Goal: Task Accomplishment & Management: Manage account settings

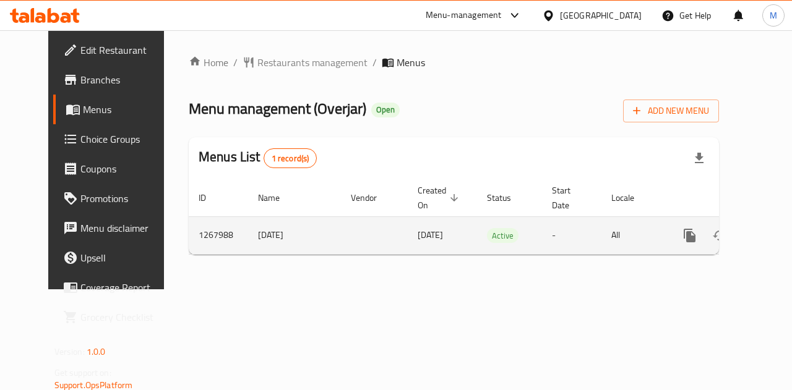
click at [732, 242] on div "enhanced table" at bounding box center [734, 236] width 119 height 30
click at [764, 238] on link "enhanced table" at bounding box center [779, 236] width 30 height 30
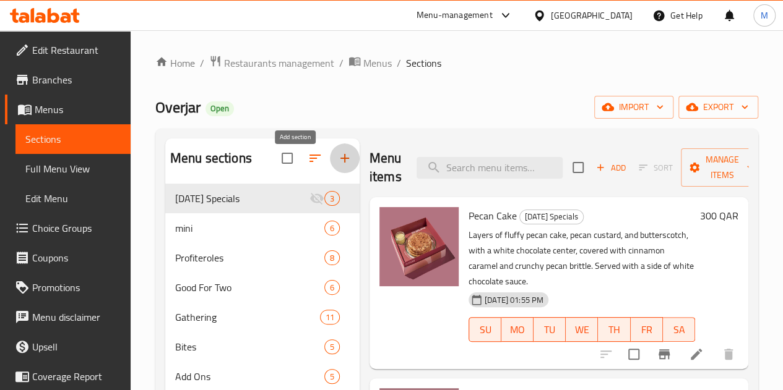
click at [337, 163] on icon "button" at bounding box center [344, 158] width 15 height 15
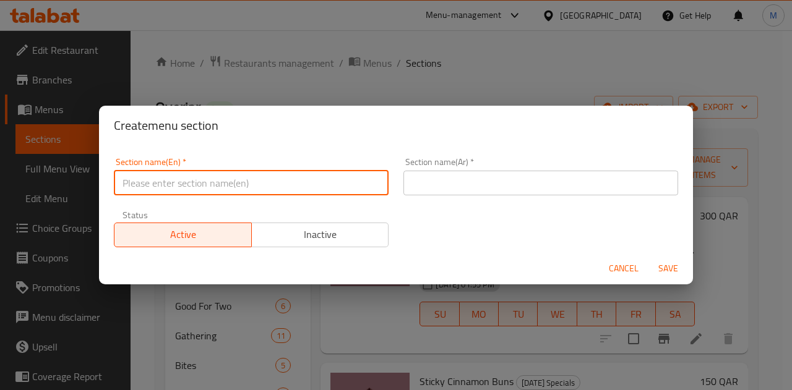
click at [220, 181] on input "text" at bounding box center [251, 183] width 275 height 25
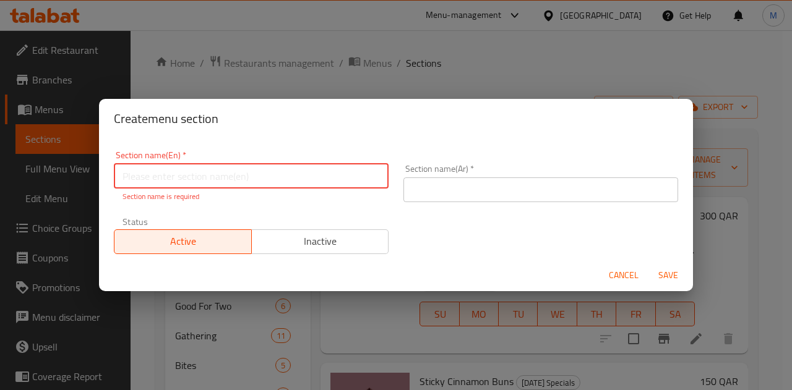
paste input "TURTLE CAKE"
click at [244, 179] on input "TURTLE CAKE" at bounding box center [251, 176] width 275 height 25
click at [284, 178] on input "TURTLE CAKE" at bounding box center [251, 176] width 275 height 25
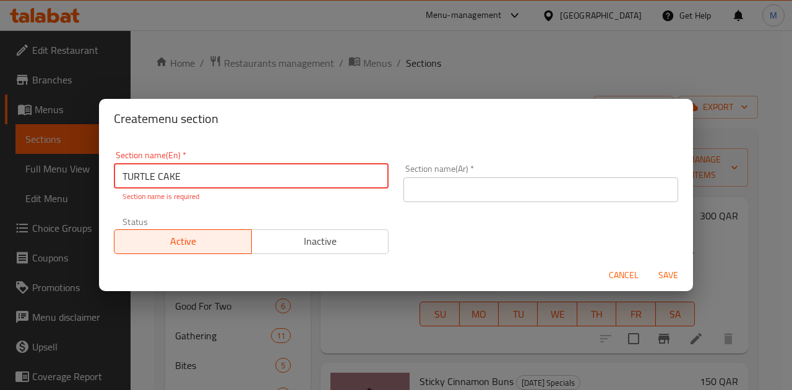
type input "TURTLE CAKE"
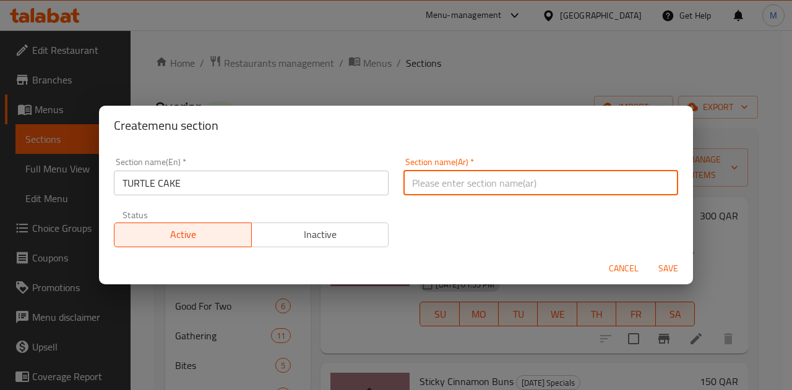
click at [471, 181] on input "text" at bounding box center [540, 183] width 275 height 25
paste input "كعكة السلحفاة"
type input "كعكة السلحفاة"
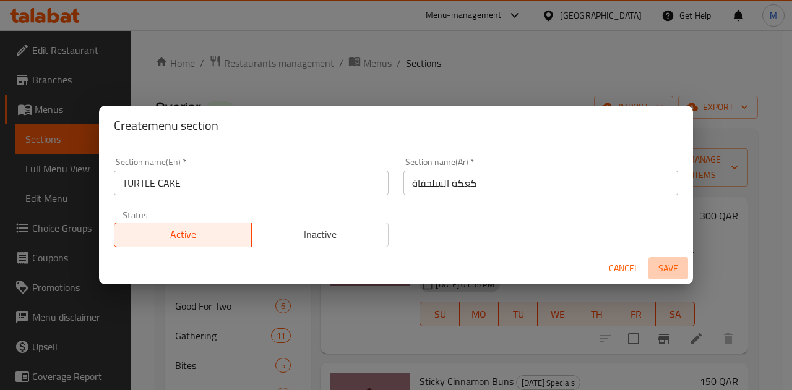
click at [669, 264] on span "Save" at bounding box center [668, 268] width 30 height 15
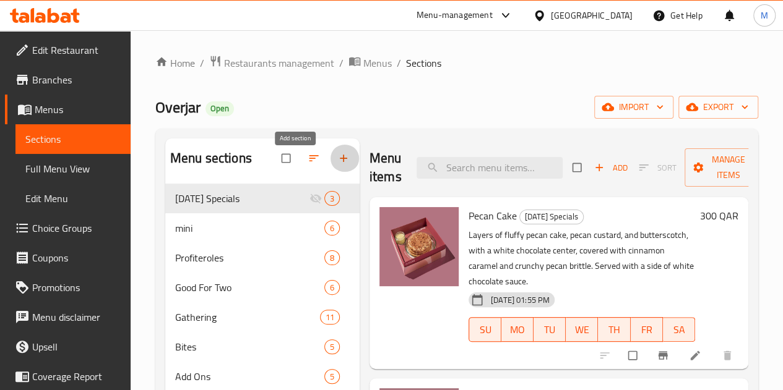
click at [337, 164] on icon "button" at bounding box center [343, 158] width 12 height 12
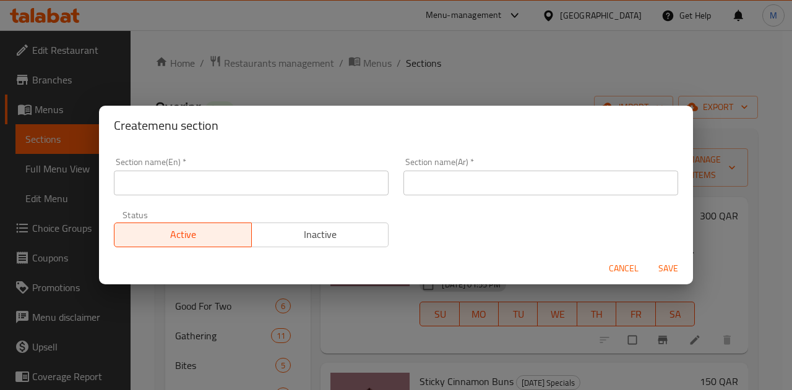
click at [270, 174] on input "text" at bounding box center [251, 183] width 275 height 25
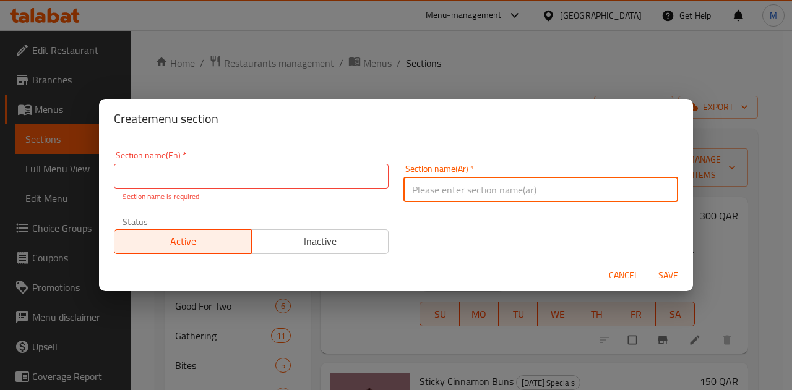
click at [448, 176] on div "Section name(Ar)   * Section name(Ar) *" at bounding box center [540, 184] width 275 height 38
paste input "كعكة السلحفاة"
type input "كعكة السلحفاة"
click at [231, 174] on input "text" at bounding box center [251, 176] width 275 height 25
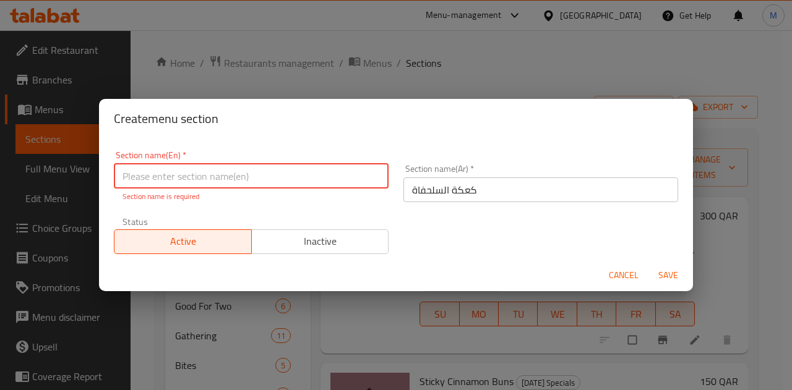
paste input "TURTLE"
type input "TURTLE CAKE"
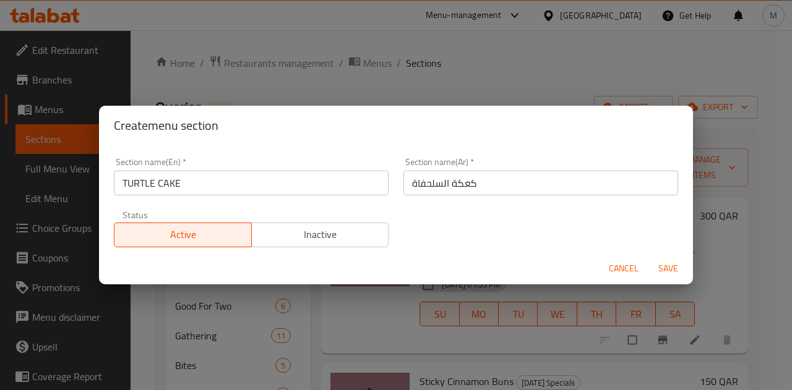
click at [679, 284] on div "Cancel Save" at bounding box center [396, 268] width 594 height 33
click at [673, 277] on button "Save" at bounding box center [668, 268] width 40 height 23
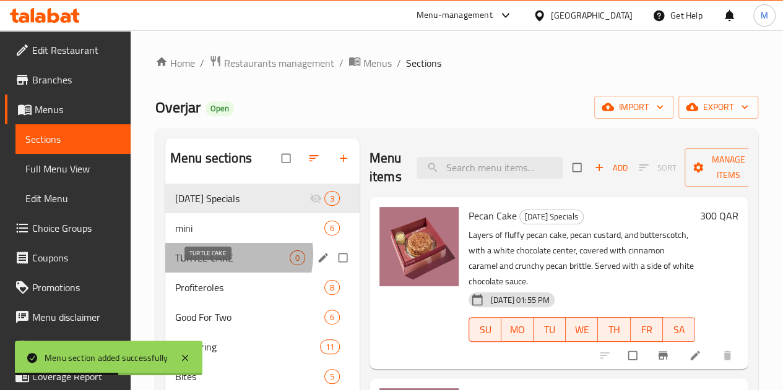
click at [226, 265] on span "TURTLE CAKE" at bounding box center [232, 258] width 114 height 15
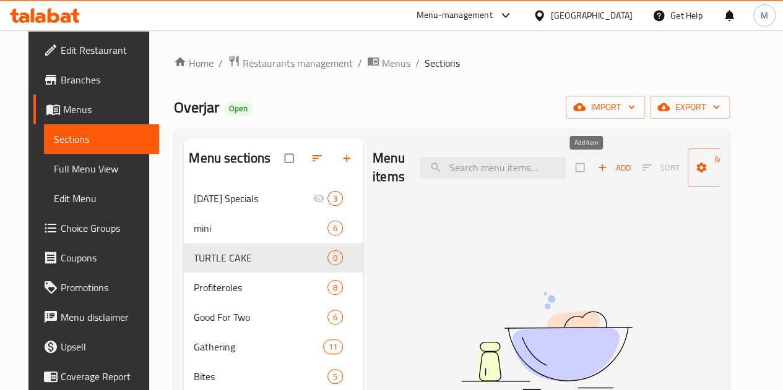
click at [597, 171] on span "Add" at bounding box center [613, 168] width 33 height 14
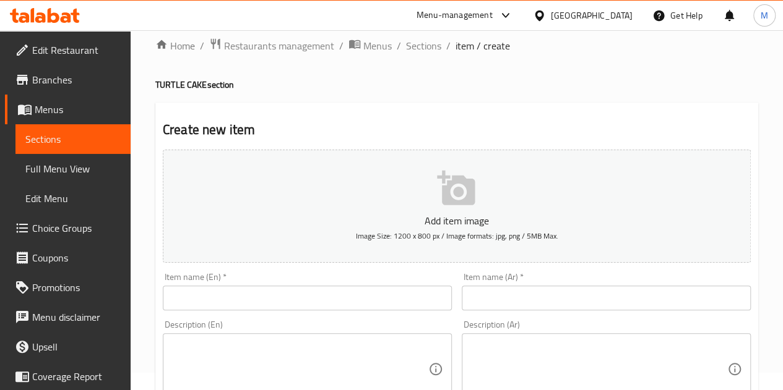
scroll to position [62, 0]
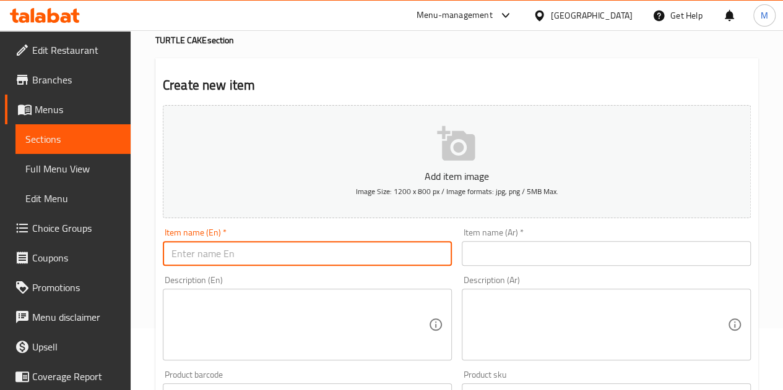
click at [219, 251] on input "text" at bounding box center [307, 253] width 289 height 25
paste input "Small Turtle Cake"
type input "Small Turtle Cake"
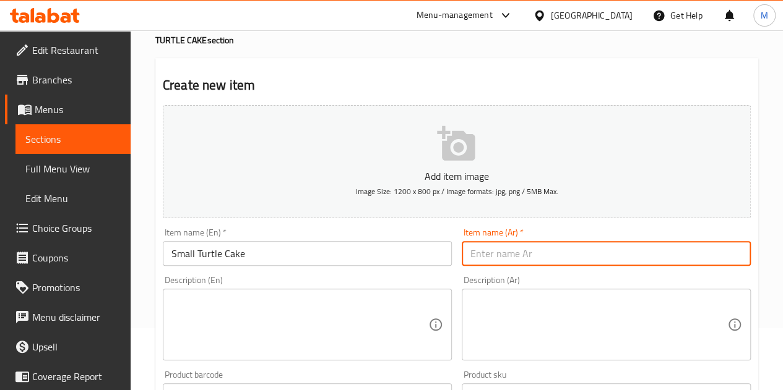
click at [556, 246] on input "text" at bounding box center [606, 253] width 289 height 25
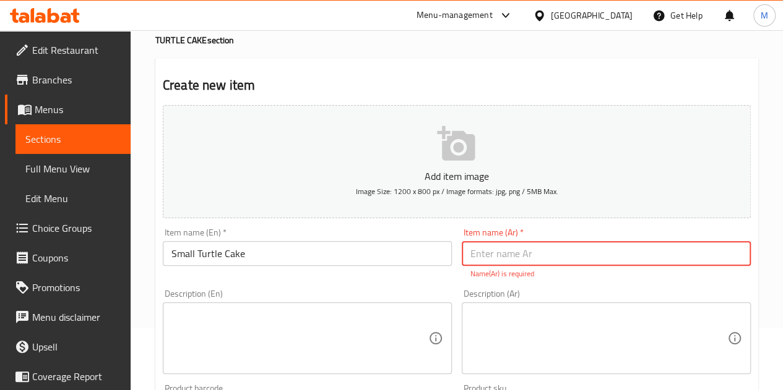
click at [265, 313] on textarea at bounding box center [299, 338] width 257 height 59
paste textarea "Silky caramel mousse, pecan gianduja and caramel, topped with a milk chocolate …"
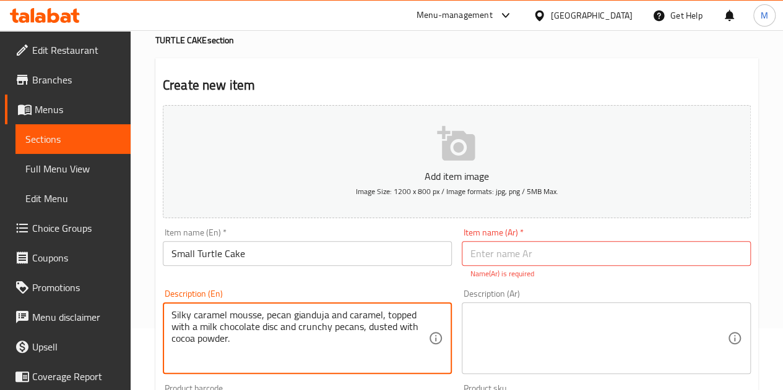
scroll to position [11, 0]
type textarea "Silky caramel mousse, pecan gianduja and caramel, topped with a milk chocolate …"
click at [558, 335] on textarea at bounding box center [598, 338] width 257 height 59
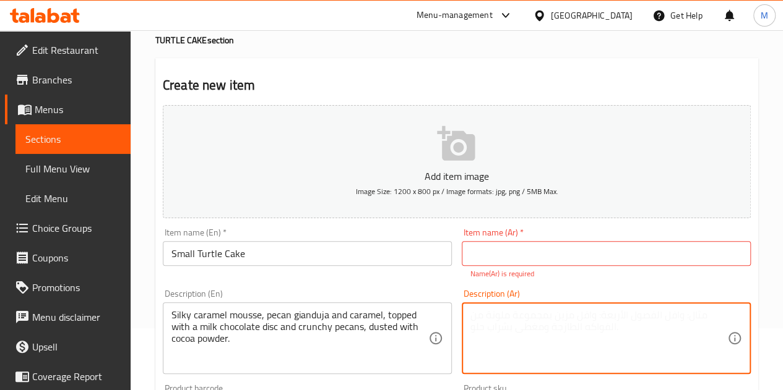
paste textarea "موس الكراميل وطبقة من جياندويا البيكان وكراميل البيكان، وطبقة من الشوكولاتة رقي…"
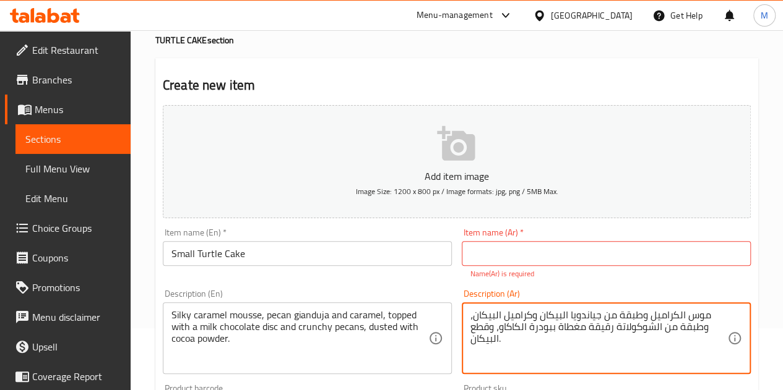
type textarea "موس الكراميل وطبقة من جياندويا البيكان وكراميل البيكان، وطبقة من الشوكولاتة رقي…"
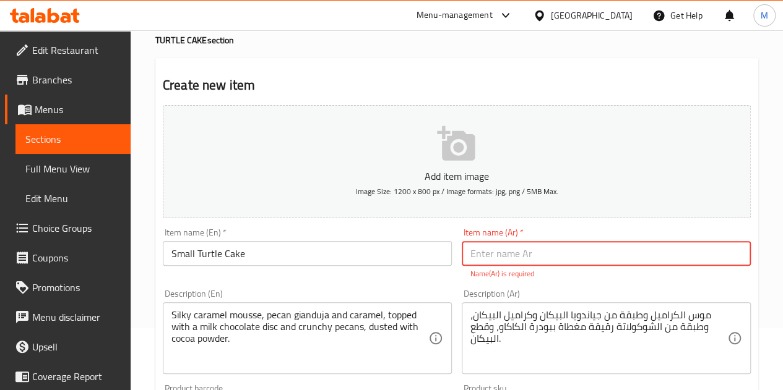
click at [536, 243] on input "text" at bounding box center [606, 253] width 289 height 25
paste input "كيكة تيرتل الصغيرة"
type input "كيكة تيرتل الصغيرة"
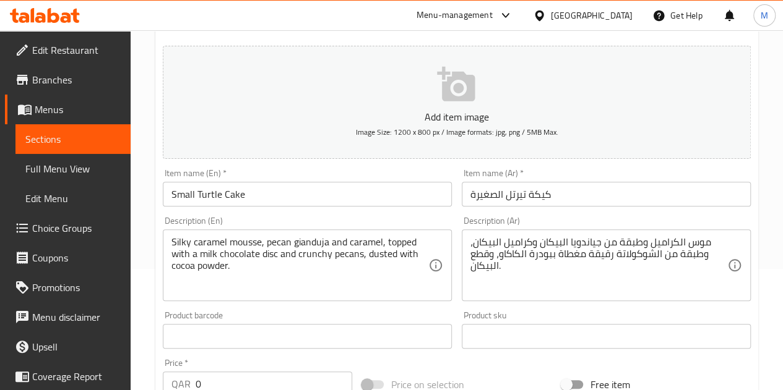
scroll to position [247, 0]
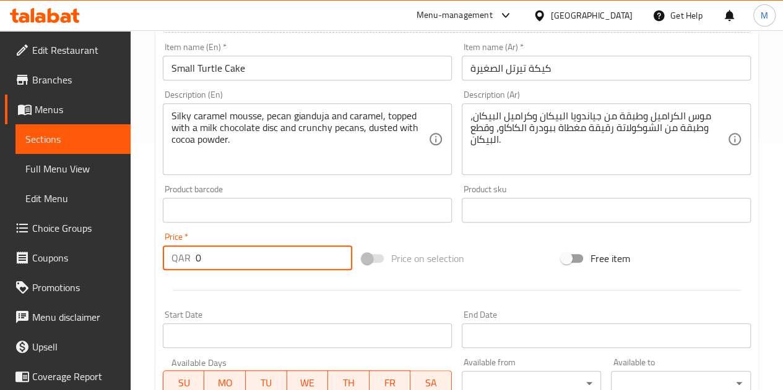
click at [231, 263] on input "0" at bounding box center [273, 258] width 157 height 25
type input "6"
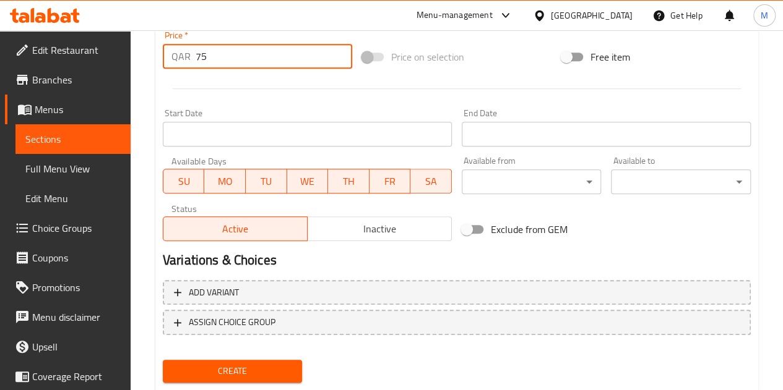
scroll to position [483, 0]
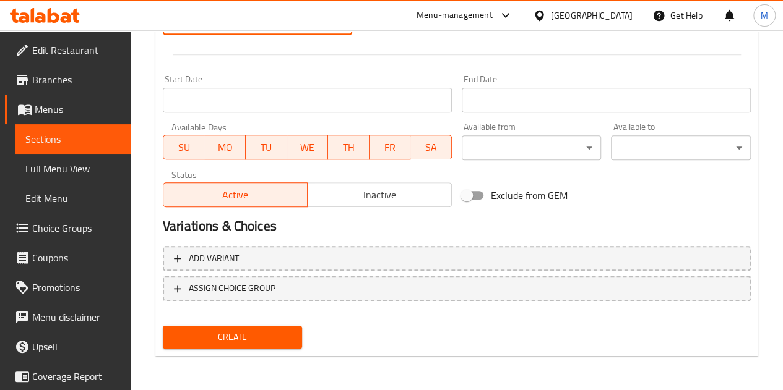
type input "75"
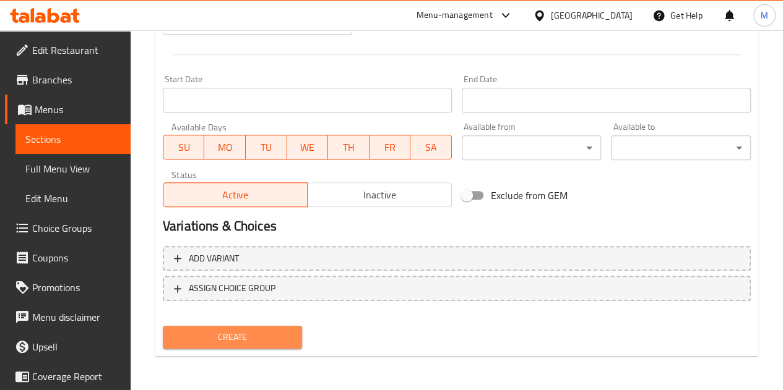
click at [257, 341] on span "Create" at bounding box center [233, 337] width 120 height 15
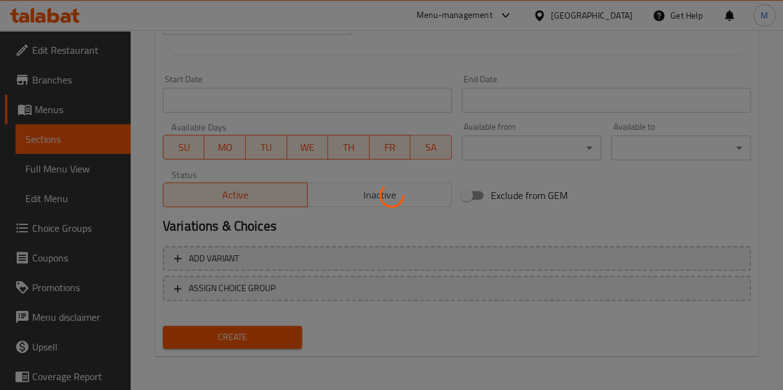
type input "0"
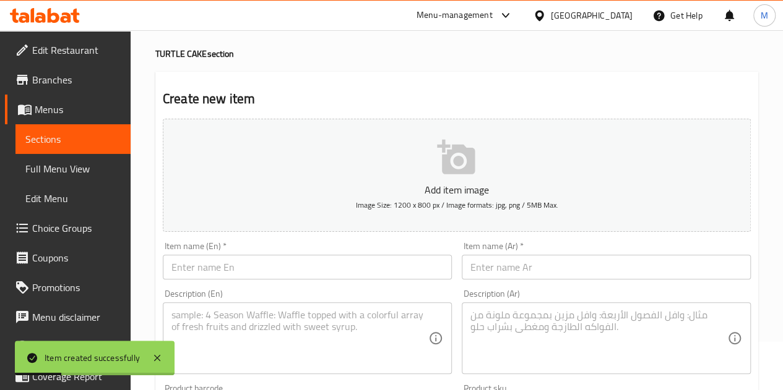
scroll to position [124, 0]
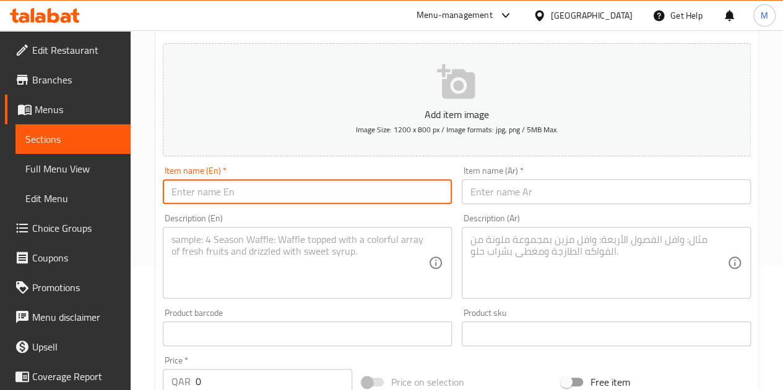
click at [252, 191] on input "text" at bounding box center [307, 191] width 289 height 25
paste input "Turtle Cake"
type input "Turtle Cake"
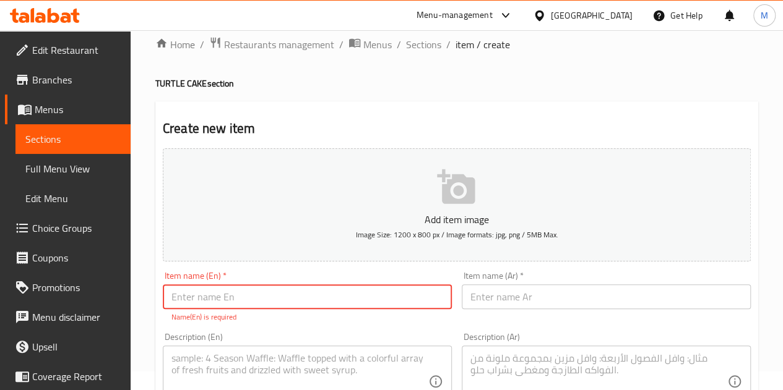
scroll to position [0, 0]
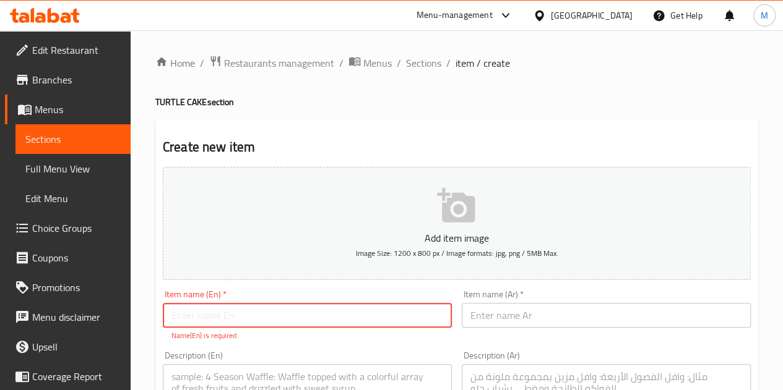
paste input "Turtle Cake"
type input "Turtle Cake"
paste input "Turtle Cake"
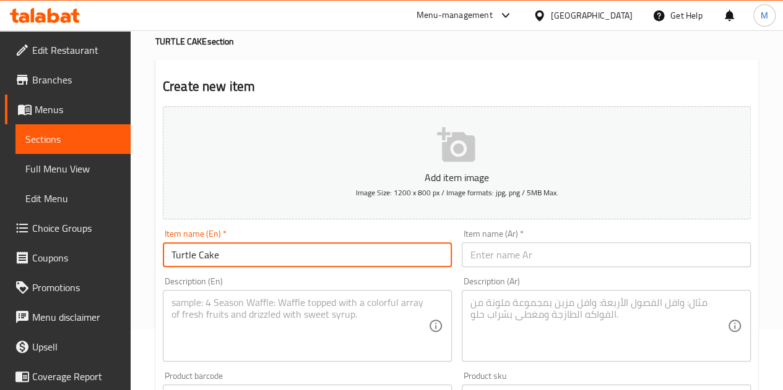
scroll to position [124, 0]
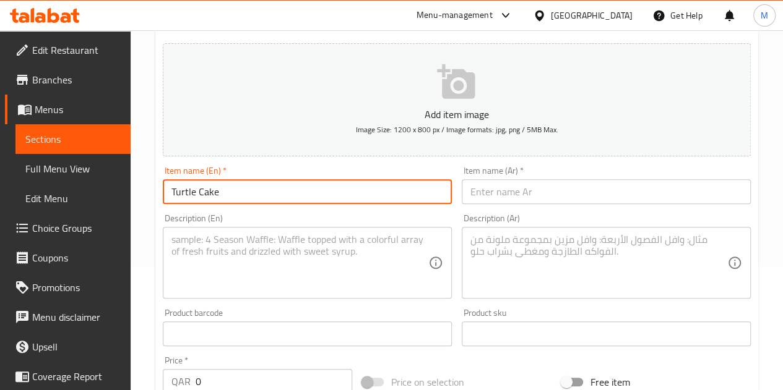
type input "Turtle Cake"
click at [484, 187] on input "text" at bounding box center [606, 191] width 289 height 25
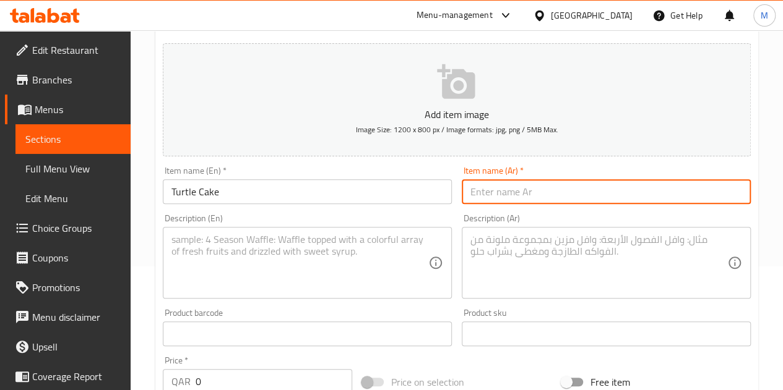
paste input "تيرتل كيك"
type input "تيرتل كيك"
click at [254, 247] on textarea at bounding box center [299, 263] width 257 height 59
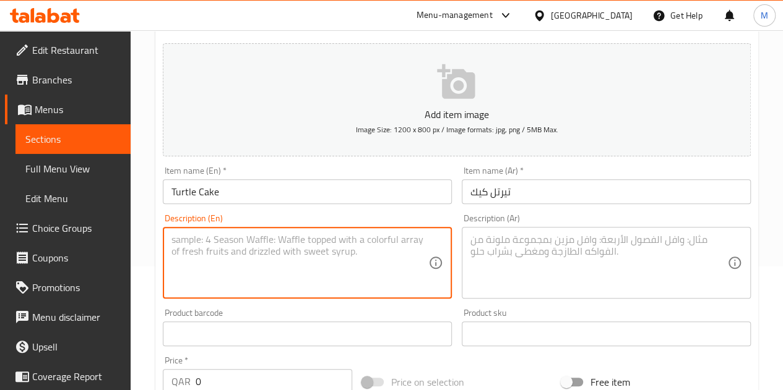
paste textarea "Silky caramel mousse, pecan gianduja and caramel, topped with a milk chocolate …"
type textarea "Silky caramel mousse, pecan gianduja and caramel, topped with a milk chocolate …"
paste textarea "Silky caramel mousse, pecan gianduja and caramel, topped with a milk chocolate …"
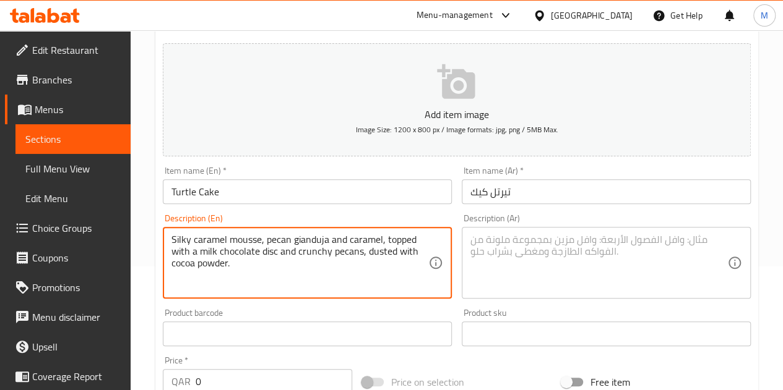
type textarea "Silky caramel mousse, pecan gianduja and caramel, topped with a milk chocolate …"
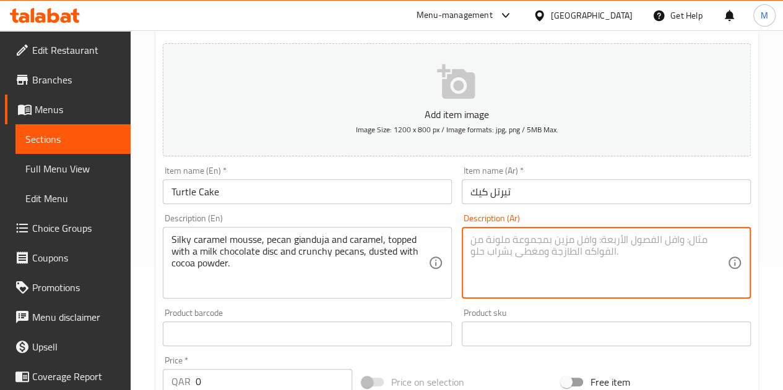
click at [551, 253] on textarea at bounding box center [598, 263] width 257 height 59
paste textarea "موس الكراميل بحشوة الكراميل، وطبقة من جياندويا البيكان وكراميل البيكان، وطبقة ش…"
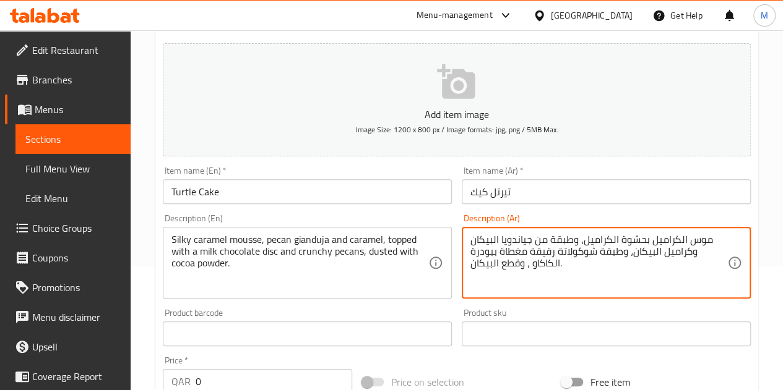
scroll to position [24, 0]
type textarea "موس الكراميل بحشوة الكراميل، وطبقة من جياندويا البيكان وكراميل البيكان، وطبقة ش…"
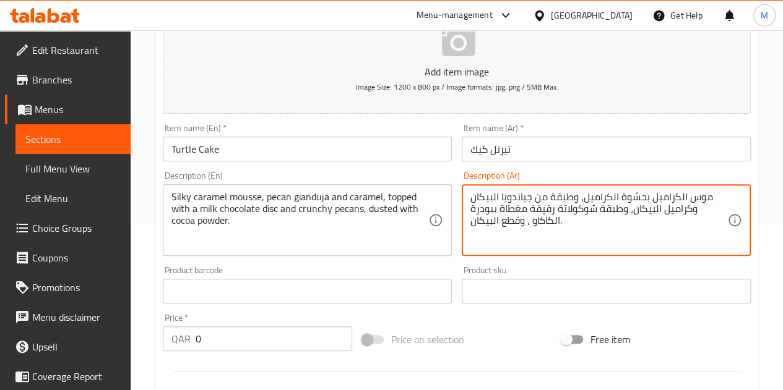
scroll to position [186, 0]
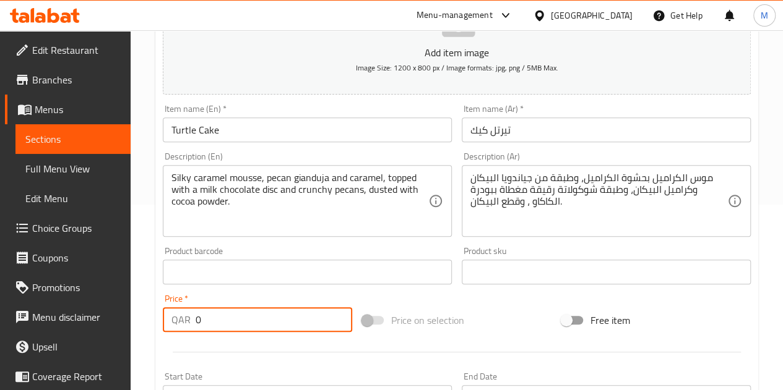
click at [241, 316] on input "0" at bounding box center [273, 319] width 157 height 25
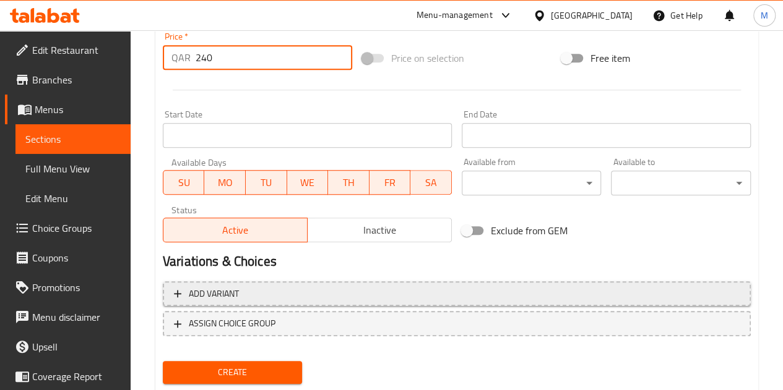
scroll to position [483, 0]
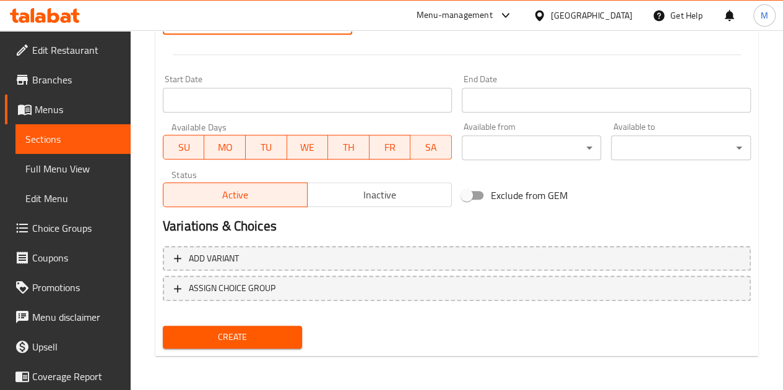
type input "240"
click at [244, 341] on span "Create" at bounding box center [233, 337] width 120 height 15
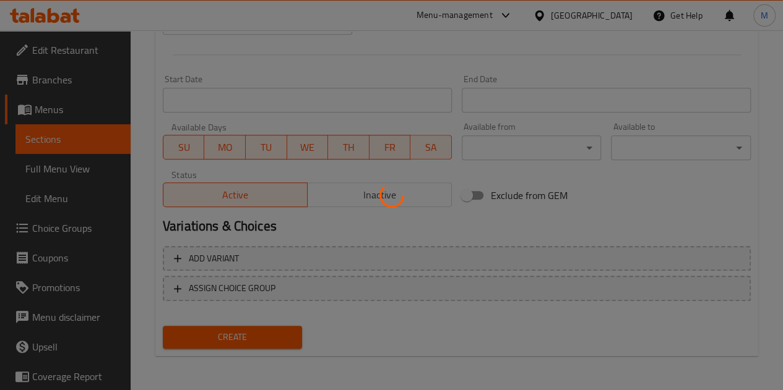
type input "0"
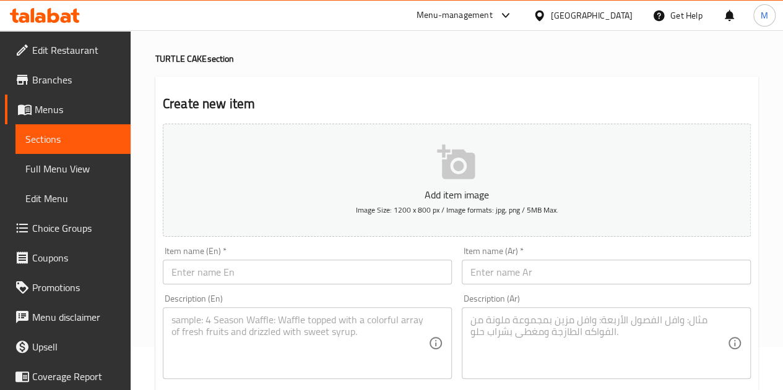
scroll to position [0, 0]
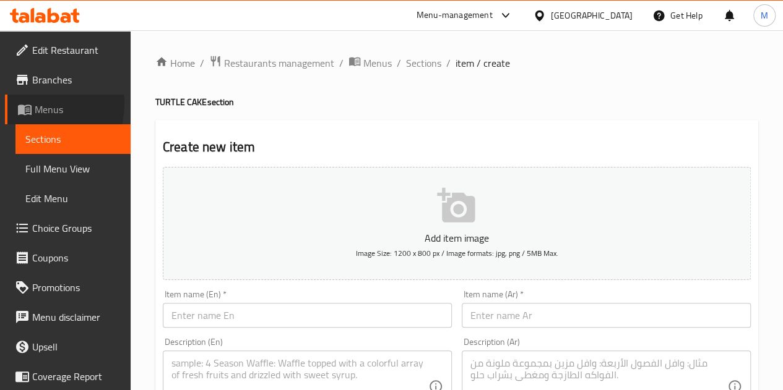
click at [34, 104] on span at bounding box center [25, 109] width 17 height 15
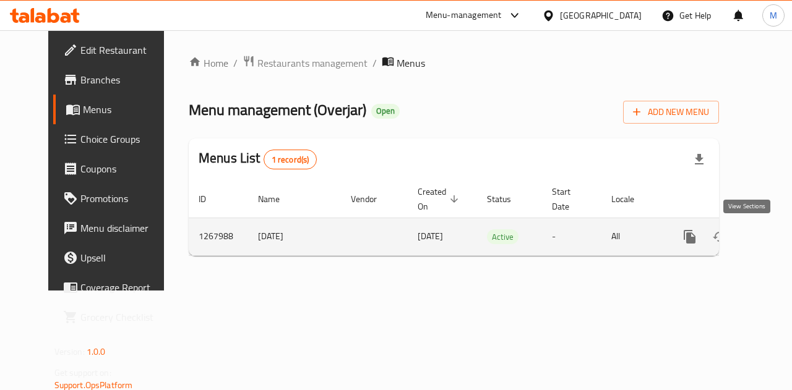
click at [771, 239] on icon "enhanced table" at bounding box center [778, 237] width 15 height 15
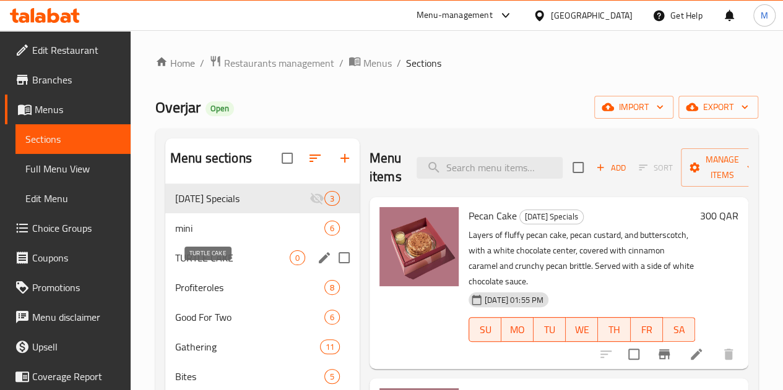
scroll to position [124, 0]
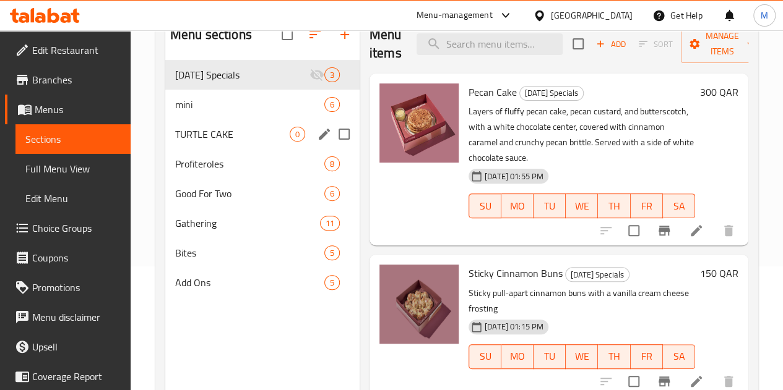
click at [205, 142] on span "TURTLE CAKE" at bounding box center [232, 134] width 114 height 15
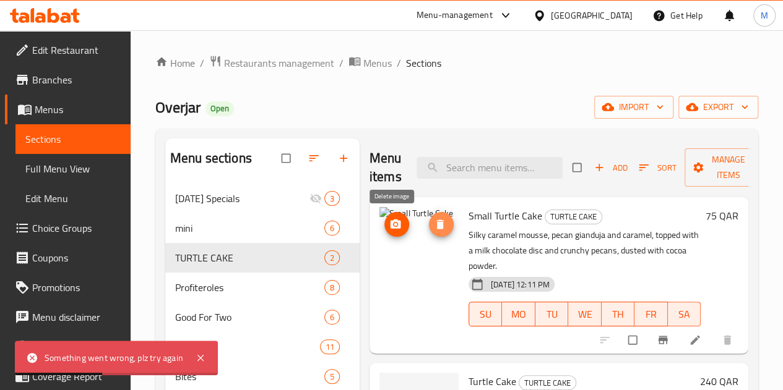
click at [436, 226] on icon "delete image" at bounding box center [439, 224] width 7 height 9
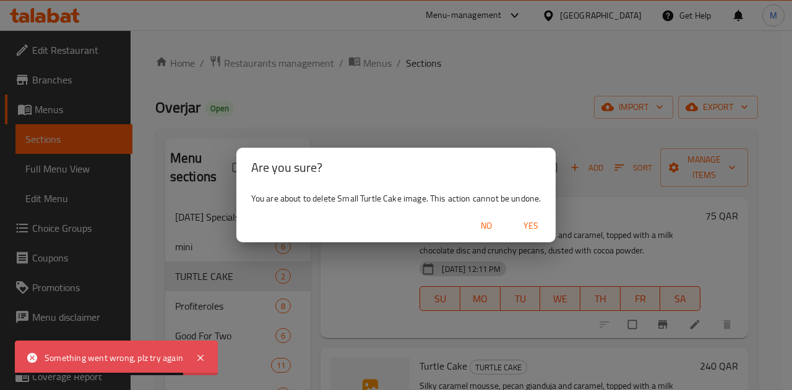
click at [534, 222] on span "Yes" at bounding box center [531, 225] width 30 height 15
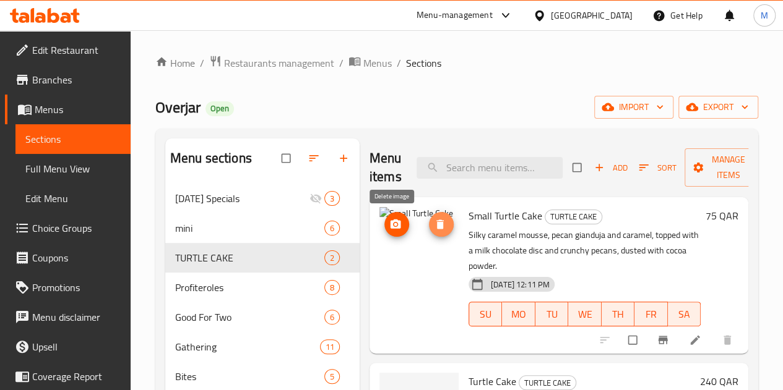
click at [429, 225] on span "delete image" at bounding box center [441, 224] width 25 height 12
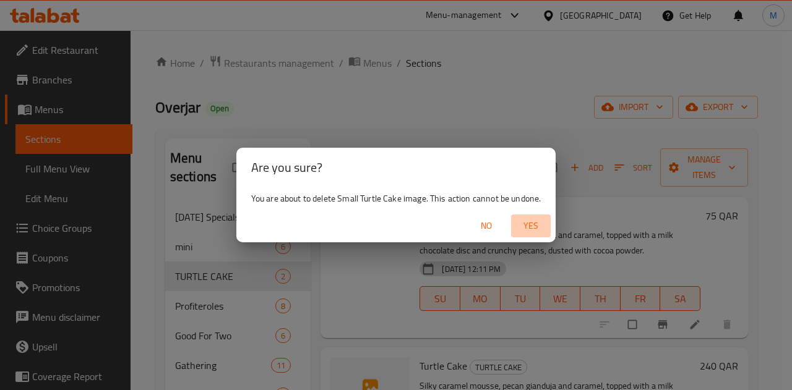
click at [527, 221] on span "Yes" at bounding box center [531, 225] width 30 height 15
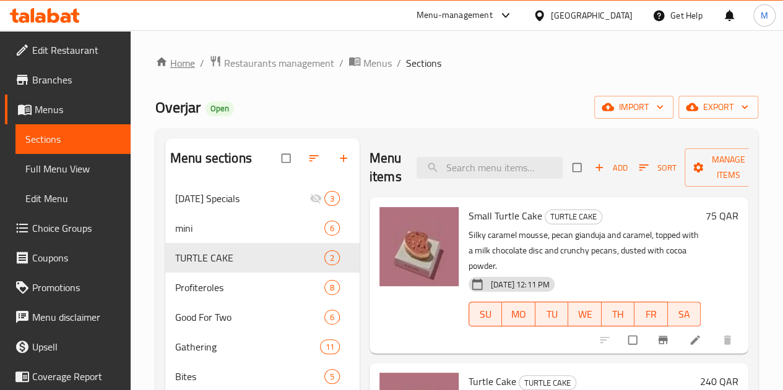
click at [174, 69] on link "Home" at bounding box center [175, 63] width 40 height 15
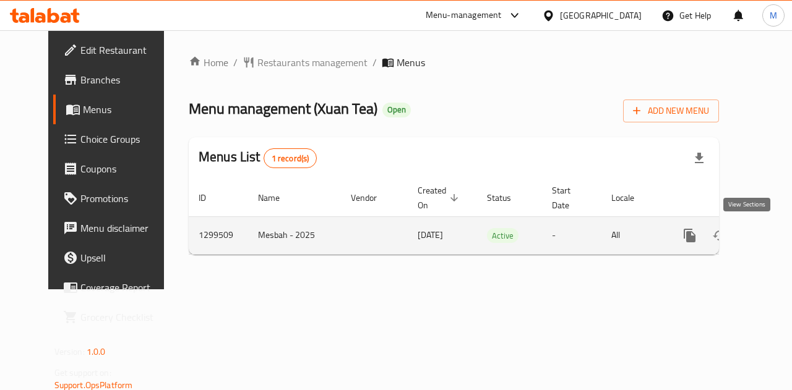
click at [771, 232] on icon "enhanced table" at bounding box center [778, 235] width 15 height 15
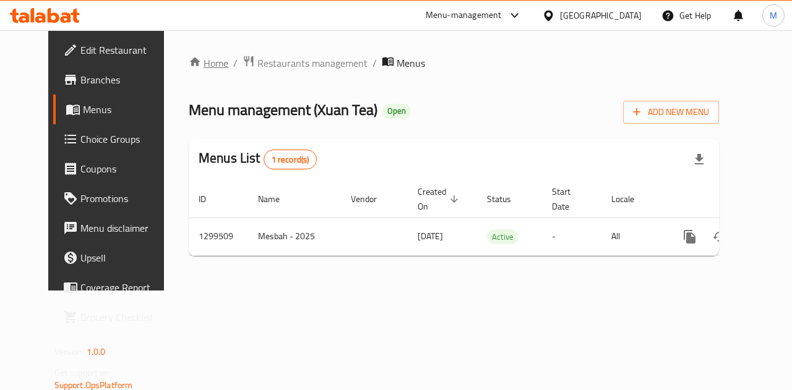
click at [189, 62] on icon "breadcrumb" at bounding box center [195, 62] width 12 height 12
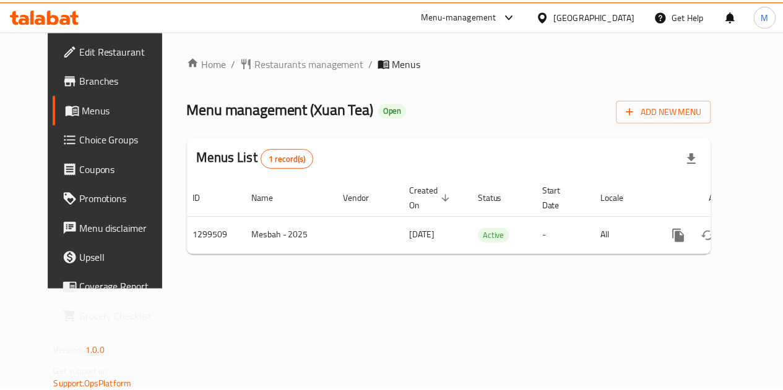
scroll to position [0, 4]
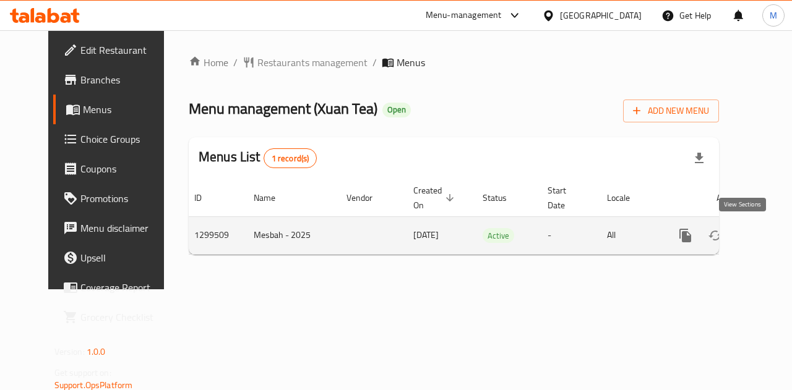
click at [760, 230] on link "enhanced table" at bounding box center [775, 236] width 30 height 30
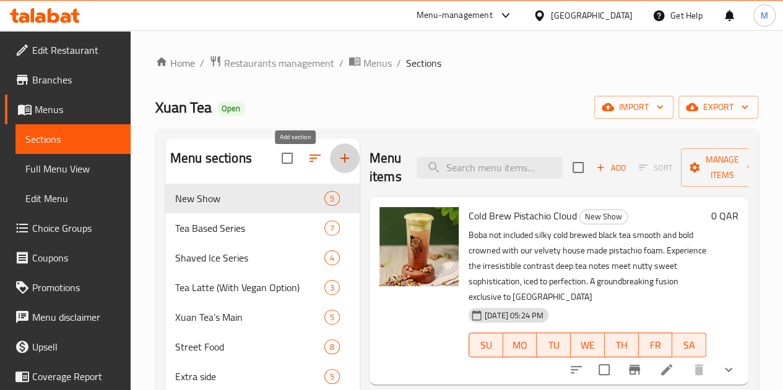
click at [337, 166] on icon "button" at bounding box center [344, 158] width 15 height 15
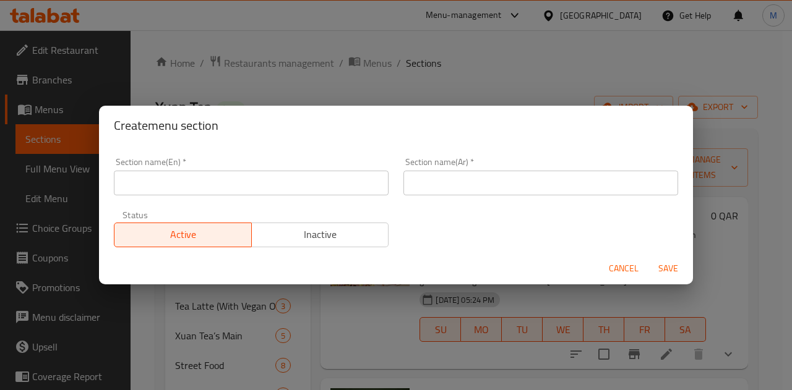
click at [333, 178] on input "text" at bounding box center [251, 183] width 275 height 25
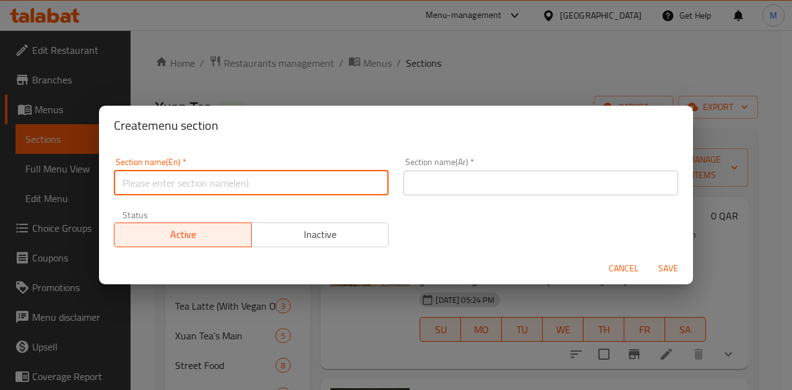
type input "M41"
click at [457, 183] on input "text" at bounding box center [540, 183] width 275 height 25
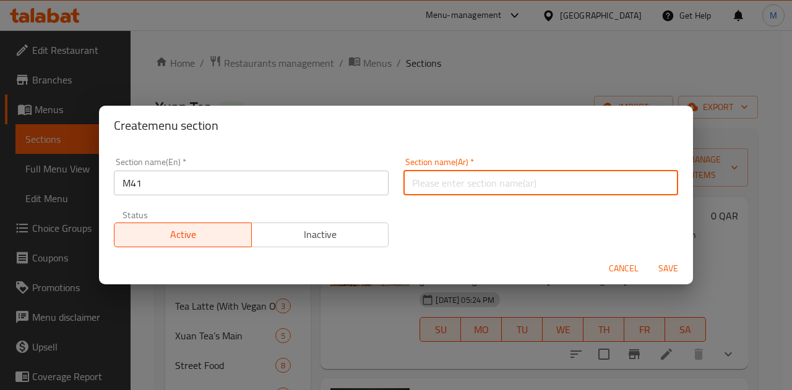
type input "وجبة لشخص واحد"
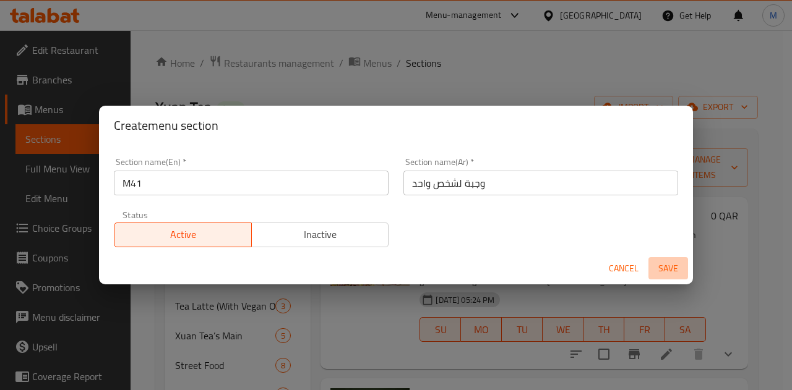
click at [673, 266] on span "Save" at bounding box center [668, 268] width 30 height 15
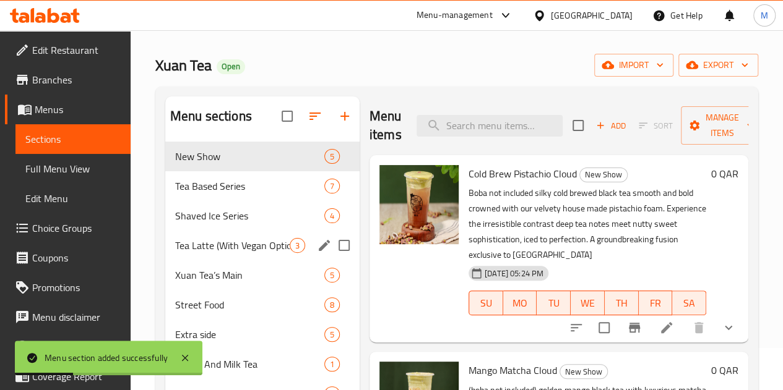
scroll to position [62, 0]
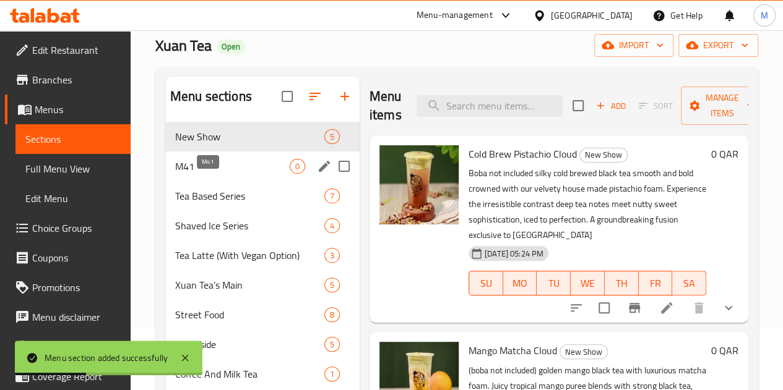
click at [205, 174] on span "M41" at bounding box center [232, 166] width 114 height 15
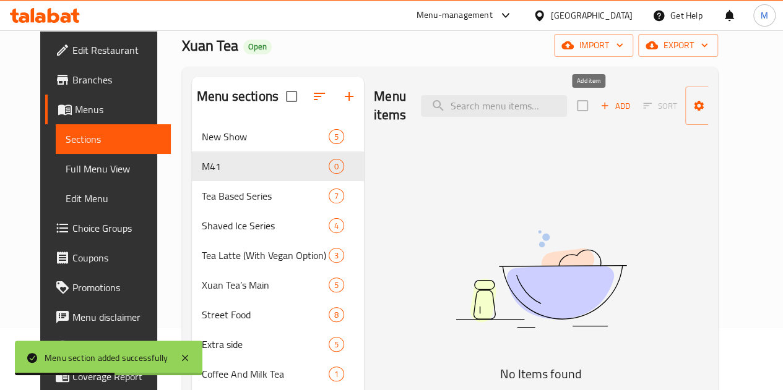
click at [601, 111] on span "Add" at bounding box center [614, 106] width 33 height 14
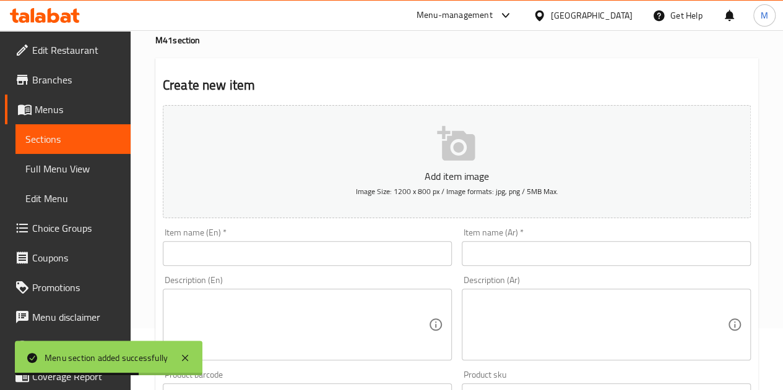
click at [247, 252] on input "text" at bounding box center [307, 253] width 289 height 25
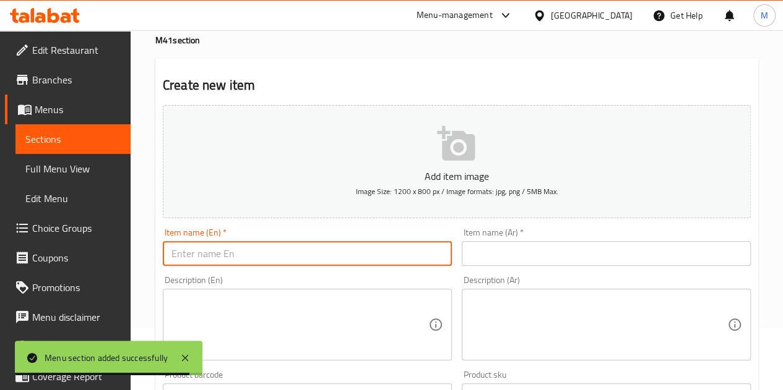
type input "Taiwanese XL Chicken Cutlet"
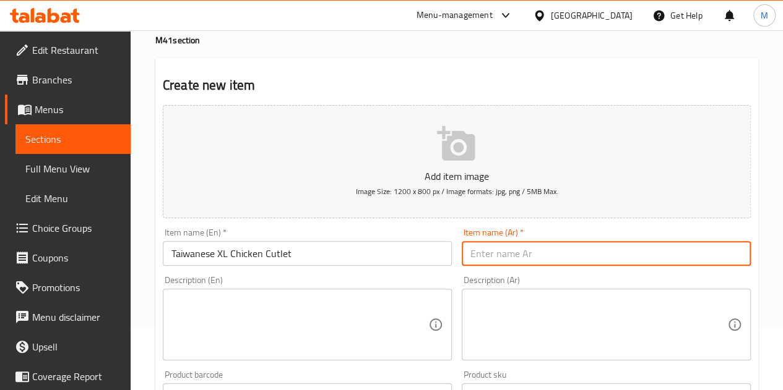
click at [504, 260] on input "text" at bounding box center [606, 253] width 289 height 25
type input "شريحة دجاج تايوانية كبيرة جدًا"
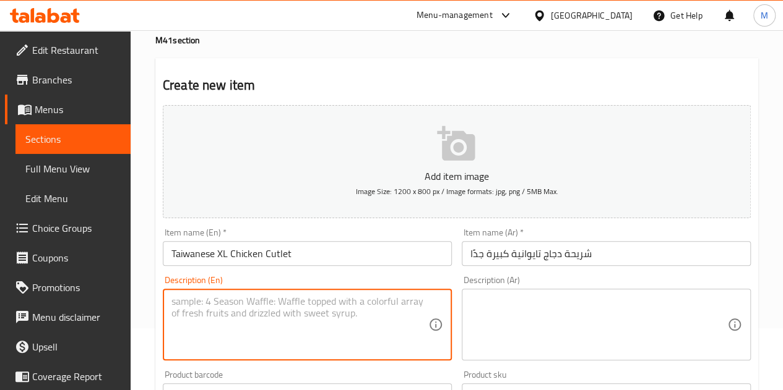
click at [308, 309] on textarea at bounding box center [299, 325] width 257 height 59
paste textarea "Xuan Tea's Signature Taiwanese Fried Chicken is available in original, spicy, s…"
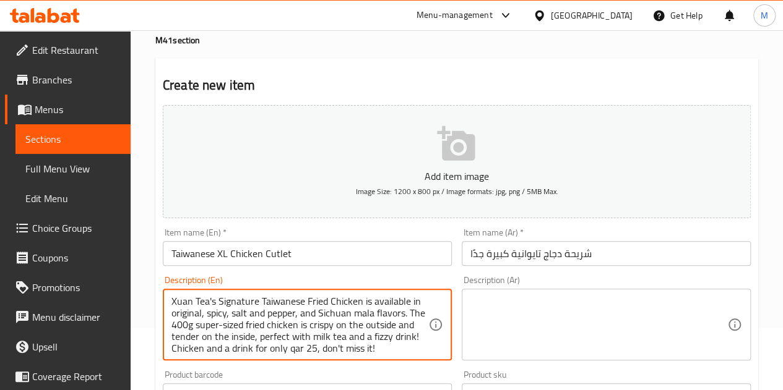
scroll to position [2, 0]
drag, startPoint x: 194, startPoint y: 343, endPoint x: 363, endPoint y: 349, distance: 168.4
click at [363, 349] on textarea "Xuan Tea's Signature Taiwanese Fried Chicken is available in original, spicy, s…" at bounding box center [299, 325] width 257 height 59
drag, startPoint x: 329, startPoint y: 336, endPoint x: 360, endPoint y: 338, distance: 31.0
click at [360, 338] on textarea "Xuan Tea's Signature Taiwanese Fried Chicken is available in original, spicy, s…" at bounding box center [299, 325] width 257 height 59
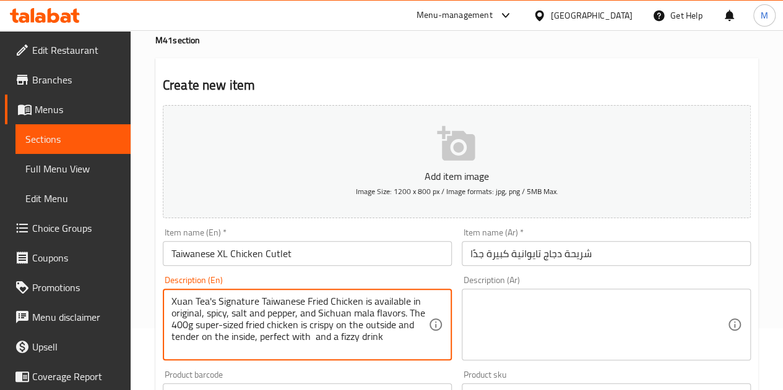
scroll to position [0, 0]
drag, startPoint x: 315, startPoint y: 336, endPoint x: 327, endPoint y: 338, distance: 12.5
click at [327, 338] on textarea "Xuan Tea's Signature Taiwanese Fried Chicken is available in original, spicy, s…" at bounding box center [299, 325] width 257 height 59
type textarea "Xuan Tea's Signature Taiwanese Fried Chicken is available in original, spicy, s…"
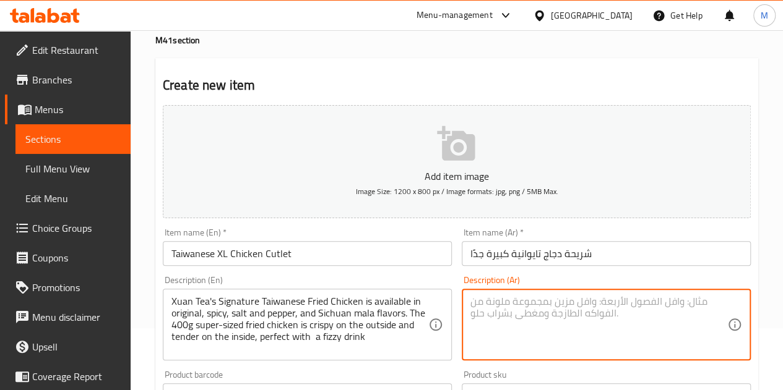
click at [515, 308] on textarea at bounding box center [598, 325] width 257 height 59
paste textarea "دجاج شوان تي المقلي التايواني المميز متوفر بنكهات أصلية، حارة، مملحة وفلفلية، و…"
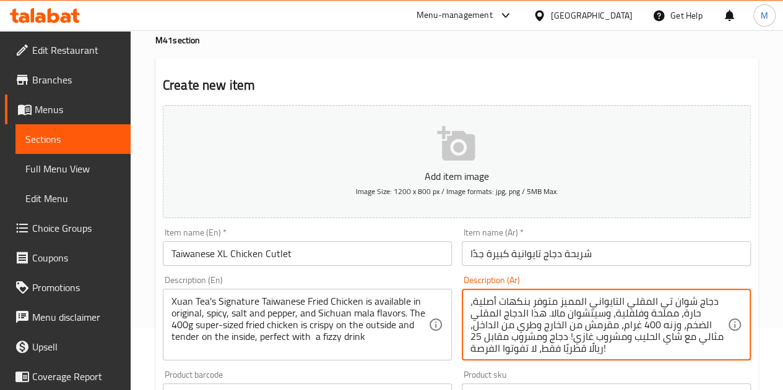
scroll to position [2, 0]
drag, startPoint x: 620, startPoint y: 346, endPoint x: 627, endPoint y: 351, distance: 8.6
click at [627, 351] on textarea "دجاج شوان تي المقلي التايواني المميز متوفر بنكهات أصلية، حارة، مملحة وفلفلية، و…" at bounding box center [598, 325] width 257 height 59
drag, startPoint x: 471, startPoint y: 345, endPoint x: 616, endPoint y: 350, distance: 145.5
click at [616, 350] on textarea "دجاج شوان تي المقلي التايواني المميز متوفر بنكهات أصلية، حارة، مملحة وفلفلية، و…" at bounding box center [598, 325] width 257 height 59
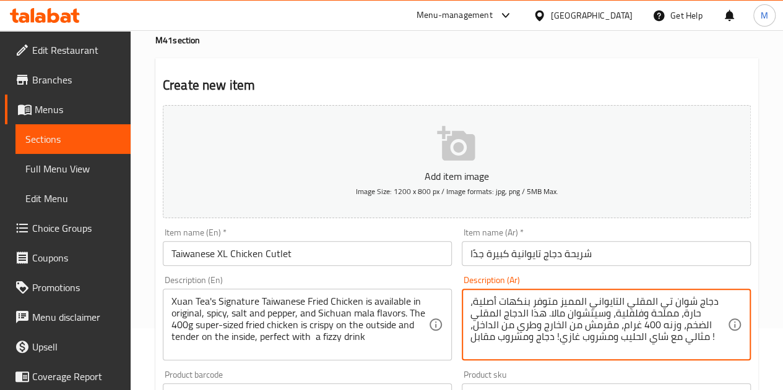
scroll to position [0, 0]
drag, startPoint x: 471, startPoint y: 341, endPoint x: 558, endPoint y: 340, distance: 86.6
click at [558, 340] on textarea "دجاج شوان تي المقلي التايواني المميز متوفر بنكهات أصلية، حارة، مملحة وفلفلية، و…" at bounding box center [598, 325] width 257 height 59
drag, startPoint x: 535, startPoint y: 339, endPoint x: 591, endPoint y: 340, distance: 56.3
click at [591, 340] on textarea "دجاج شوان تي المقلي التايواني المميز متوفر بنكهات أصلية، حارة، مملحة وفلفلية، و…" at bounding box center [598, 325] width 257 height 59
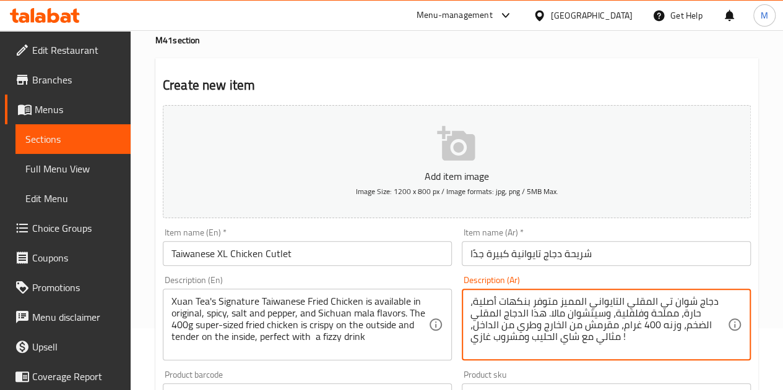
click at [539, 349] on textarea "دجاج شوان تي المقلي التايواني المميز متوفر بنكهات أصلية، حارة، مملحة وفلفلية، و…" at bounding box center [598, 325] width 257 height 59
drag, startPoint x: 523, startPoint y: 339, endPoint x: 576, endPoint y: 338, distance: 52.6
click at [576, 338] on textarea "دجاج شوان تي المقلي التايواني المميز متوفر بنكهات أصلية، حارة، مملحة وفلفلية، و…" at bounding box center [598, 325] width 257 height 59
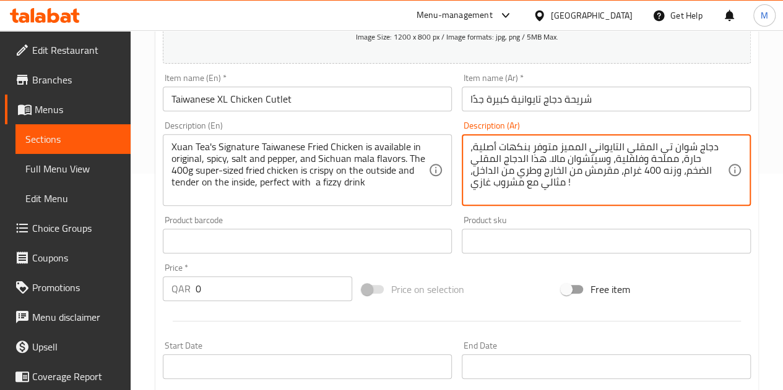
scroll to position [236, 0]
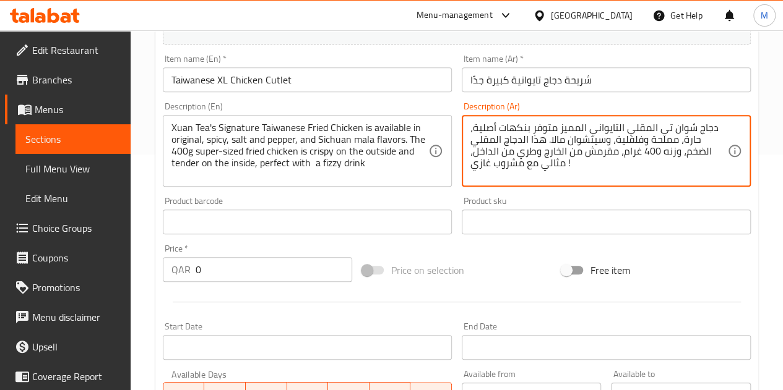
type textarea "دجاج شوان تي المقلي التايواني المميز متوفر بنكهات أصلية، حارة، مملحة وفلفلية، و…"
click at [241, 271] on input "0" at bounding box center [273, 269] width 157 height 25
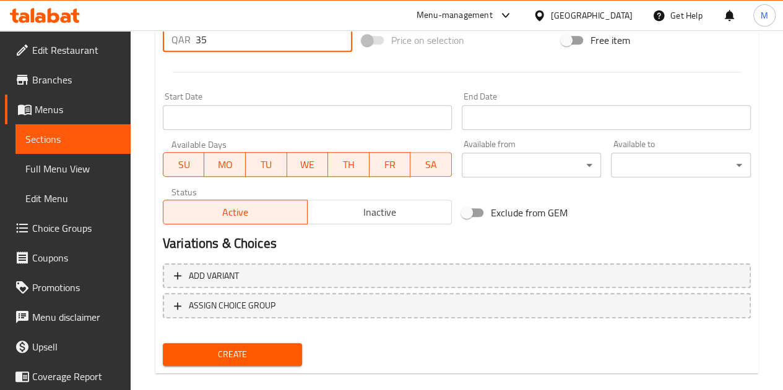
scroll to position [483, 0]
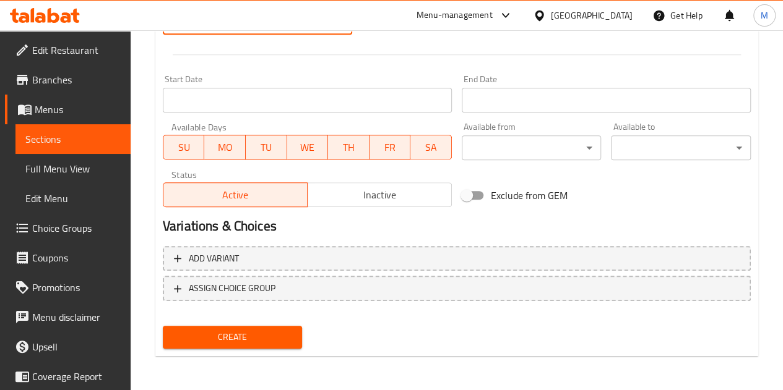
type input "35"
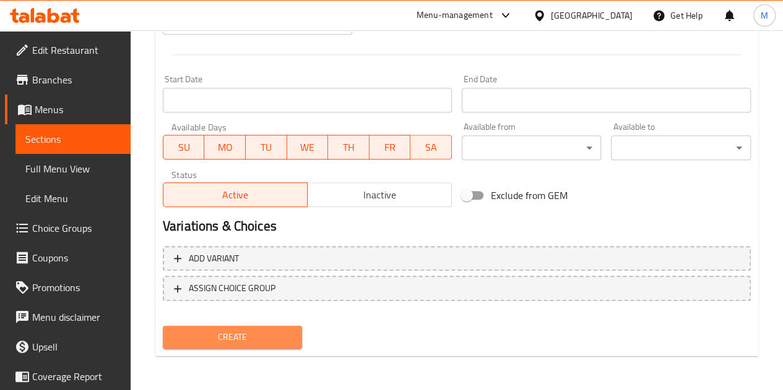
click at [267, 338] on span "Create" at bounding box center [233, 337] width 120 height 15
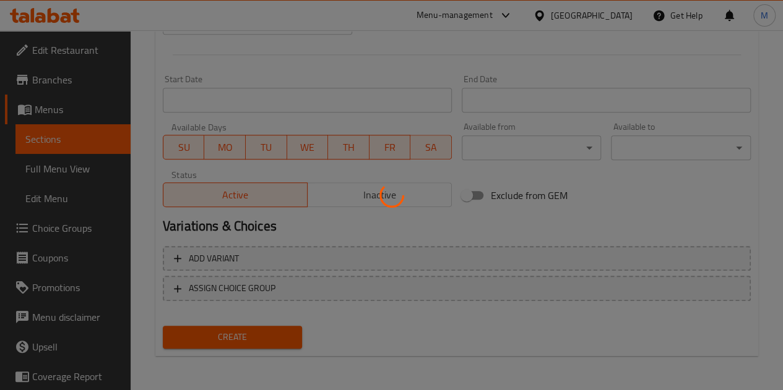
type input "0"
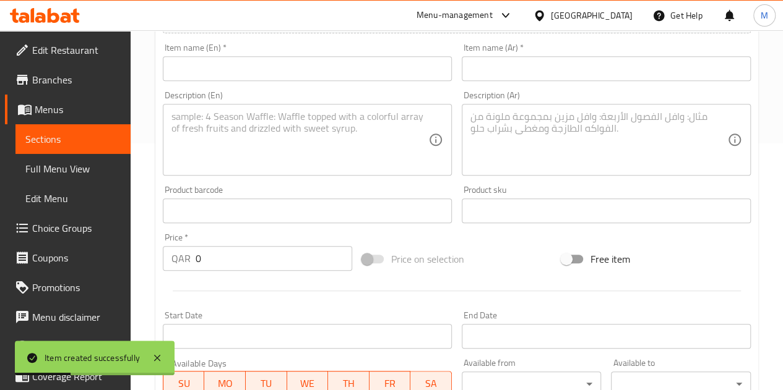
scroll to position [0, 0]
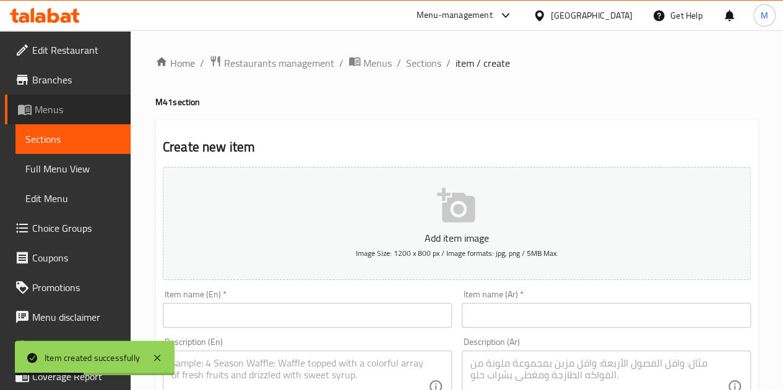
click at [73, 112] on span "Menus" at bounding box center [78, 109] width 86 height 15
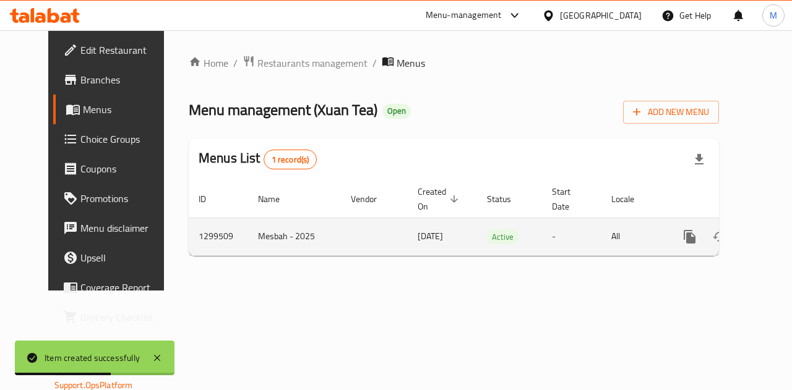
click at [773, 238] on icon "enhanced table" at bounding box center [778, 236] width 11 height 11
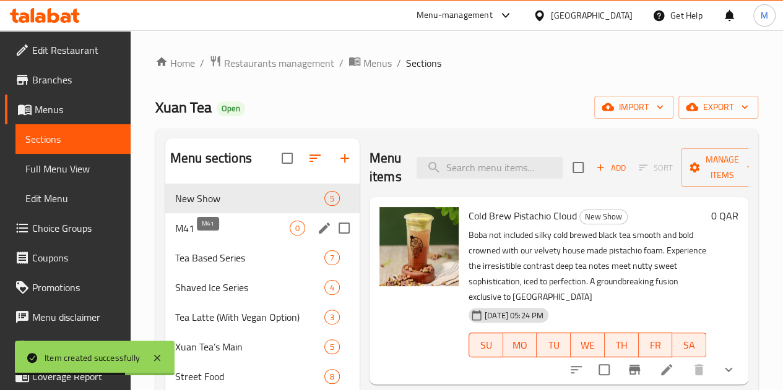
click at [210, 236] on span "M41" at bounding box center [232, 228] width 114 height 15
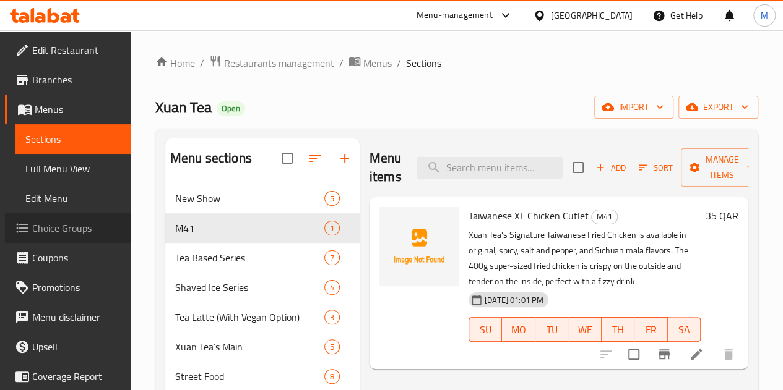
click at [75, 228] on span "Choice Groups" at bounding box center [76, 228] width 88 height 15
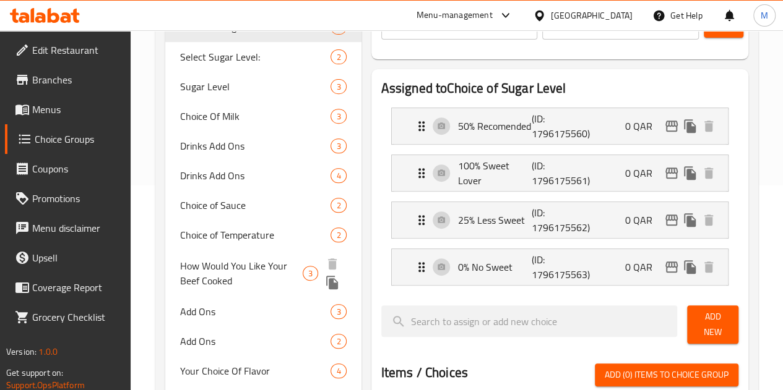
scroll to position [186, 0]
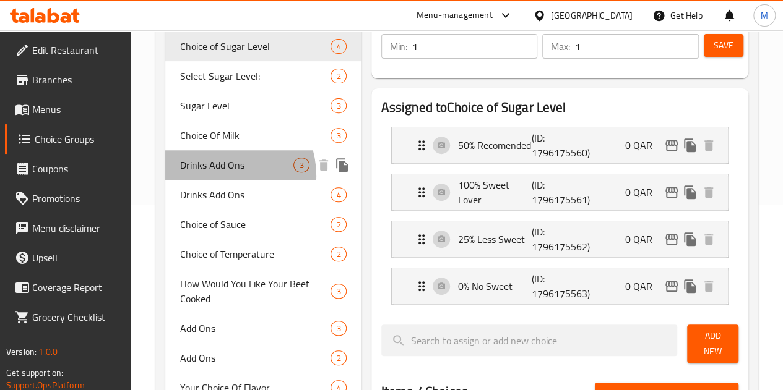
click at [221, 176] on div "Drinks Add Ons 3" at bounding box center [263, 165] width 196 height 30
type input "Drinks Add Ons"
type input "إضافات المشروبات"
type input "0"
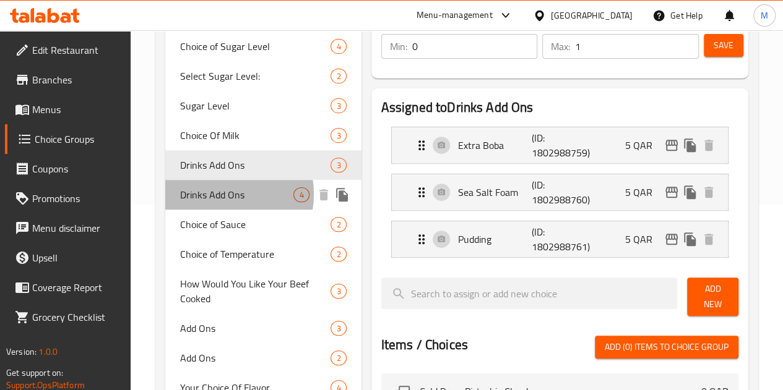
click at [218, 195] on span "Drinks Add Ons" at bounding box center [237, 194] width 114 height 15
type input "اختيارك من المشروبات"
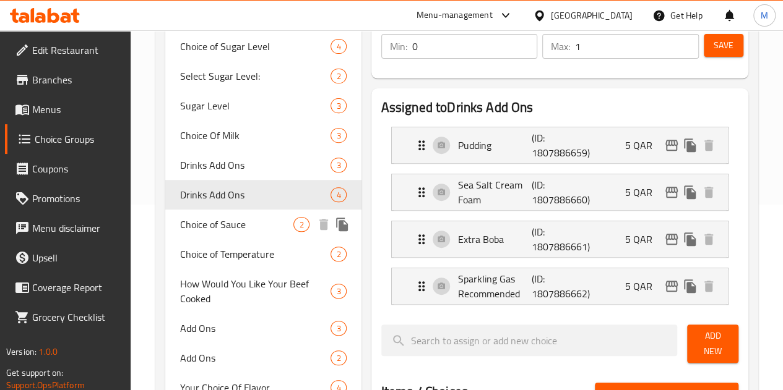
click at [214, 230] on span "Choice of Sauce" at bounding box center [237, 224] width 114 height 15
type input "Choice of Sauce"
type input "اختيار صلصة"
type input "1"
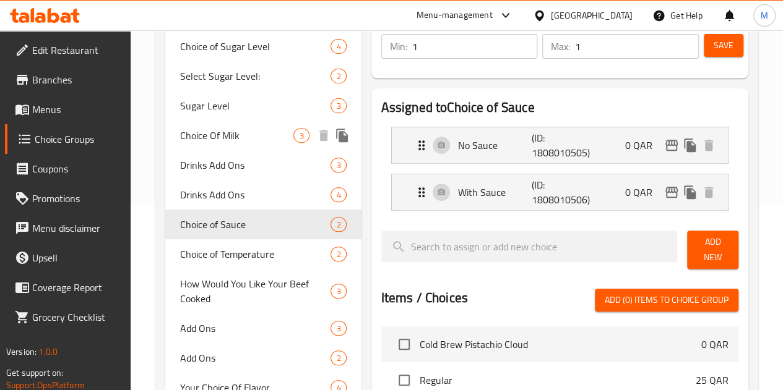
click at [205, 142] on span "Choice Of Milk" at bounding box center [237, 135] width 114 height 15
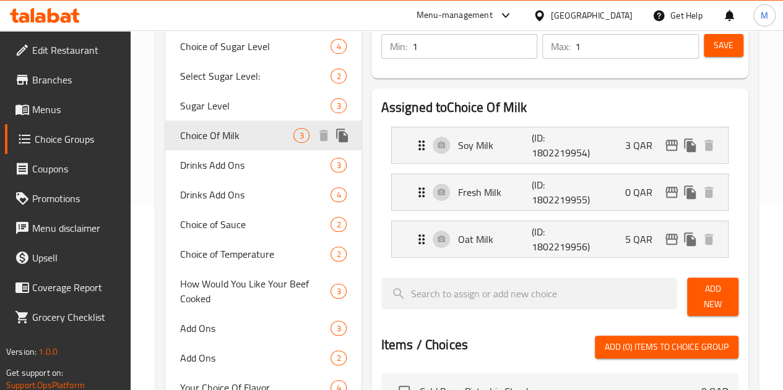
type input "Choice Of Milk"
type input "اختيارك من حليب"
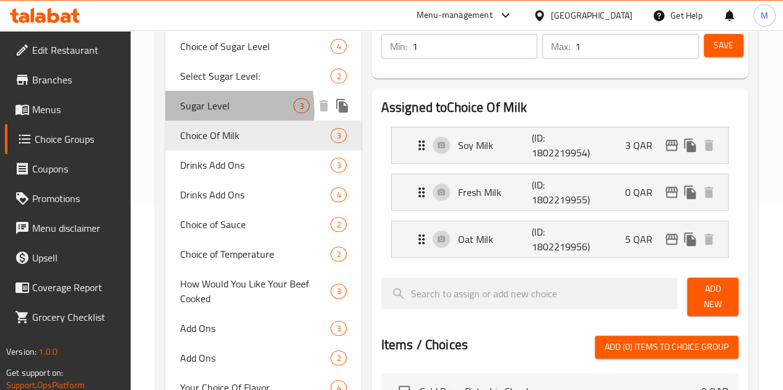
click at [214, 111] on span "Sugar Level" at bounding box center [237, 105] width 114 height 15
type input "Sugar Level"
type input "مستوى السكر"
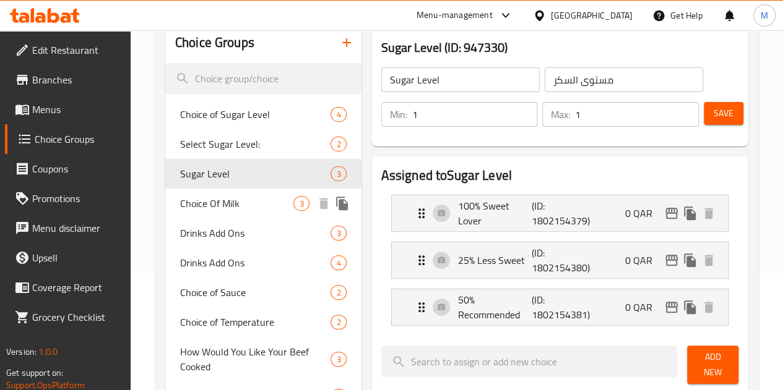
scroll to position [62, 0]
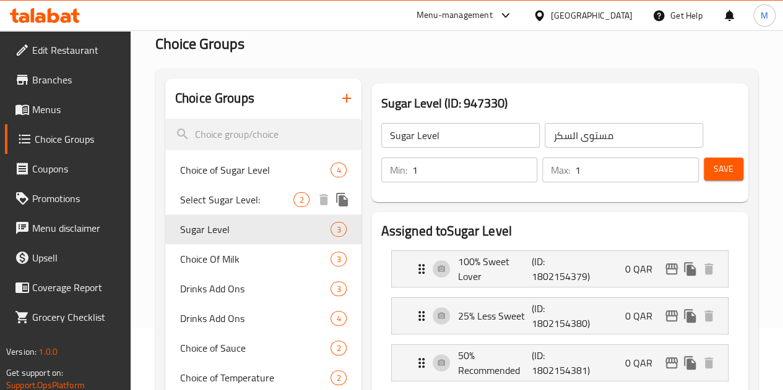
click at [210, 207] on span "Select Sugar Level:" at bounding box center [237, 199] width 114 height 15
type input "Select Sugar Level:"
type input "اختيار مستوى السكر:"
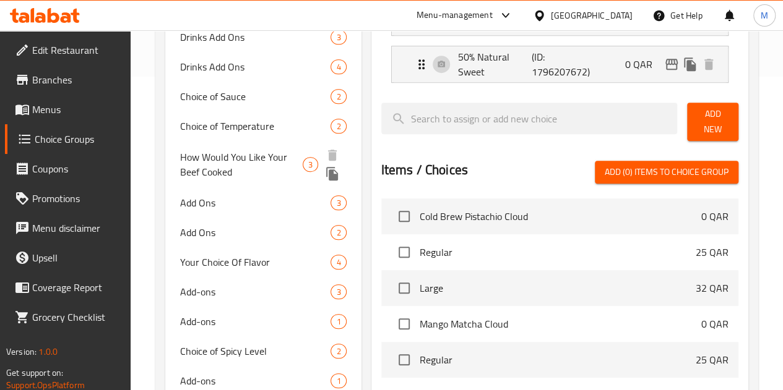
scroll to position [433, 0]
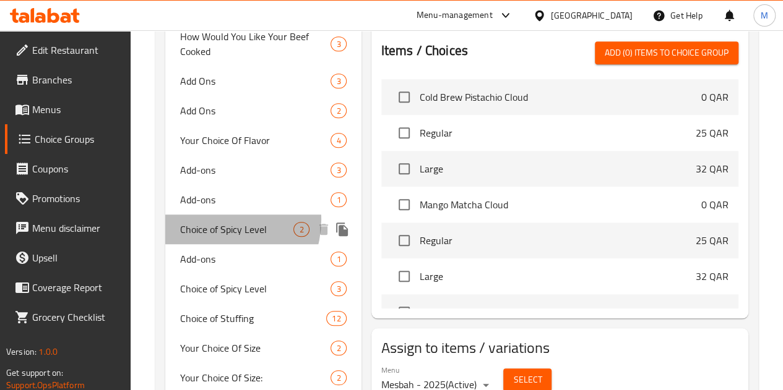
click at [218, 221] on div "Choice of Spicy Level 2" at bounding box center [263, 230] width 196 height 30
type input "Choice of Spicy Level"
type input "اختيار مستوى حارة"
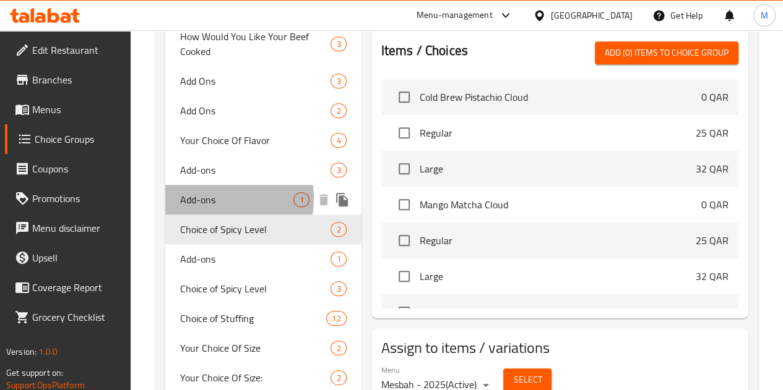
click at [213, 199] on span "Add-ons" at bounding box center [237, 199] width 114 height 15
type input "Add-ons"
type input "الإضافات"
type input "0"
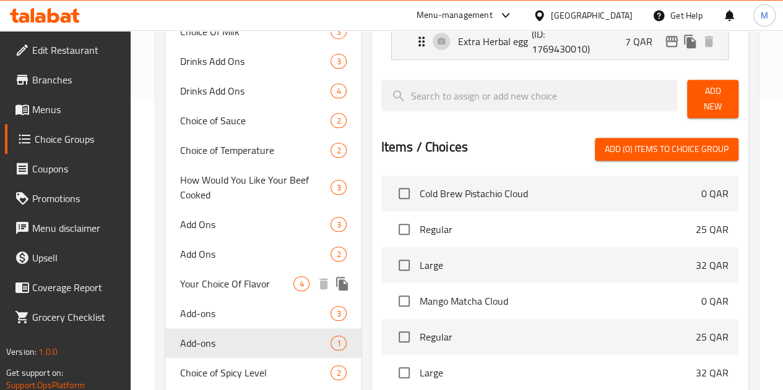
scroll to position [309, 0]
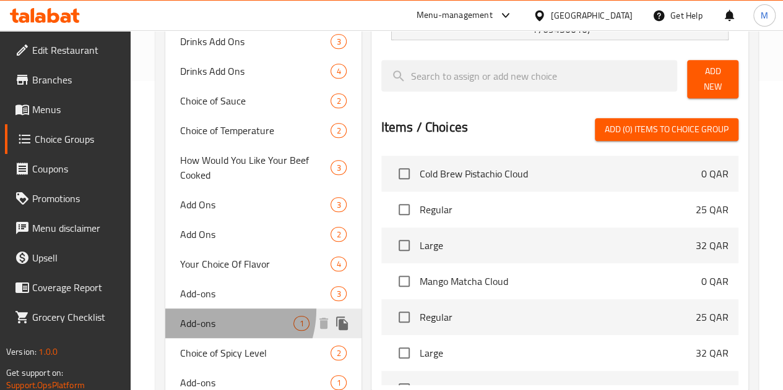
click at [208, 311] on div "Add-ons 1" at bounding box center [263, 324] width 196 height 30
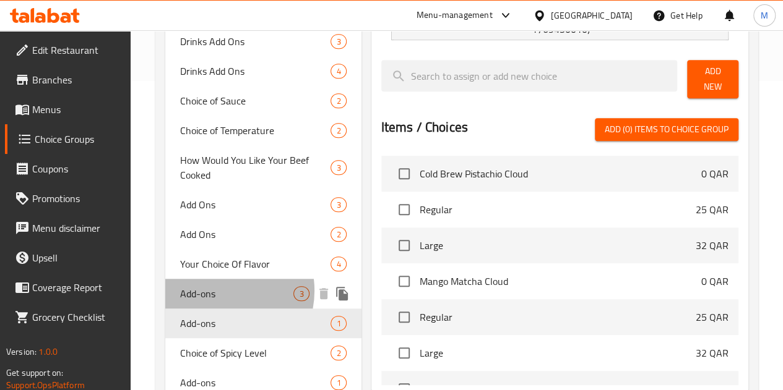
click at [217, 291] on span "Add-ons" at bounding box center [237, 293] width 114 height 15
type input "3"
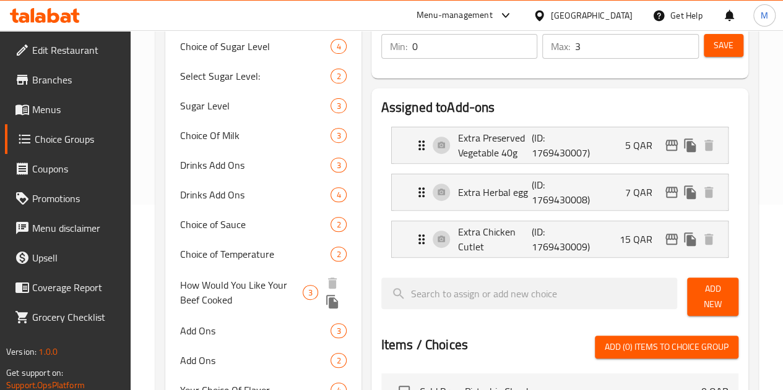
scroll to position [247, 0]
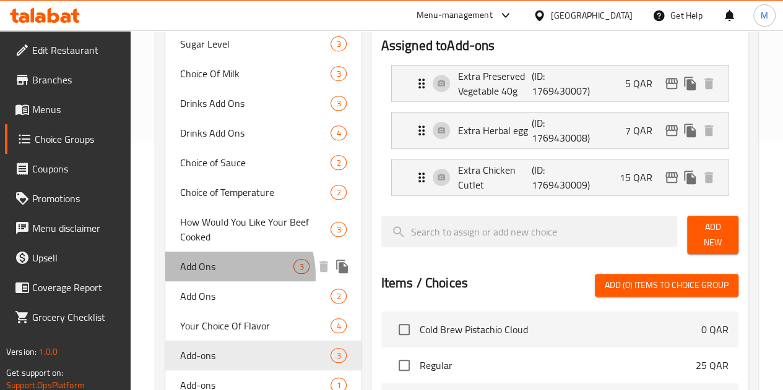
click at [218, 276] on div "Add Ons 3" at bounding box center [263, 267] width 196 height 30
type input "Add Ons"
type input "إضافات"
type input "1"
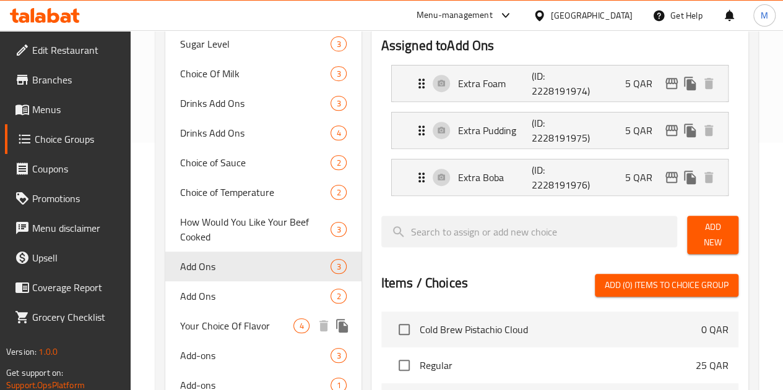
click at [213, 312] on div "Your Choice Of Flavor 4" at bounding box center [263, 326] width 196 height 30
type input "Your Choice Of Flavor"
type input "اختيارك للنكهة"
type input "1"
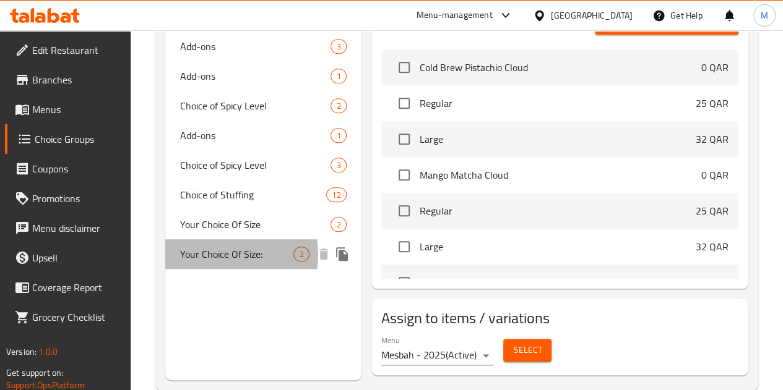
click at [222, 255] on span "Your Choice Of Size:" at bounding box center [237, 254] width 114 height 15
type input "Your Choice Of Size:"
type input "إختيارك من الحجم:"
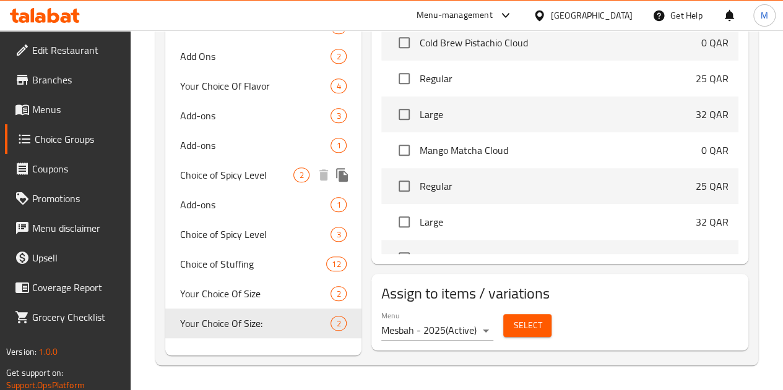
scroll to position [431, 0]
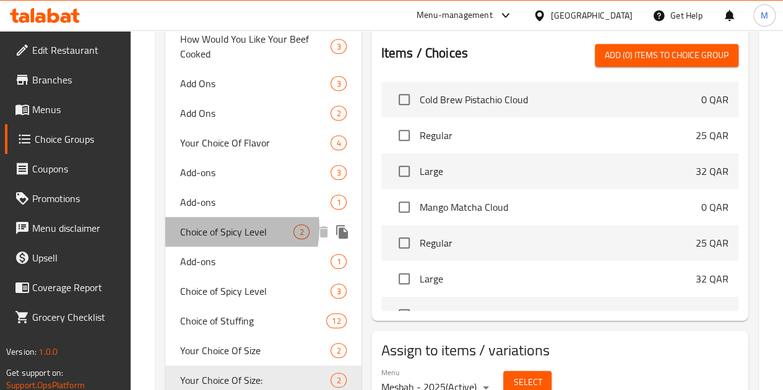
click at [217, 229] on span "Choice of Spicy Level" at bounding box center [237, 232] width 114 height 15
type input "Choice of Spicy Level"
type input "اختيار مستوى حارة"
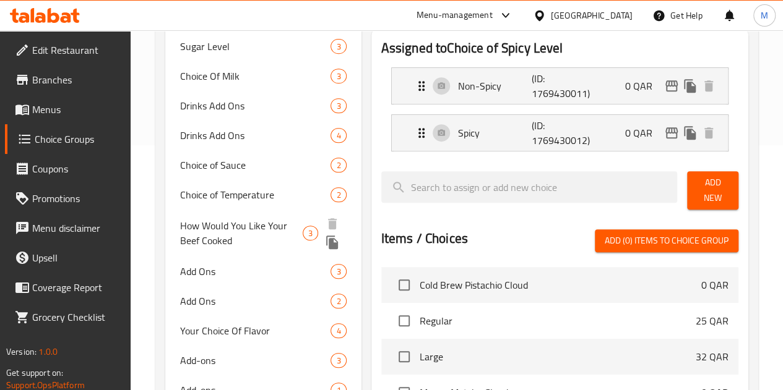
scroll to position [369, 0]
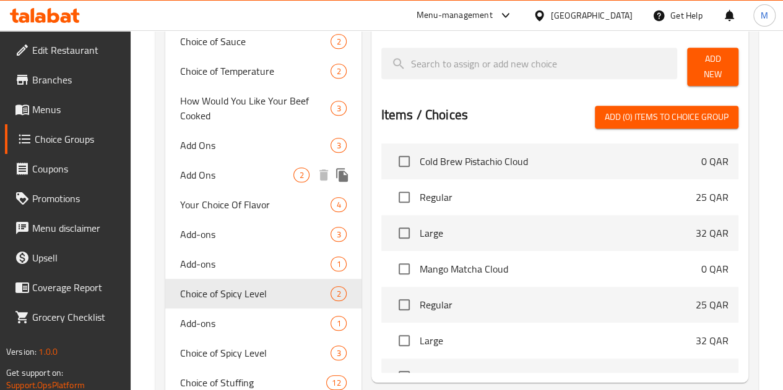
click at [213, 179] on span "Add Ons" at bounding box center [237, 175] width 114 height 15
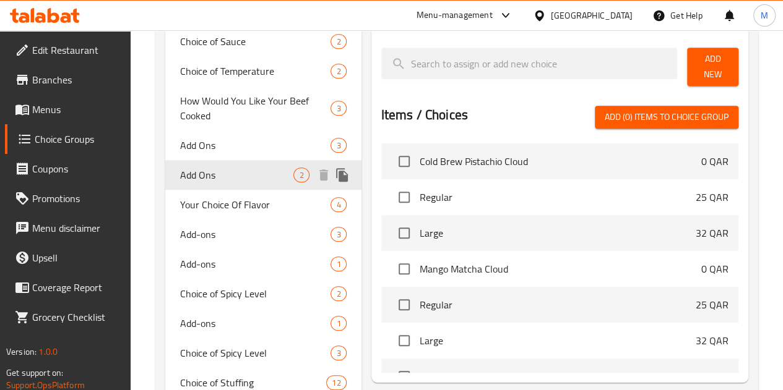
type input "Add Ons"
type input "إضافات"
type input "0"
type input "2"
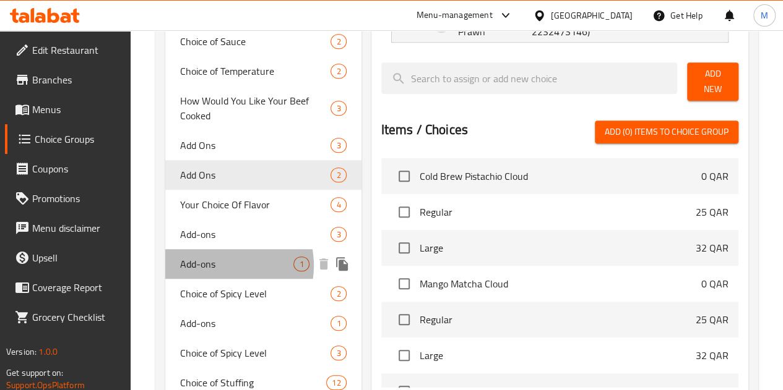
click at [218, 267] on span "Add-ons" at bounding box center [237, 264] width 114 height 15
type input "Add-ons"
type input "الإضافات"
type input "1"
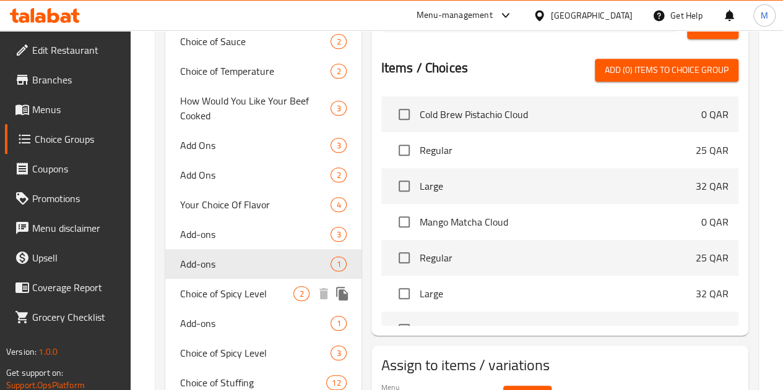
click at [228, 290] on span "Choice of Spicy Level" at bounding box center [237, 293] width 114 height 15
type input "Choice of Spicy Level"
type input "اختيار مستوى حارة"
type input "1"
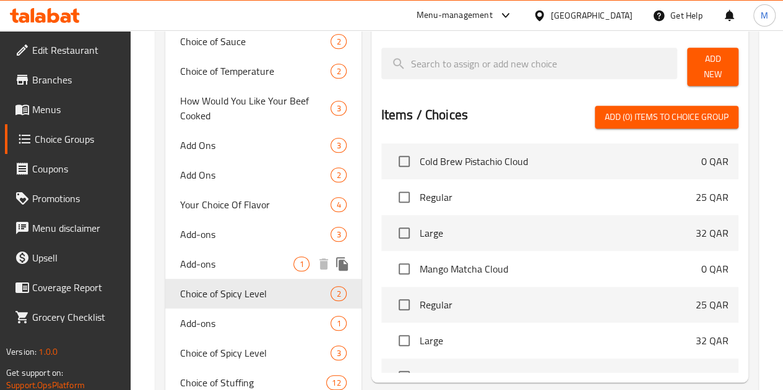
click at [215, 260] on span "Add-ons" at bounding box center [237, 264] width 114 height 15
type input "Add-ons"
type input "الإضافات"
type input "0"
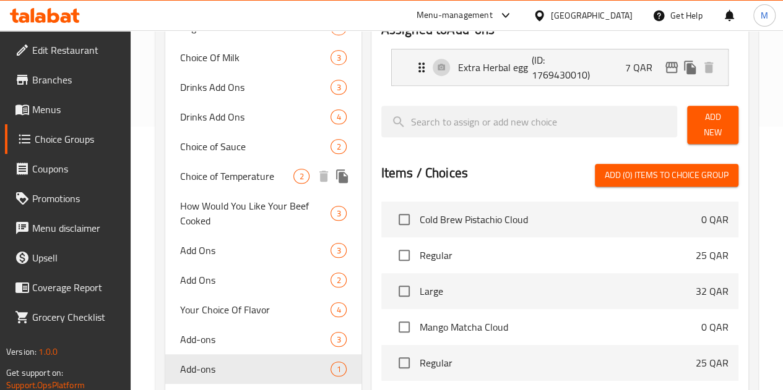
scroll to position [245, 0]
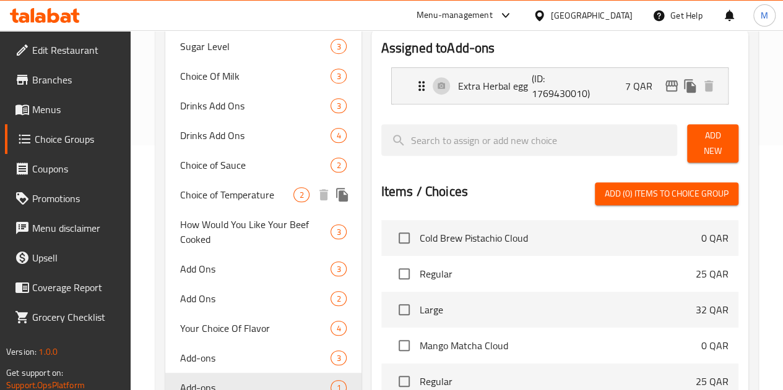
click at [208, 198] on span "Choice of Temperature" at bounding box center [237, 194] width 114 height 15
type input "Choice of Temperature"
type input "اختيار درجة الحرارة"
type input "1"
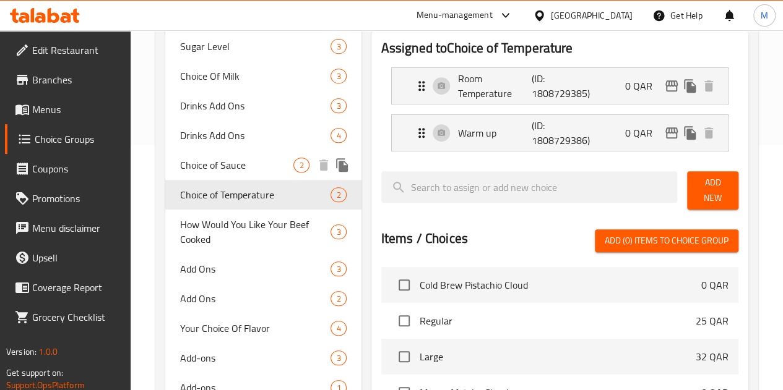
click at [221, 164] on span "Choice of Sauce" at bounding box center [237, 165] width 114 height 15
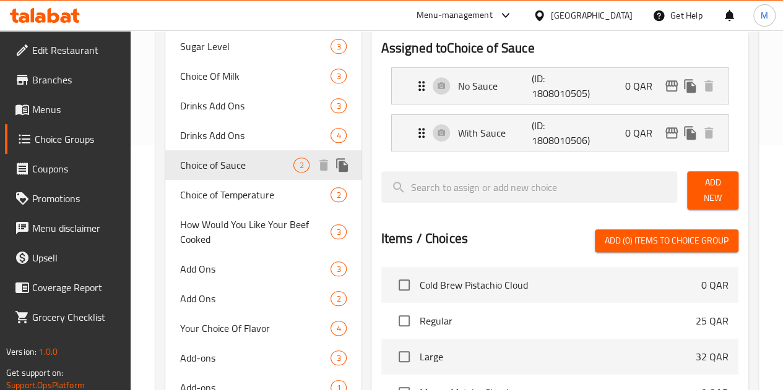
type input "Choice of Sauce"
type input "اختيار صلصة"
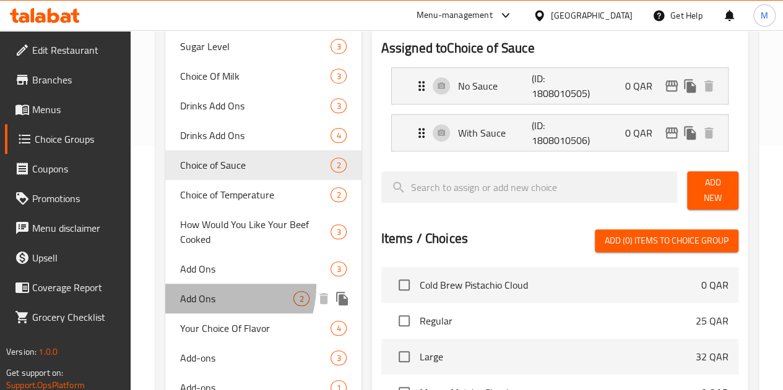
click at [212, 287] on div "Add Ons 2" at bounding box center [263, 299] width 196 height 30
type input "Add Ons"
type input "إضافات"
type input "0"
type input "2"
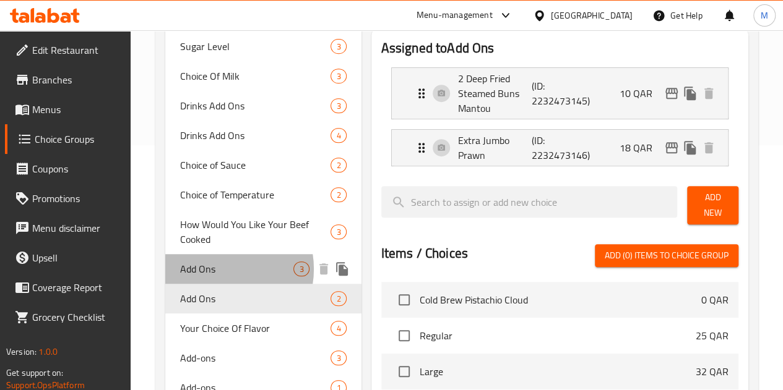
click at [217, 270] on span "Add Ons" at bounding box center [237, 269] width 114 height 15
type input "Add Ons"
type input "1"
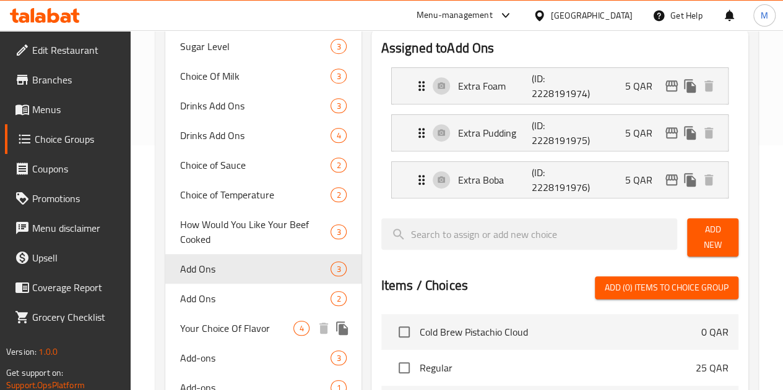
click at [220, 317] on div "Your Choice Of Flavor 4" at bounding box center [263, 329] width 196 height 30
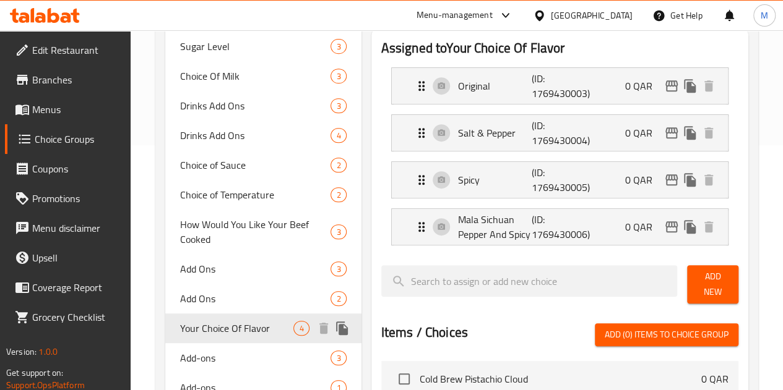
type input "Your Choice Of Flavor"
type input "اختيارك للنكهة"
type input "1"
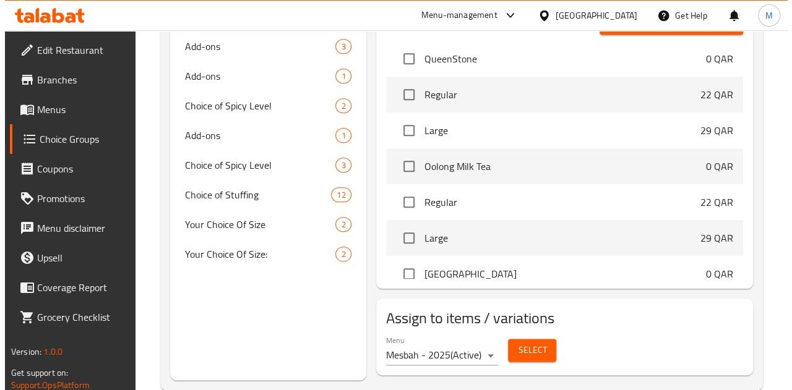
scroll to position [371, 0]
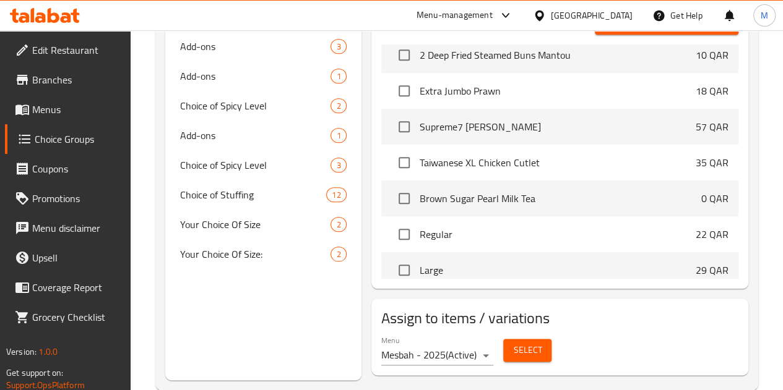
click at [513, 343] on span "Select" at bounding box center [527, 350] width 28 height 15
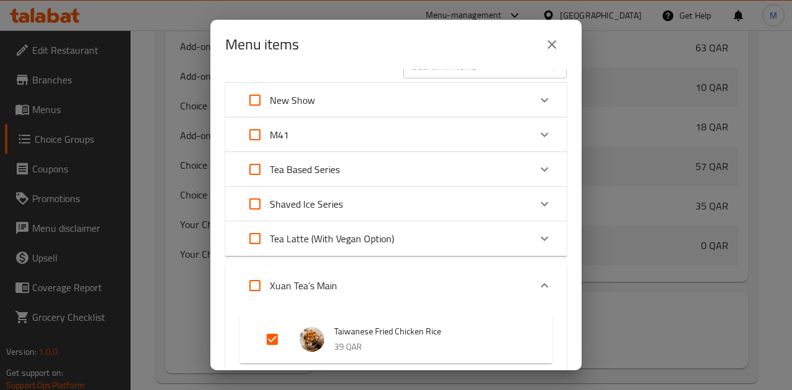
scroll to position [0, 0]
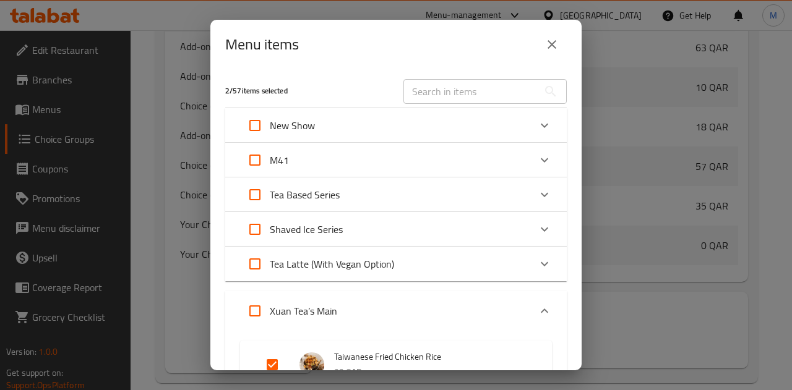
click at [537, 165] on icon "Expand" at bounding box center [544, 160] width 15 height 15
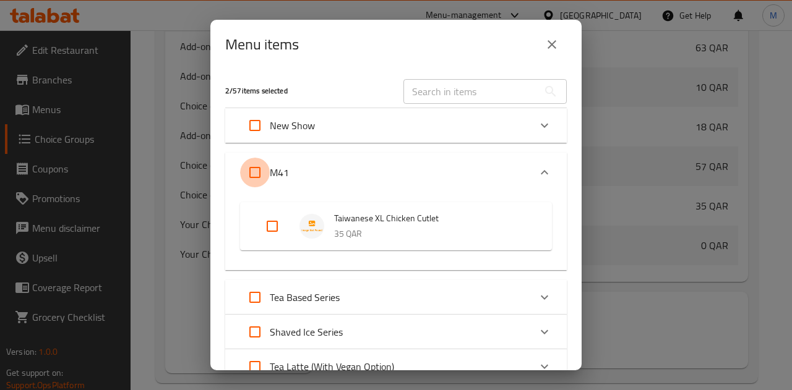
click at [253, 165] on input "Expand" at bounding box center [255, 173] width 30 height 30
checkbox input "true"
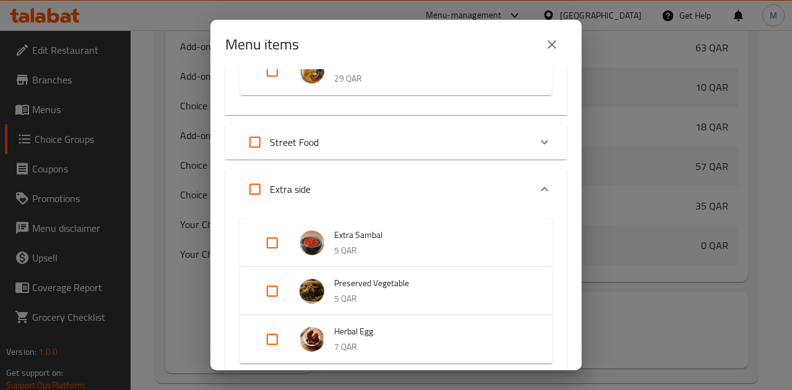
scroll to position [599, 0]
drag, startPoint x: 505, startPoint y: 36, endPoint x: 365, endPoint y: 58, distance: 141.4
click at [365, 58] on div "Menu items" at bounding box center [395, 45] width 341 height 30
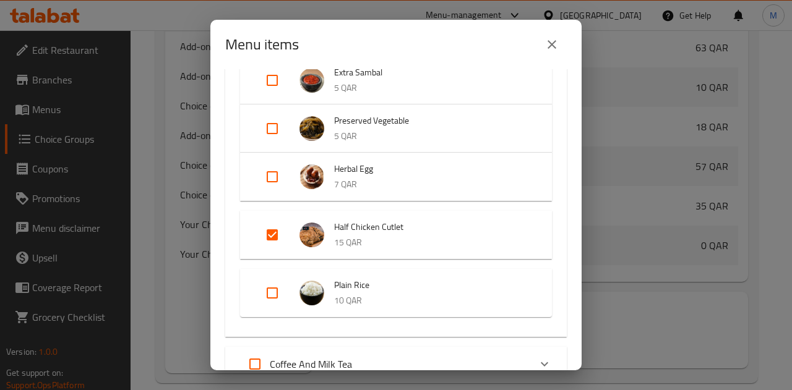
scroll to position [784, 0]
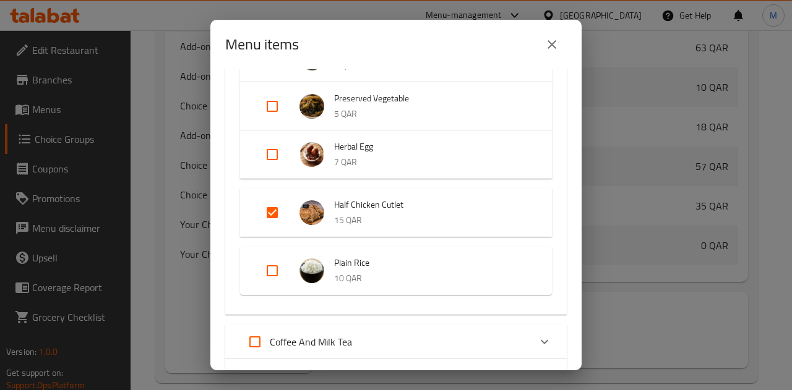
click at [277, 211] on input "Expand" at bounding box center [272, 213] width 30 height 30
checkbox input "false"
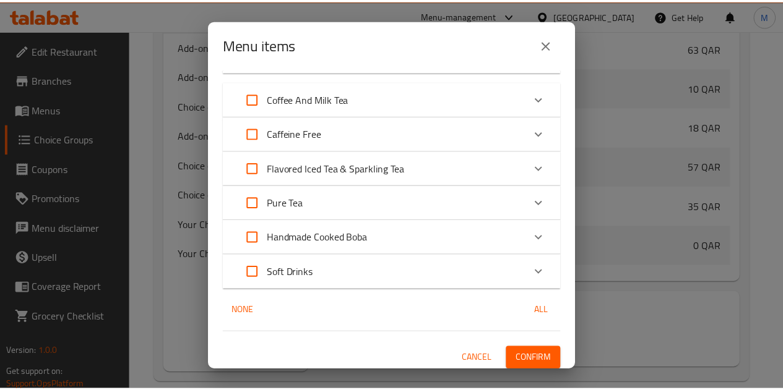
scroll to position [1012, 0]
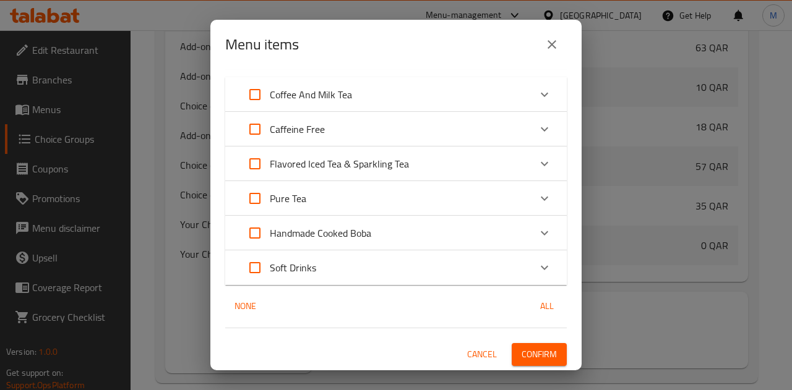
click at [538, 363] on button "Confirm" at bounding box center [539, 354] width 55 height 23
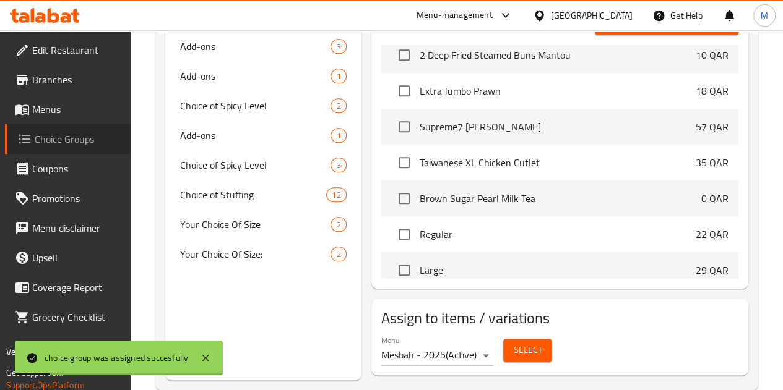
click at [74, 137] on span "Choice Groups" at bounding box center [78, 139] width 86 height 15
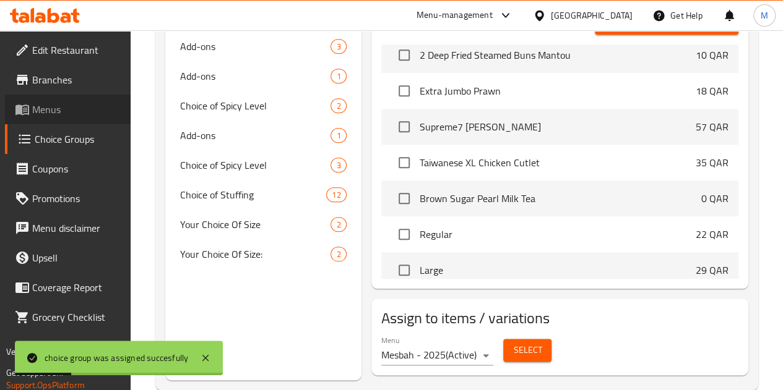
click at [72, 113] on span "Menus" at bounding box center [76, 109] width 88 height 15
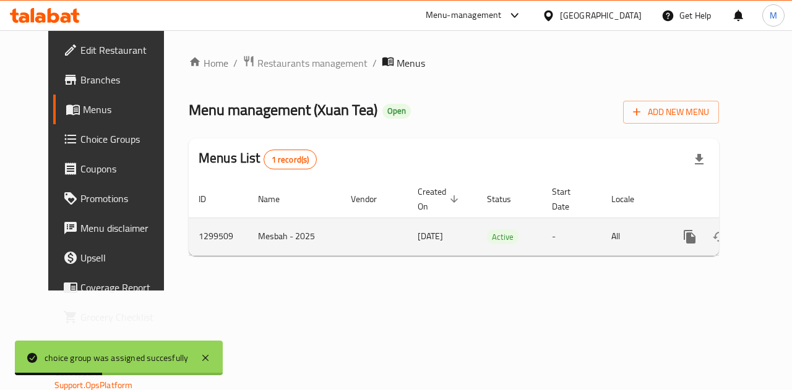
click at [771, 233] on icon "enhanced table" at bounding box center [778, 237] width 15 height 15
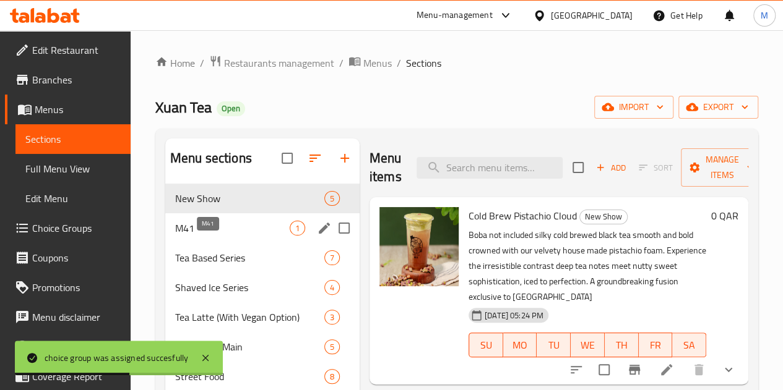
click at [206, 236] on span "M41" at bounding box center [232, 228] width 114 height 15
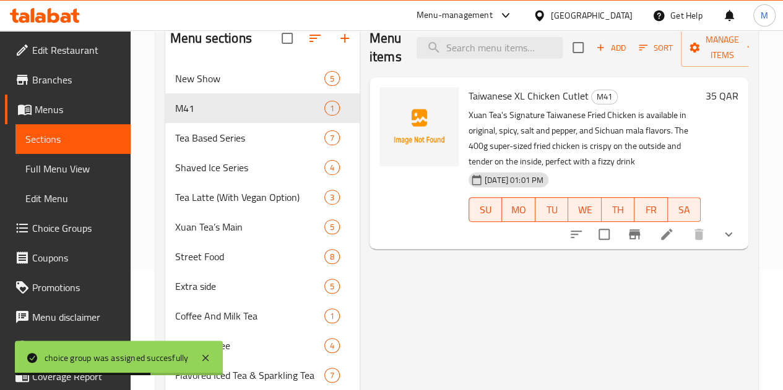
scroll to position [124, 0]
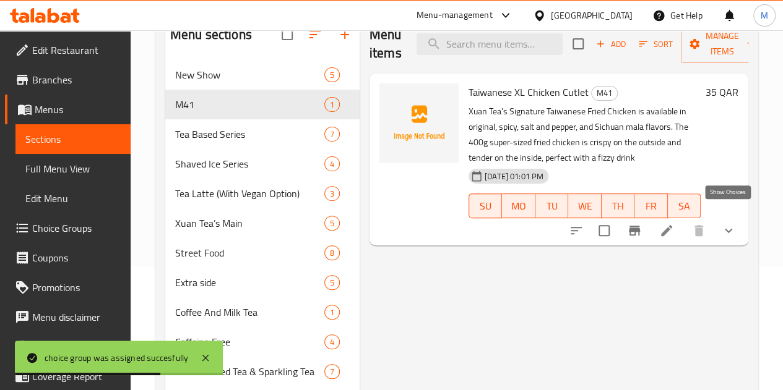
click at [728, 223] on icon "show more" at bounding box center [728, 230] width 15 height 15
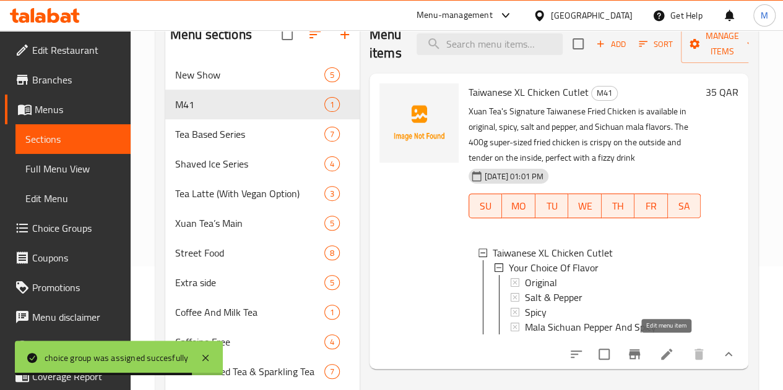
click at [668, 351] on icon at bounding box center [666, 354] width 15 height 15
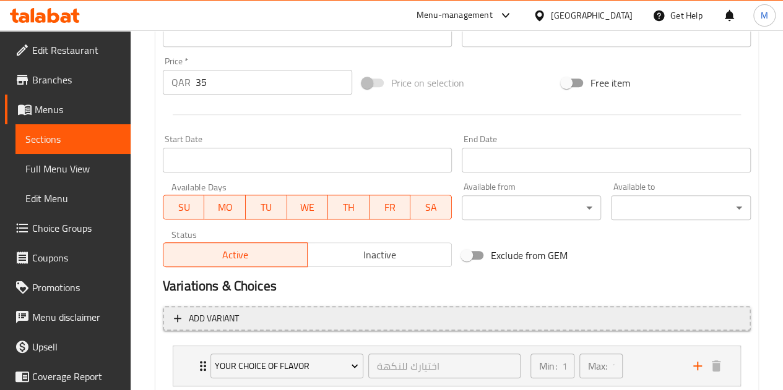
scroll to position [495, 0]
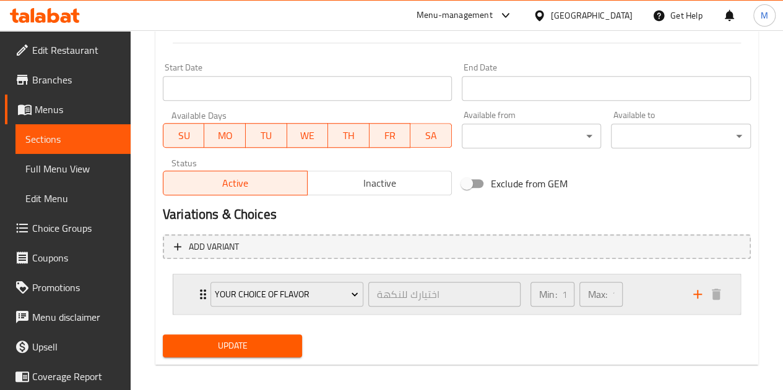
click at [650, 294] on div "Min: 1 ​ Max: 1 ​" at bounding box center [604, 295] width 163 height 40
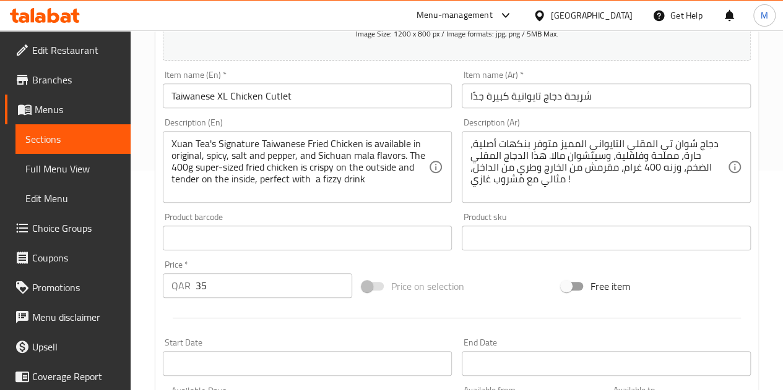
scroll to position [62, 0]
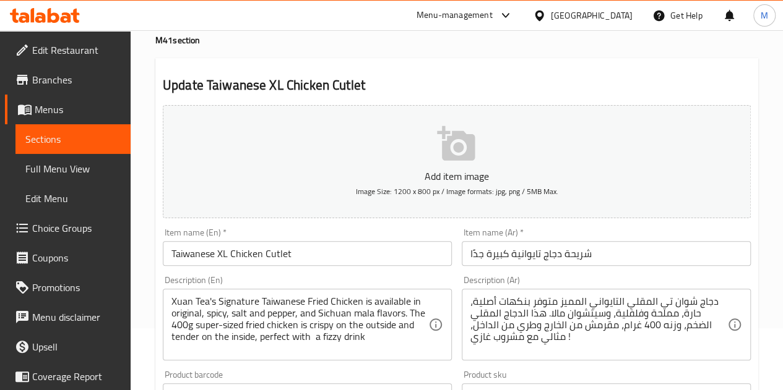
click at [106, 109] on span "Menus" at bounding box center [78, 109] width 86 height 15
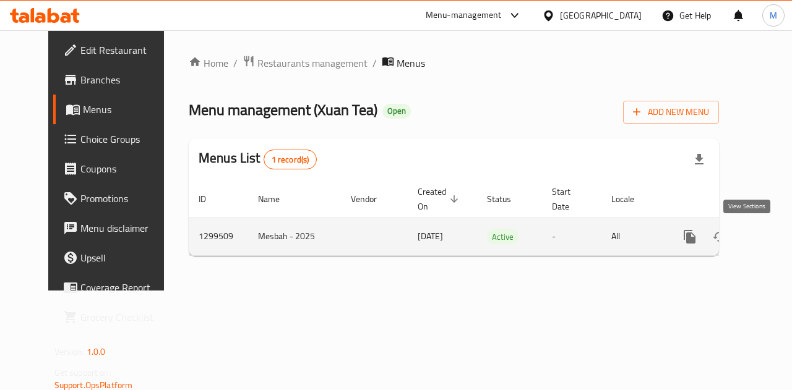
click at [764, 238] on link "enhanced table" at bounding box center [779, 237] width 30 height 30
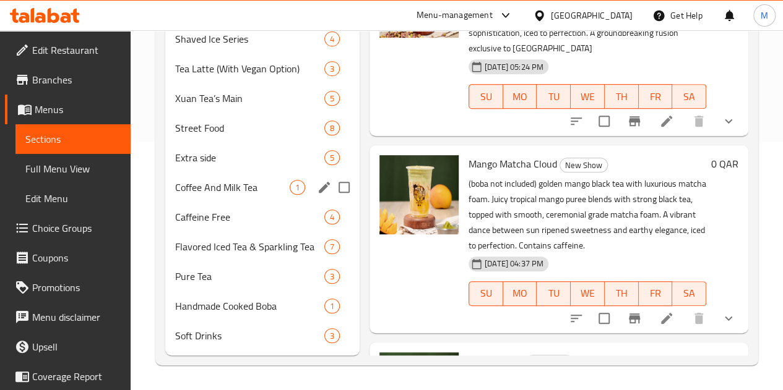
scroll to position [267, 0]
click at [202, 324] on div "Soft Drinks 3" at bounding box center [262, 336] width 194 height 30
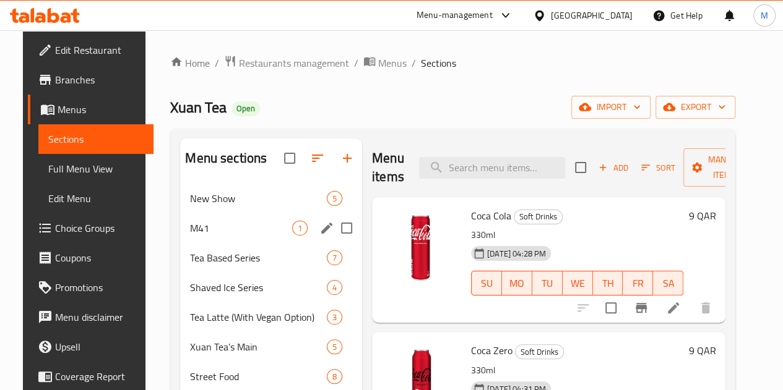
click at [190, 236] on span "M41" at bounding box center [241, 228] width 102 height 15
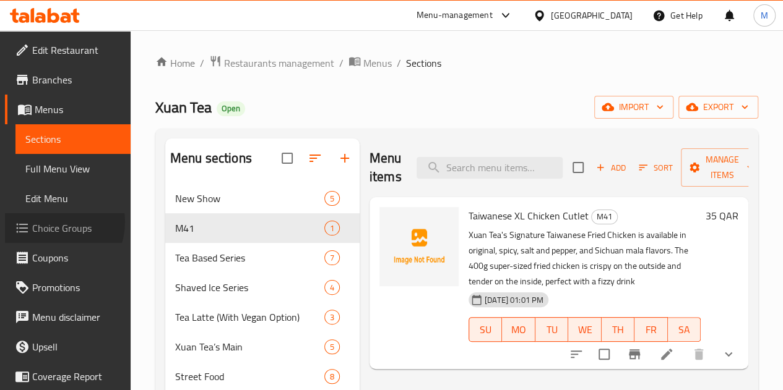
click at [51, 222] on span "Choice Groups" at bounding box center [76, 228] width 88 height 15
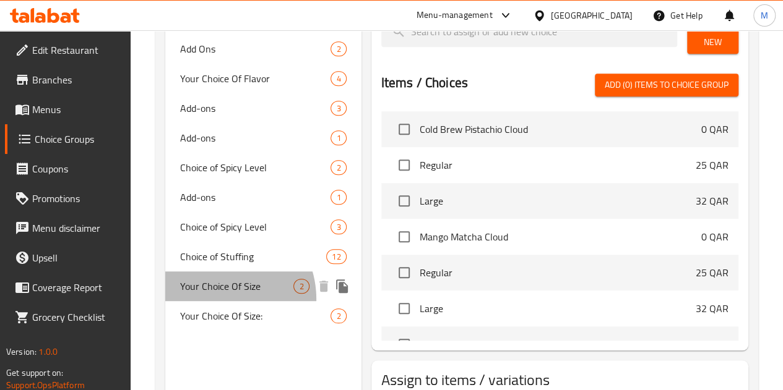
click at [215, 294] on span "Your Choice Of Size" at bounding box center [237, 286] width 114 height 15
type input "Your Choice Of Size"
type input "إختيارك من حجم"
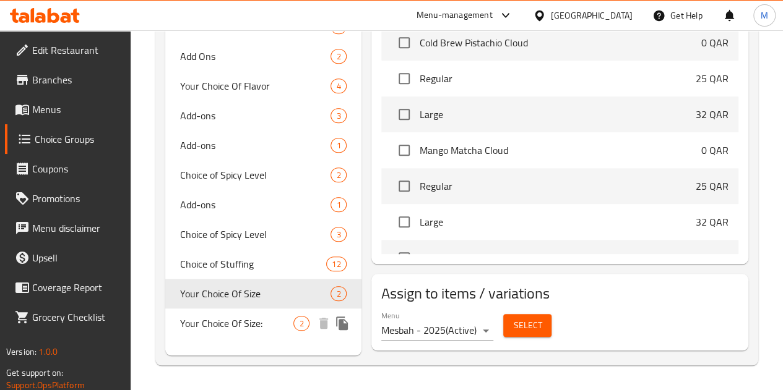
click at [222, 331] on span "Your Choice Of Size:" at bounding box center [237, 323] width 114 height 15
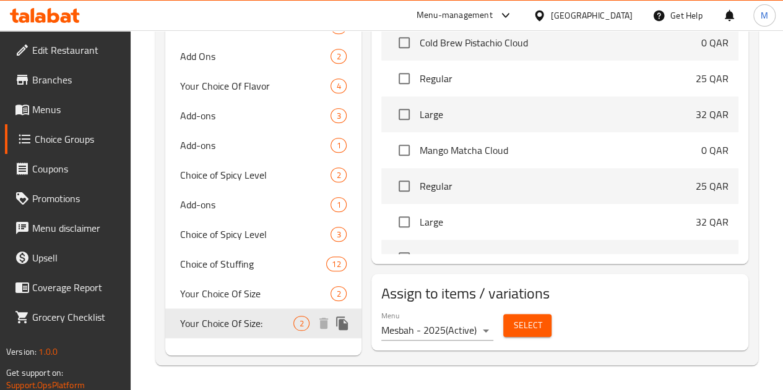
type input "Your Choice Of Size:"
type input "إختيارك من الحجم:"
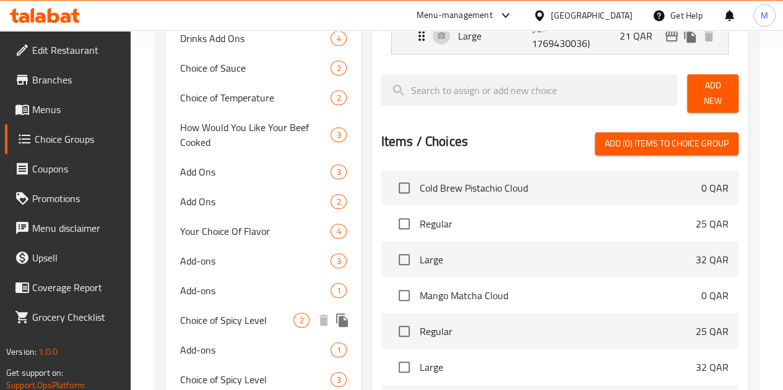
scroll to position [431, 0]
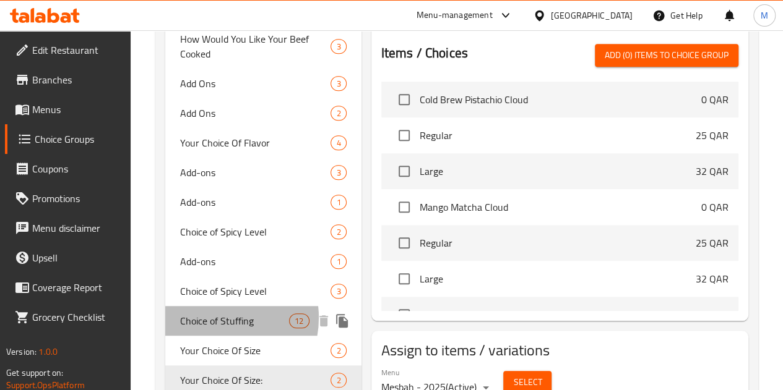
click at [214, 318] on span "Choice of Stuffing" at bounding box center [234, 321] width 109 height 15
type input "Choice of Stuffing"
type input "اختيار حشو"
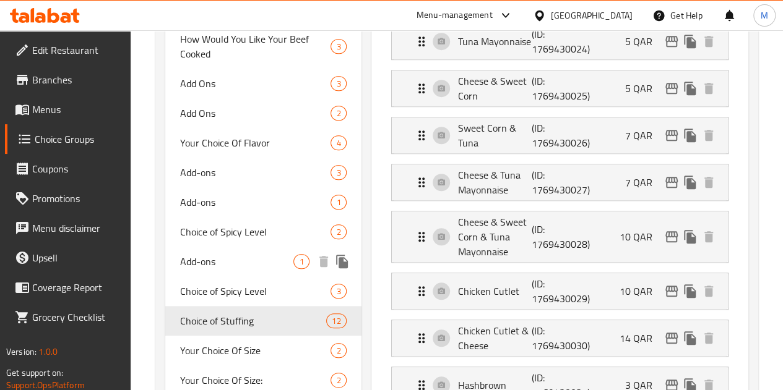
scroll to position [183, 0]
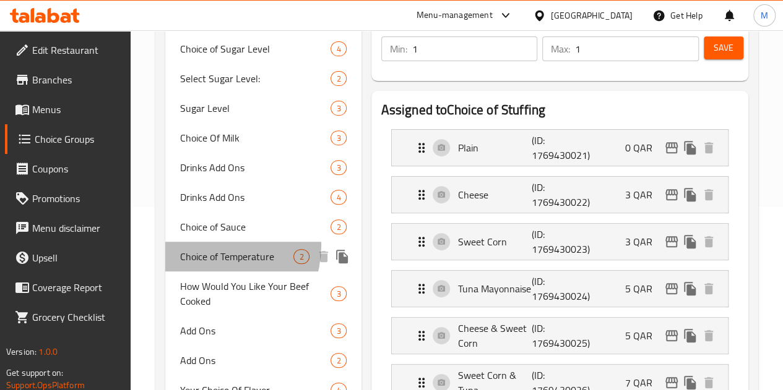
click at [209, 246] on div "Choice of Temperature 2" at bounding box center [263, 257] width 196 height 30
type input "Choice of Temperature"
type input "اختيار درجة الحرارة"
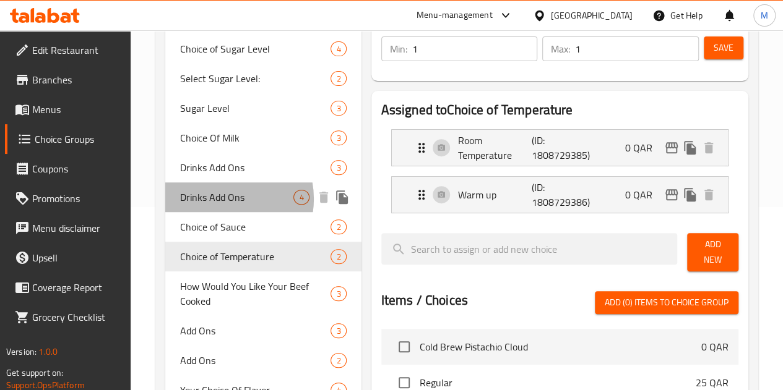
click at [221, 200] on span "Drinks Add Ons" at bounding box center [237, 197] width 114 height 15
type input "Drinks Add Ons"
type input "اختيارك من المشروبات"
type input "0"
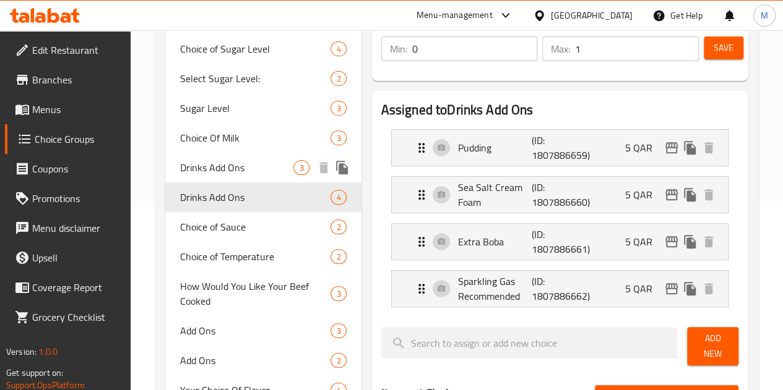
click at [212, 168] on span "Drinks Add Ons" at bounding box center [237, 167] width 114 height 15
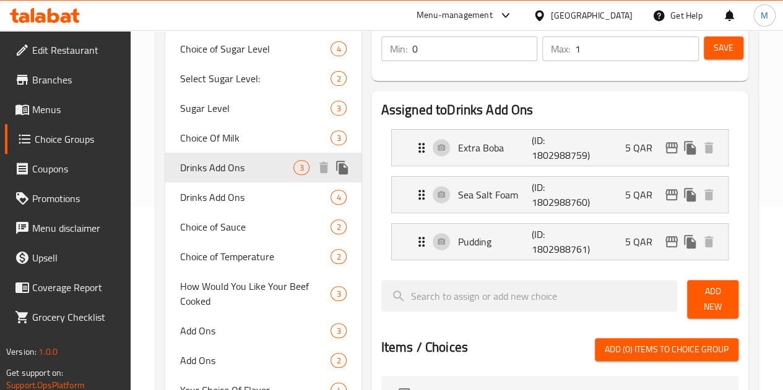
type input "إضافات المشروبات"
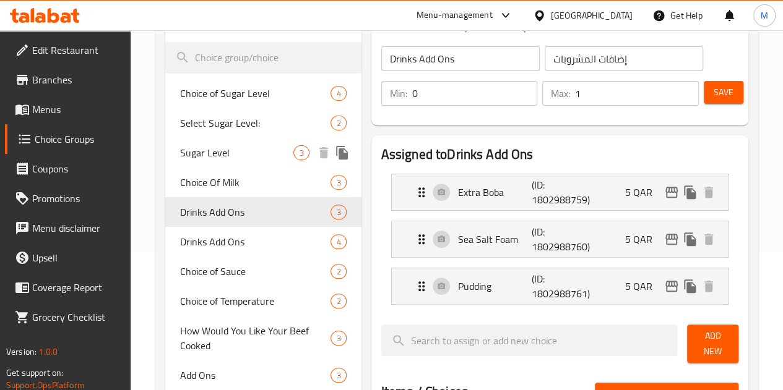
scroll to position [121, 0]
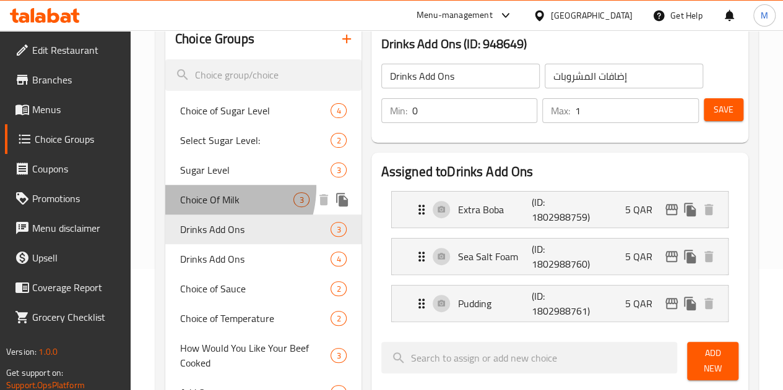
click at [205, 187] on div "Choice Of Milk 3" at bounding box center [263, 200] width 196 height 30
type input "Choice Of Milk"
type input "اختيارك من حليب"
type input "1"
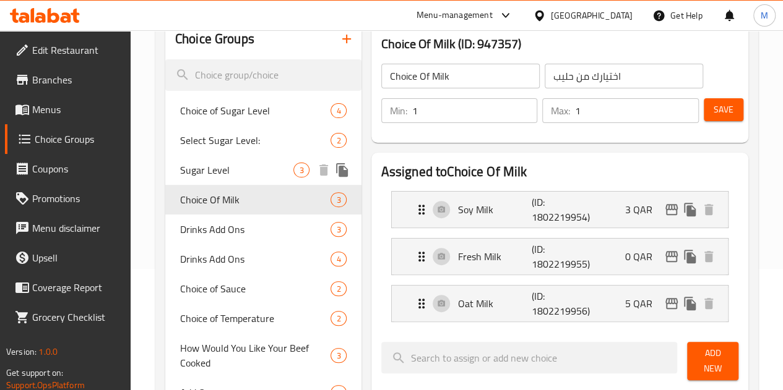
click at [204, 159] on div "Sugar Level 3" at bounding box center [263, 170] width 196 height 30
type input "Sugar Level"
type input "مستوى السكر"
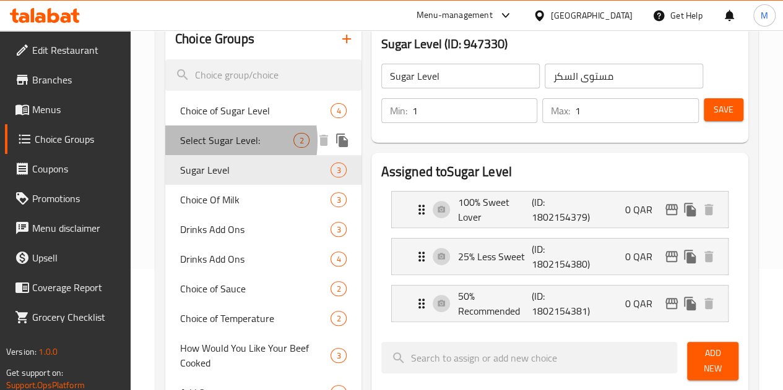
click at [210, 142] on span "Select Sugar Level:" at bounding box center [237, 140] width 114 height 15
type input "Select Sugar Level:"
type input "اختيار مستوى السكر:"
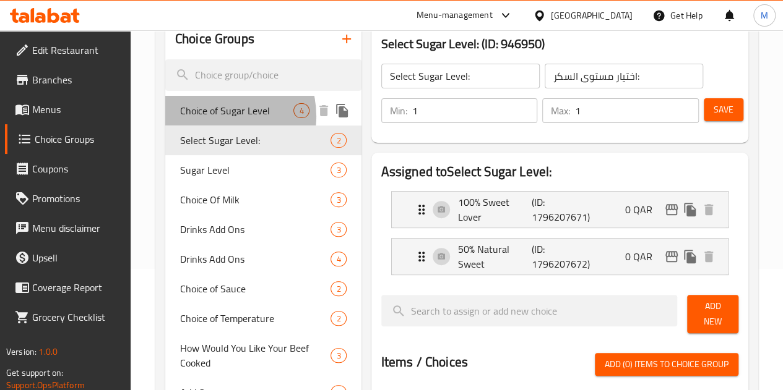
click at [215, 117] on span "Choice of Sugar Level" at bounding box center [237, 110] width 114 height 15
type input "Choice of Sugar Level"
type input "اختيار مستوى سكر"
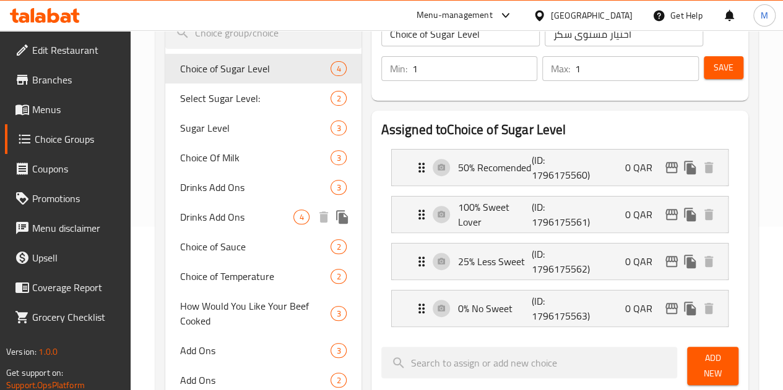
scroll to position [183, 0]
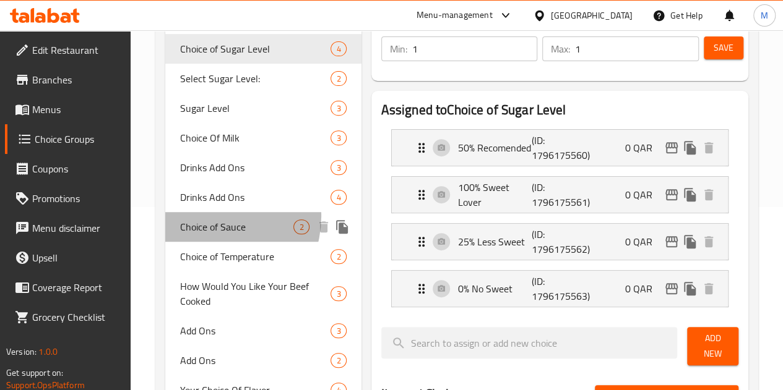
click at [210, 217] on div "Choice of Sauce 2" at bounding box center [263, 227] width 196 height 30
type input "Choice of Sauce"
type input "اختيار صلصة"
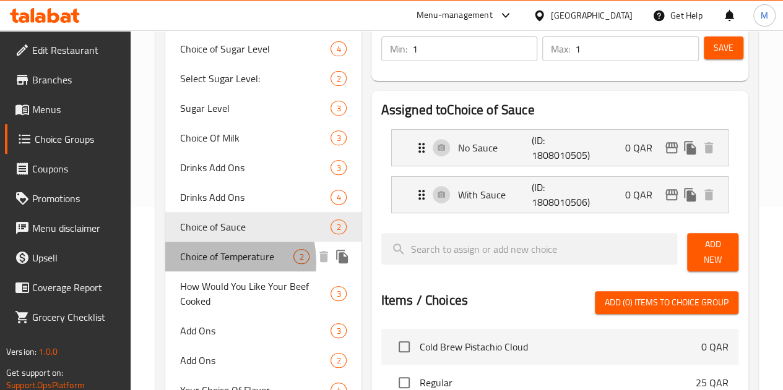
click at [217, 263] on span "Choice of Temperature" at bounding box center [237, 256] width 114 height 15
type input "Choice of Temperature"
type input "اختيار درجة الحرارة"
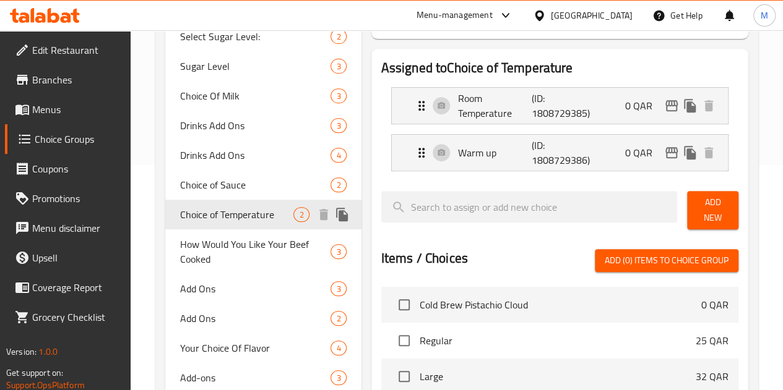
scroll to position [245, 0]
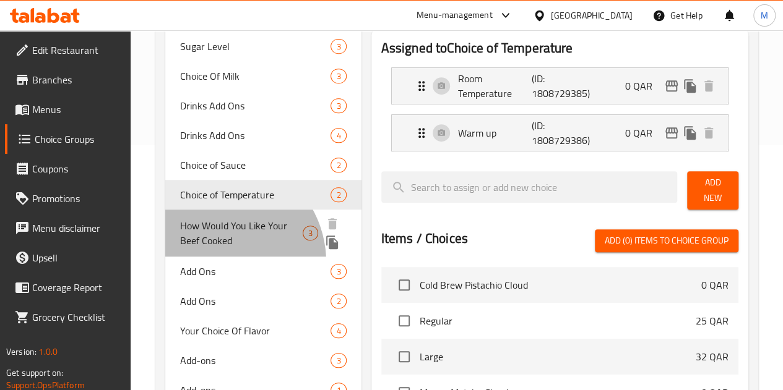
click at [217, 257] on div "How Would You Like Your Beef Cooked 3" at bounding box center [263, 233] width 196 height 47
type input "How Would You Like Your Beef Cooked"
type input "كيف تحب أن يتم طهي لحم البقر الخاص بك"
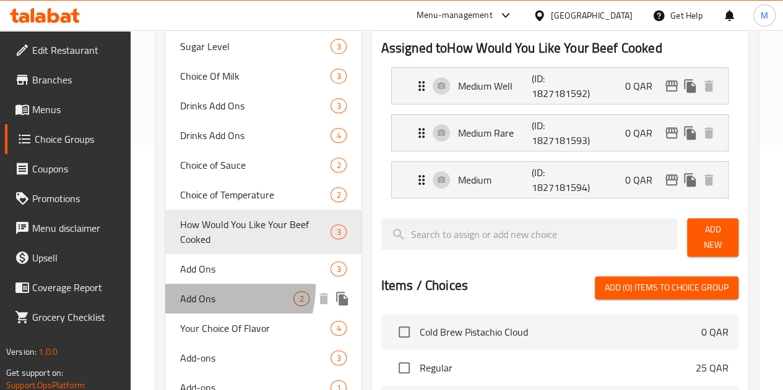
click at [208, 288] on div "Add Ons 2" at bounding box center [263, 299] width 196 height 30
type input "Add Ons"
type input "إضافات"
type input "0"
type input "2"
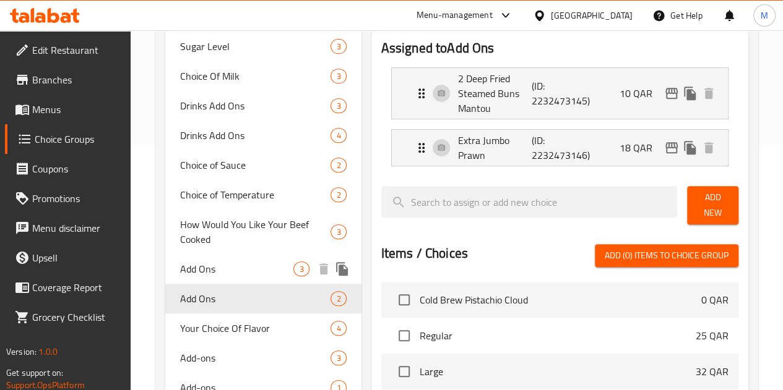
click at [213, 270] on span "Add Ons" at bounding box center [237, 269] width 114 height 15
type input "Add Ons"
type input "1"
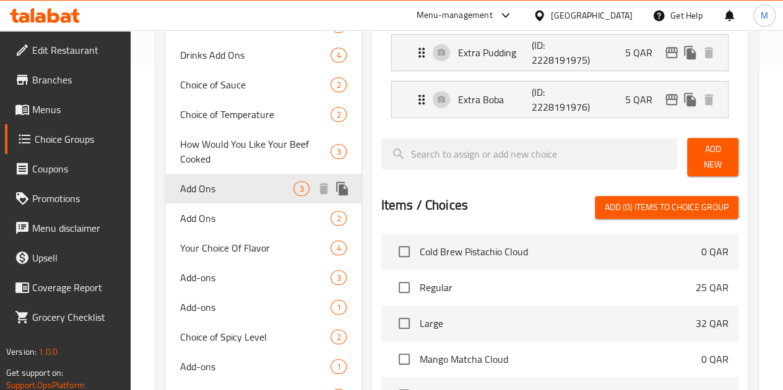
scroll to position [369, 0]
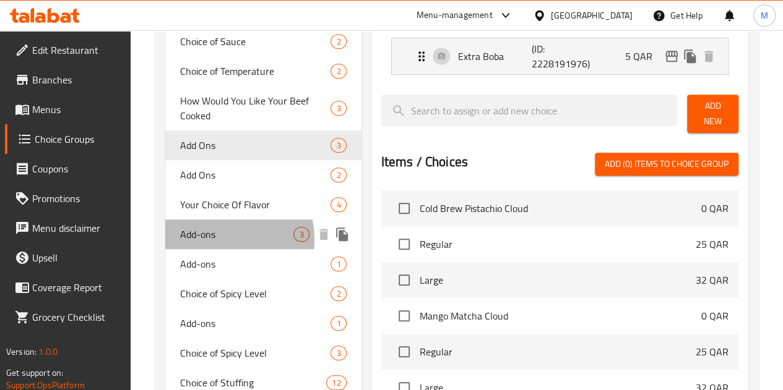
click at [212, 241] on span "Add-ons" at bounding box center [237, 234] width 114 height 15
type input "Add-ons"
type input "الإضافات"
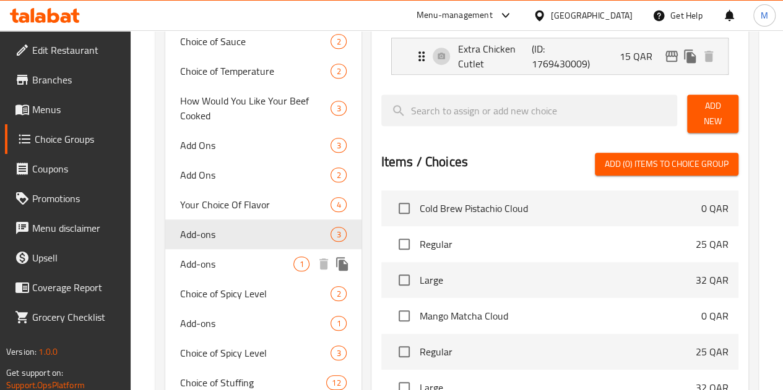
click at [215, 274] on div "Add-ons 1" at bounding box center [263, 264] width 196 height 30
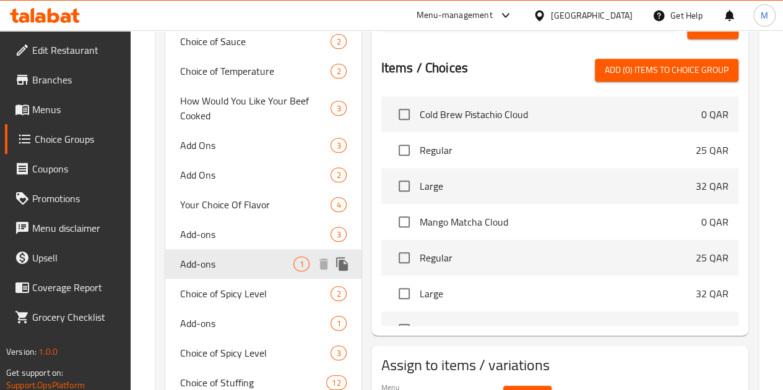
type input "1"
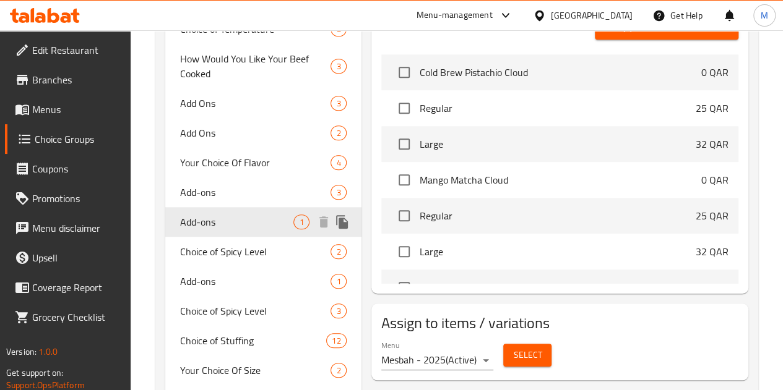
scroll to position [431, 0]
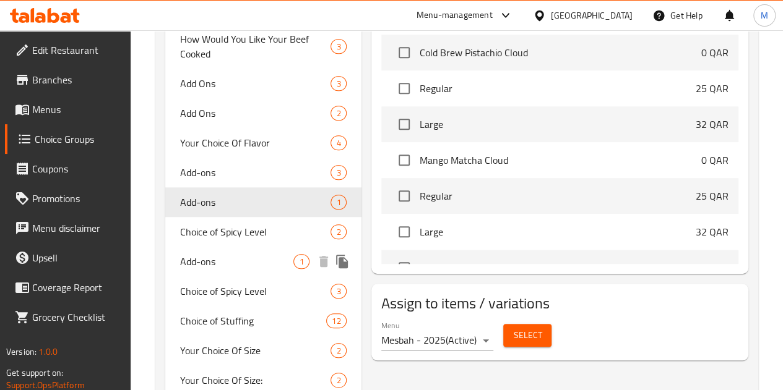
click at [217, 268] on span "Add-ons" at bounding box center [237, 261] width 114 height 15
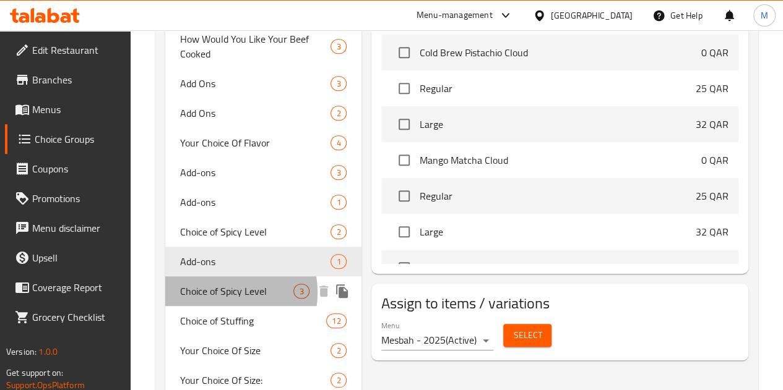
click at [215, 294] on span "Choice of Spicy Level" at bounding box center [237, 291] width 114 height 15
type input "Choice of Spicy Level"
type input "اختيار مستوى توابل"
type input "1"
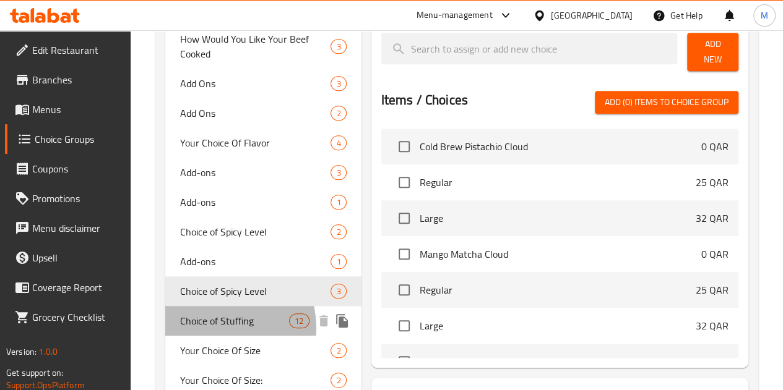
click at [221, 328] on span "Choice of Stuffing" at bounding box center [234, 321] width 109 height 15
type input "Choice of Stuffing"
type input "اختيار حشو"
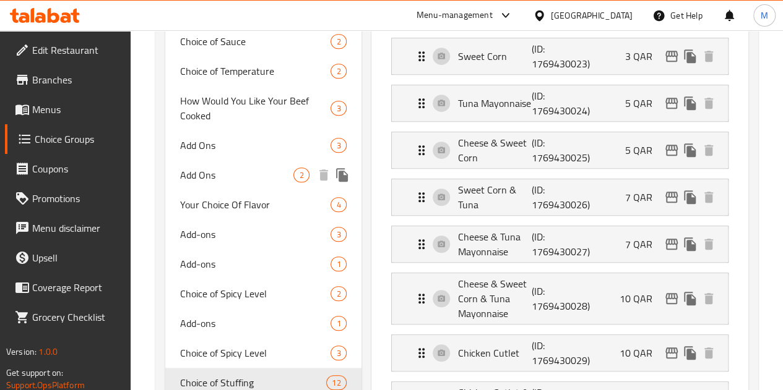
scroll to position [0, 0]
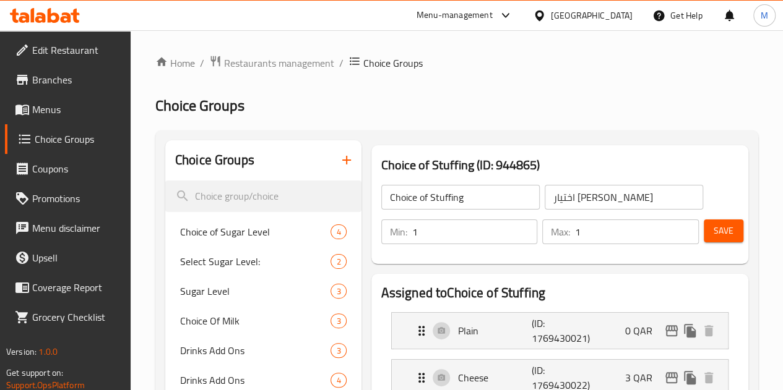
click at [339, 160] on icon "button" at bounding box center [346, 160] width 15 height 15
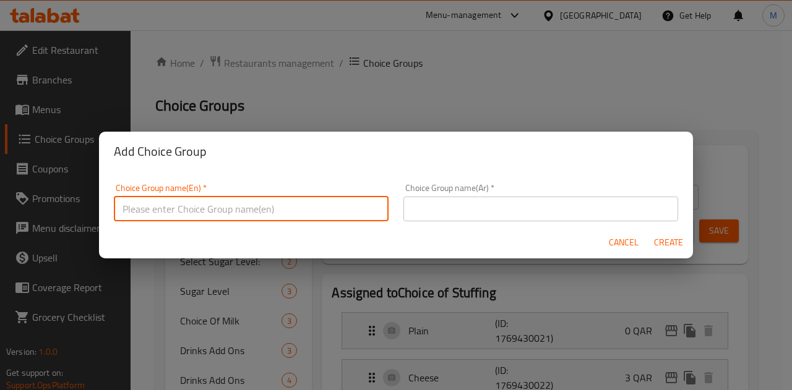
click at [303, 208] on input "text" at bounding box center [251, 209] width 275 height 25
type input "your choic of drinks"
click at [440, 207] on input "text" at bounding box center [540, 209] width 275 height 25
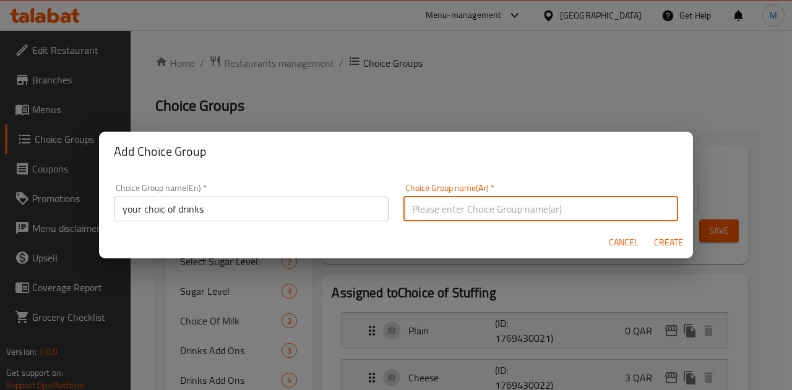
paste input "اختيارك من المشروبات"
type input "اختيارك من المشروبات"
click at [661, 233] on button "Create" at bounding box center [668, 242] width 40 height 23
type input "your choic of drinks"
type input "اختيارك من المشروبات"
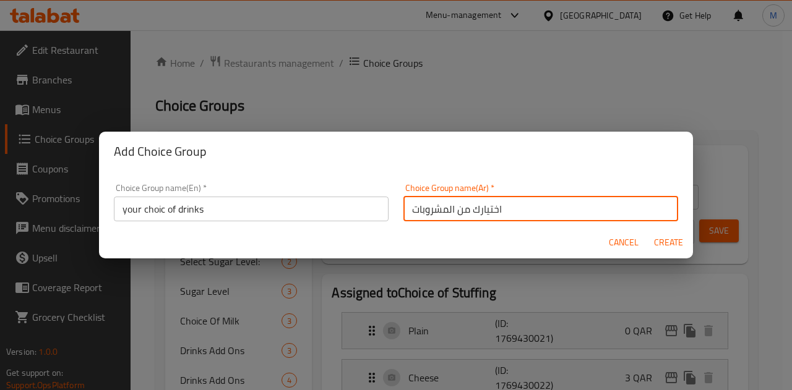
type input "0"
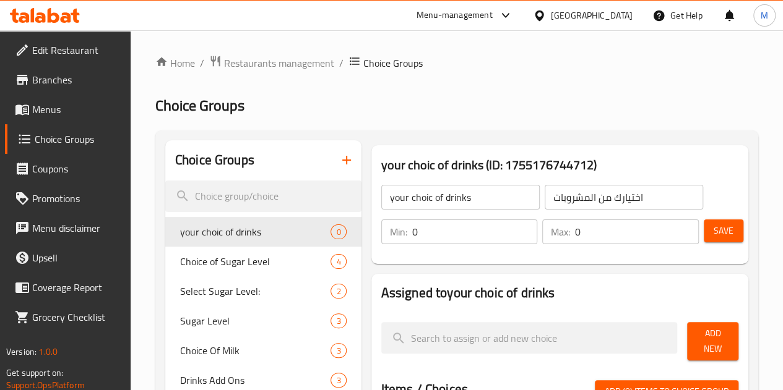
click at [723, 227] on span "Save" at bounding box center [723, 230] width 20 height 15
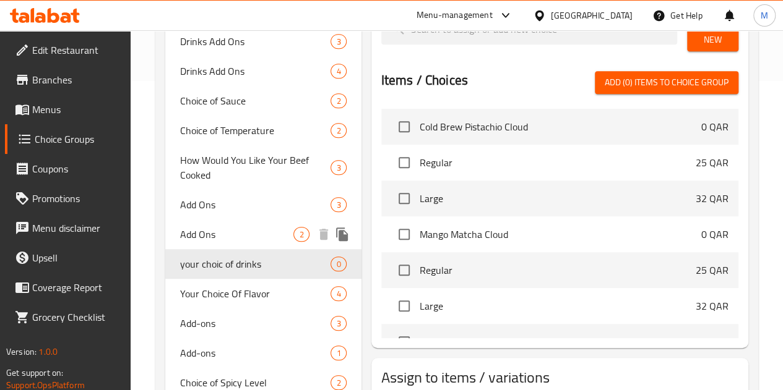
scroll to position [371, 0]
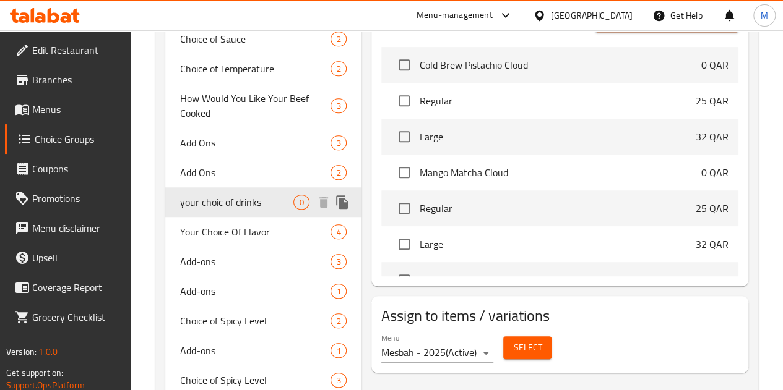
click at [239, 203] on span "your choic of drinks" at bounding box center [237, 202] width 114 height 15
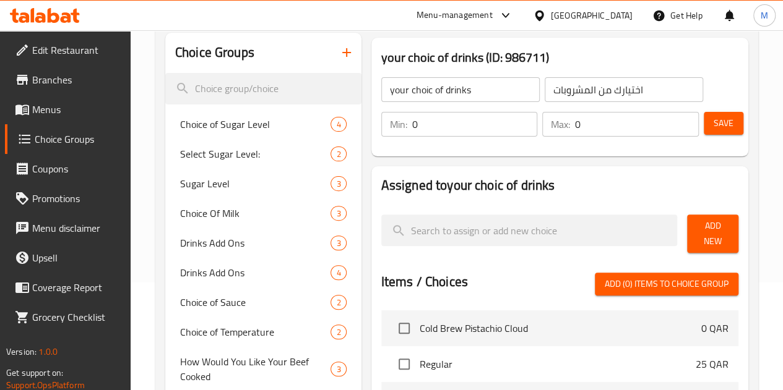
scroll to position [124, 0]
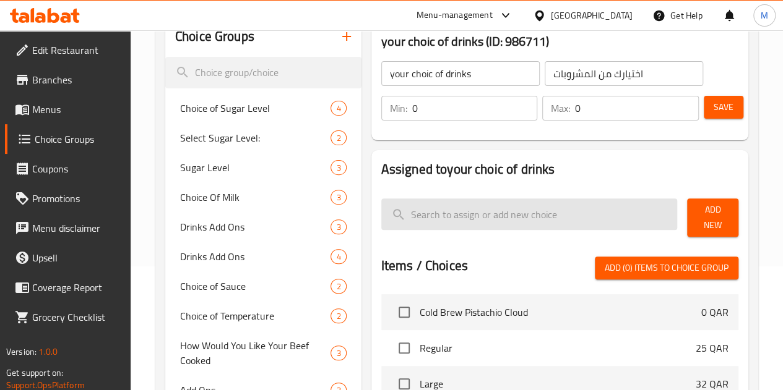
click at [478, 213] on input "search" at bounding box center [529, 215] width 296 height 32
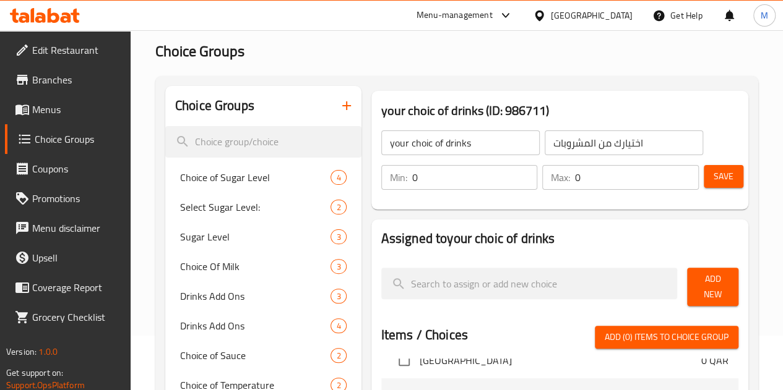
scroll to position [134, 0]
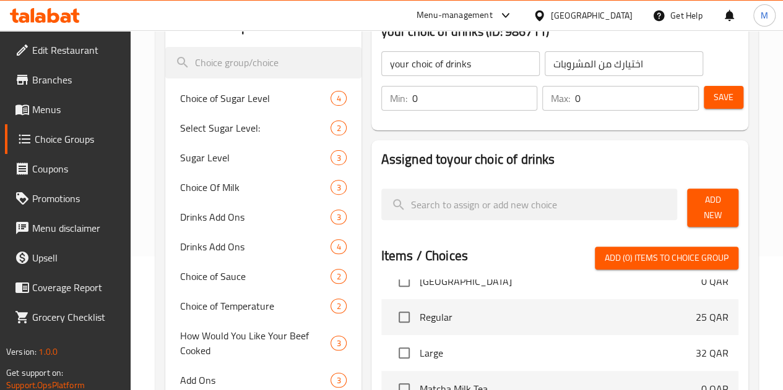
click at [699, 209] on span "Add New" at bounding box center [713, 207] width 32 height 31
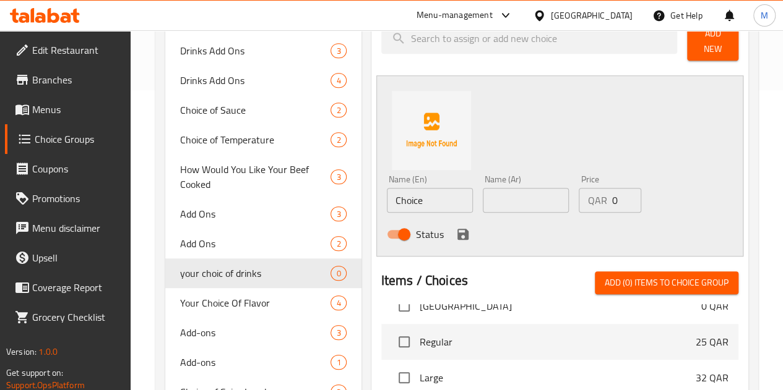
scroll to position [319, 0]
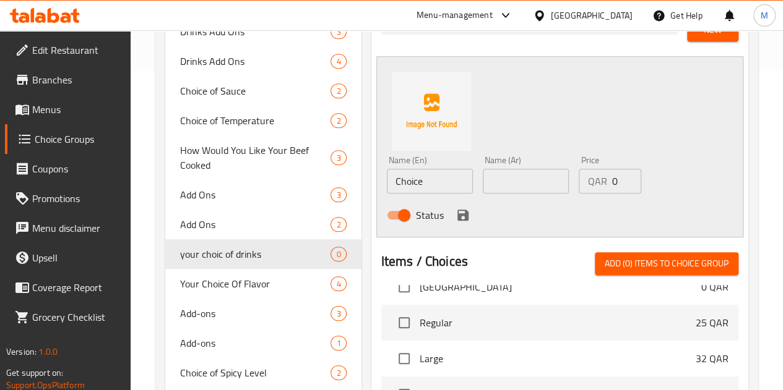
click at [390, 175] on input "Choice" at bounding box center [430, 181] width 86 height 25
click at [483, 184] on input "text" at bounding box center [526, 181] width 86 height 25
click at [387, 178] on input "cola" at bounding box center [430, 181] width 86 height 25
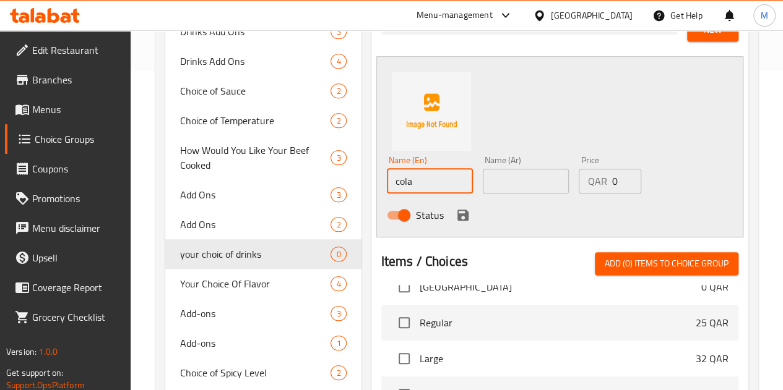
click at [387, 178] on input "cola" at bounding box center [430, 181] width 86 height 25
type input "Cola"
click at [486, 178] on input "text" at bounding box center [526, 181] width 86 height 25
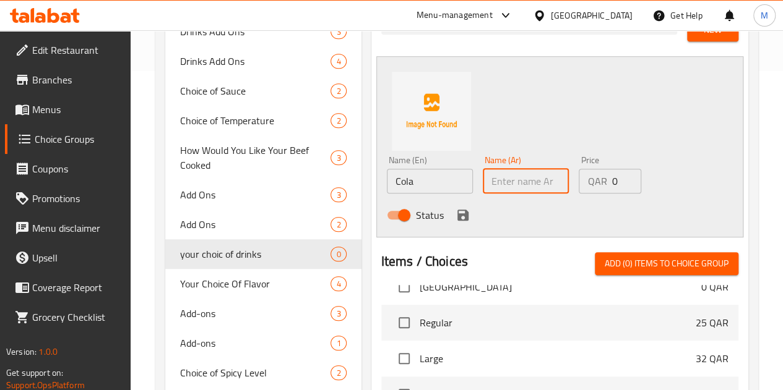
click at [521, 125] on div "Name (En) Cola Name (En) Name (Ar) Name (Ar) Price QAR 0 Price Status" at bounding box center [559, 146] width 367 height 181
click at [483, 169] on input "text" at bounding box center [526, 181] width 86 height 25
type input ";"
click at [387, 181] on input "Cola" at bounding box center [430, 181] width 86 height 25
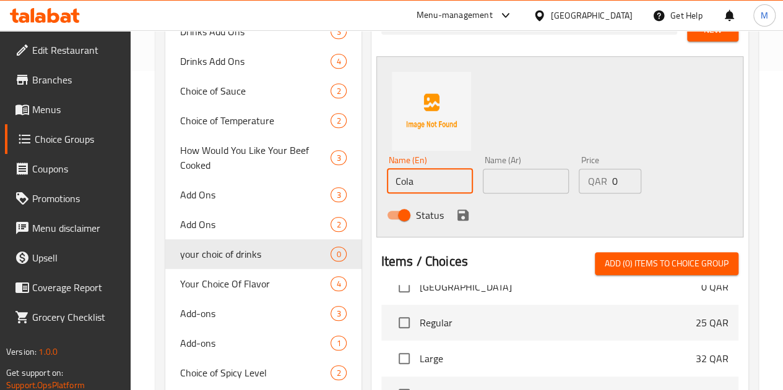
click at [387, 181] on input "Cola" at bounding box center [430, 181] width 86 height 25
click at [483, 174] on input "text" at bounding box center [526, 181] width 86 height 25
paste input "Cola الكولا"
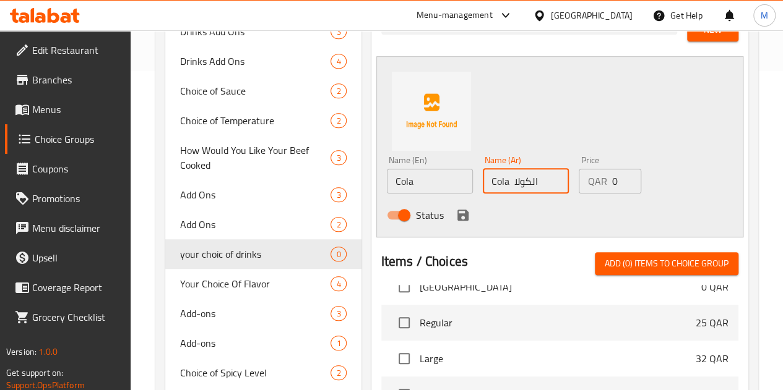
drag, startPoint x: 478, startPoint y: 173, endPoint x: 458, endPoint y: 173, distance: 19.2
click at [483, 173] on input "Cola الكولا" at bounding box center [526, 181] width 86 height 25
type input "الكولا"
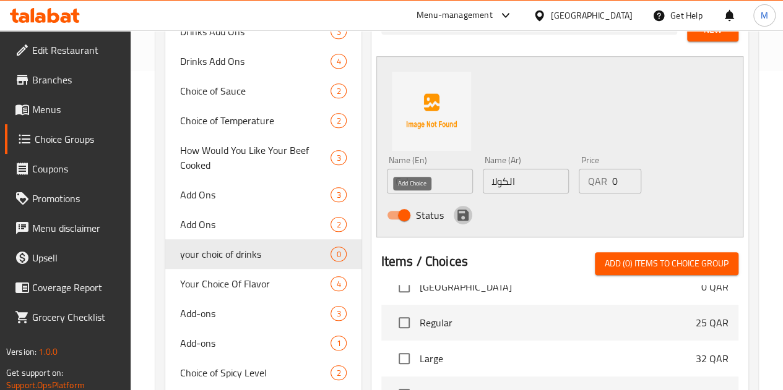
click at [455, 210] on icon "save" at bounding box center [462, 215] width 15 height 15
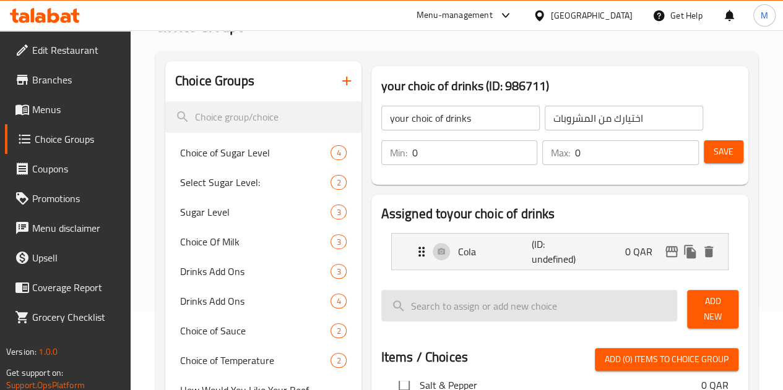
scroll to position [124, 0]
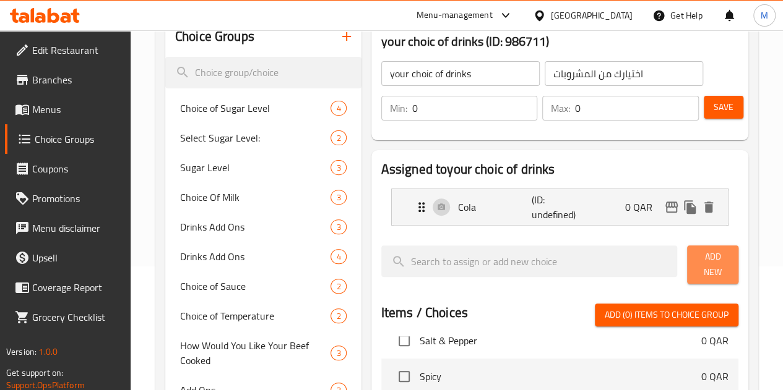
click at [697, 260] on span "Add New" at bounding box center [713, 264] width 32 height 31
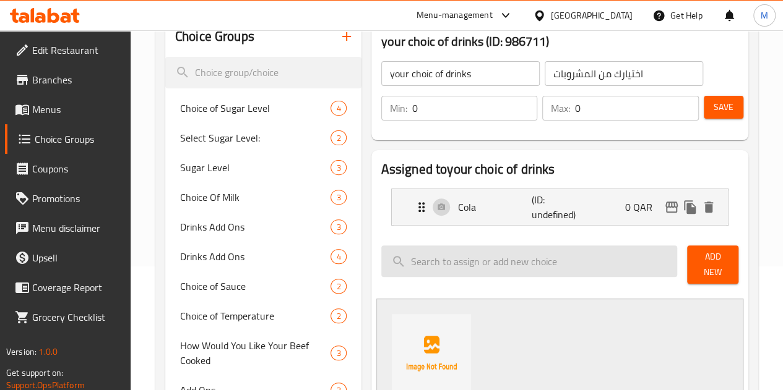
click at [457, 258] on input "search" at bounding box center [529, 262] width 296 height 32
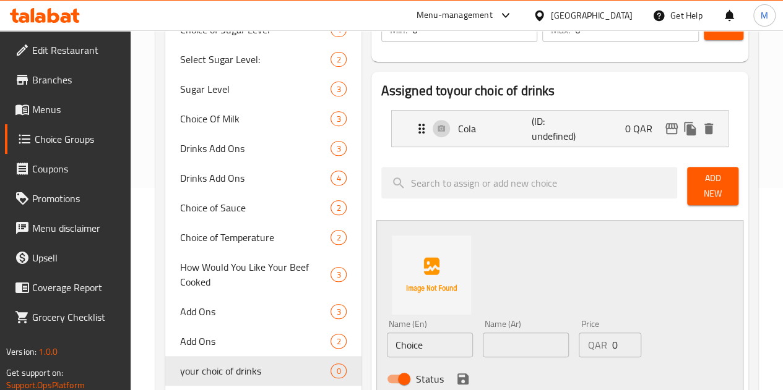
scroll to position [247, 0]
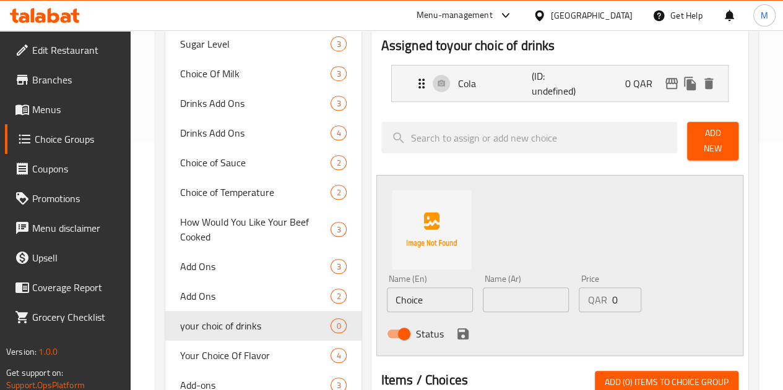
click at [387, 293] on input "Choice" at bounding box center [430, 300] width 86 height 25
paste input "diet cola"
type input "diet cola"
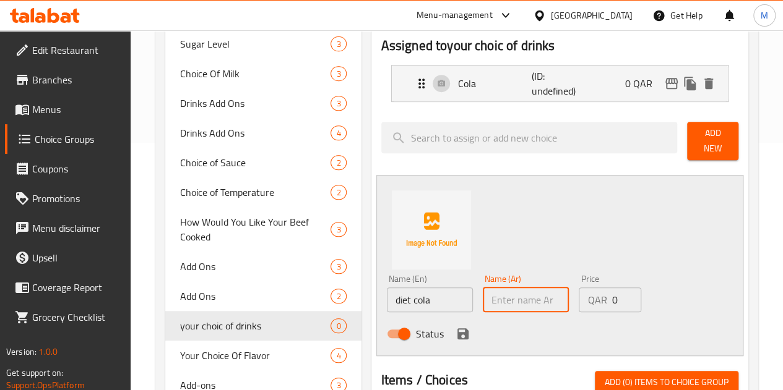
click at [483, 288] on input "text" at bounding box center [526, 300] width 86 height 25
paste input "diet cola"
type input "diet cola"
click at [483, 293] on input "text" at bounding box center [526, 300] width 86 height 25
paste input "diet cola"
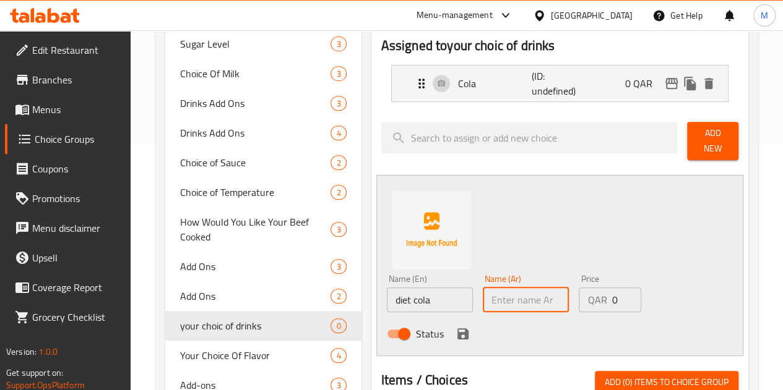
type input "diet cola"
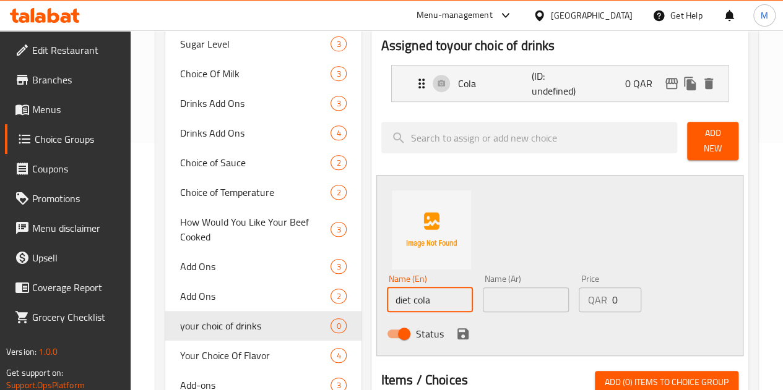
click at [387, 288] on input "diet cola" at bounding box center [430, 300] width 86 height 25
type input "Diet cola"
click at [492, 296] on input "text" at bounding box center [526, 300] width 86 height 25
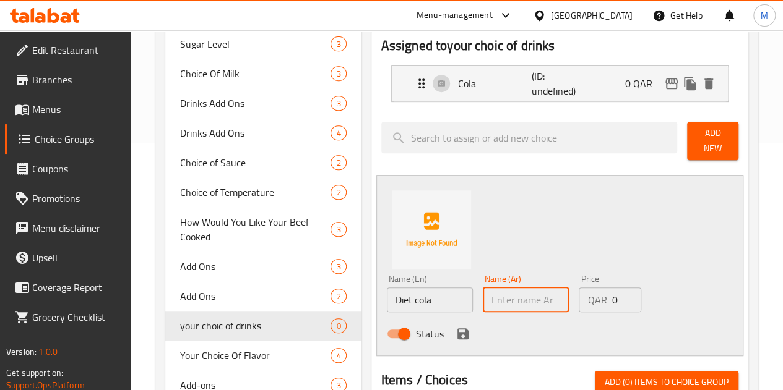
paste input "كولا دايت"
type input "كولا دايت"
click at [457, 328] on icon "save" at bounding box center [462, 333] width 11 height 11
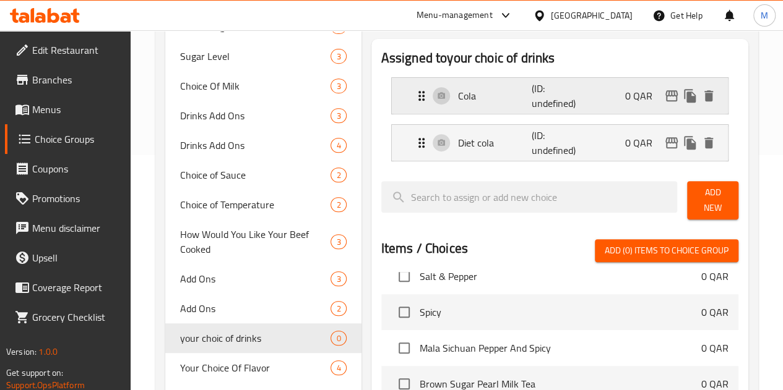
scroll to position [124, 0]
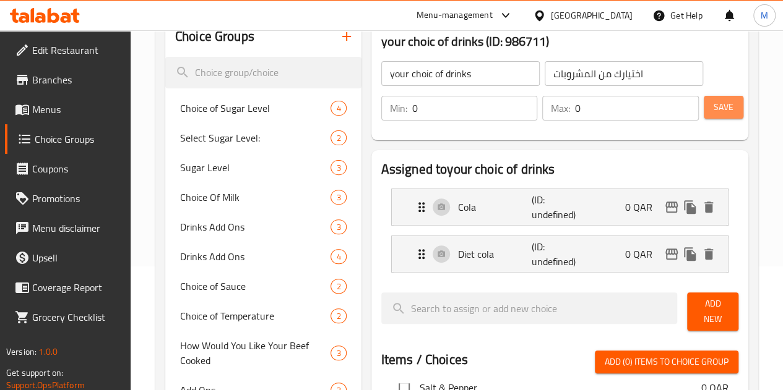
click at [717, 114] on span "Save" at bounding box center [723, 107] width 20 height 15
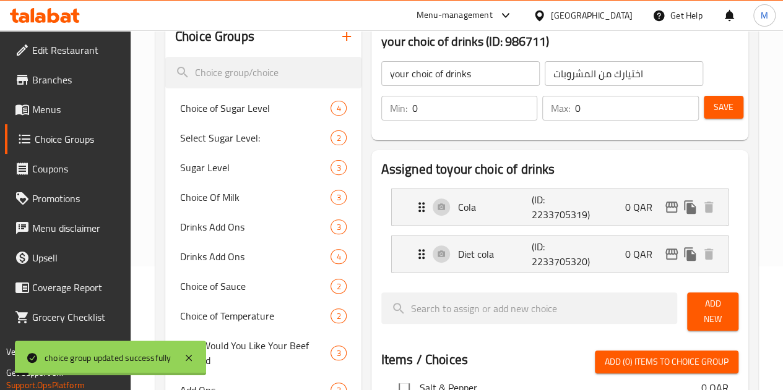
click at [720, 310] on span "Add New" at bounding box center [713, 311] width 32 height 31
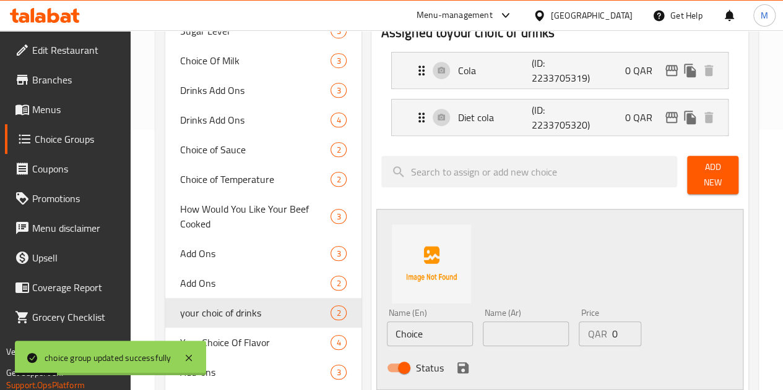
scroll to position [371, 0]
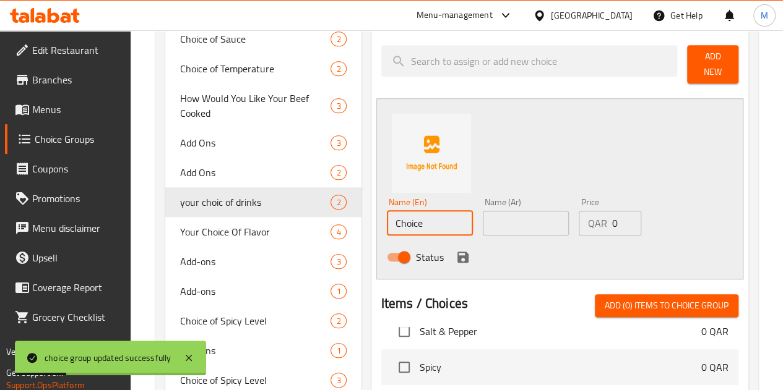
click at [387, 211] on input "Choice" at bounding box center [430, 223] width 86 height 25
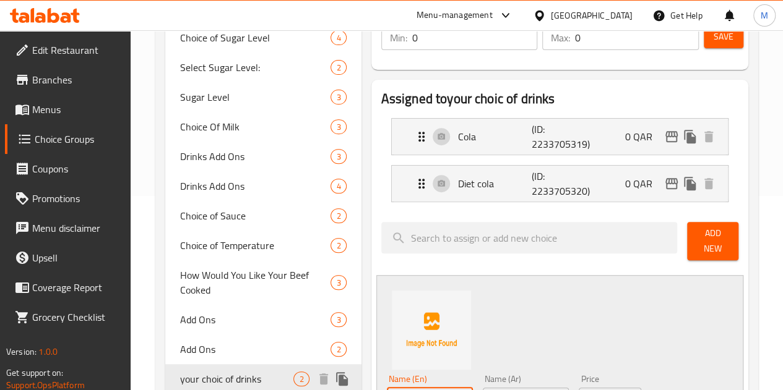
scroll to position [186, 0]
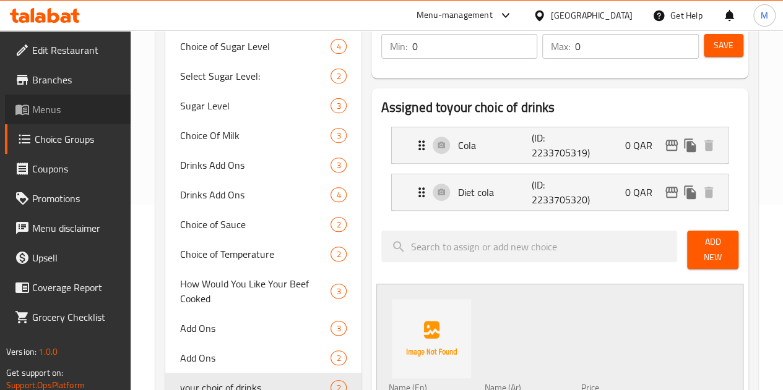
click at [63, 105] on span "Menus" at bounding box center [76, 109] width 88 height 15
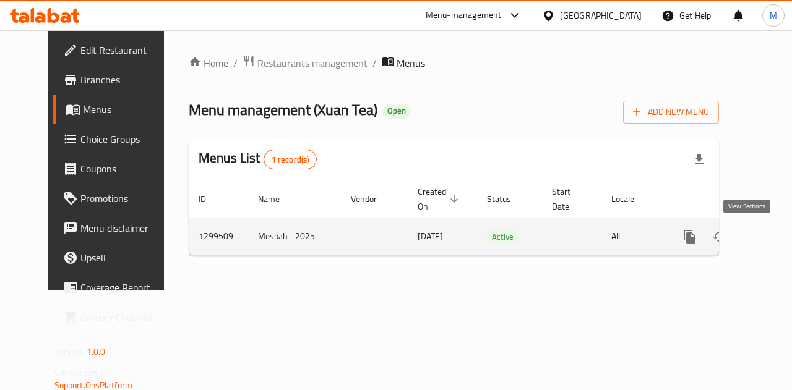
click at [771, 235] on icon "enhanced table" at bounding box center [778, 237] width 15 height 15
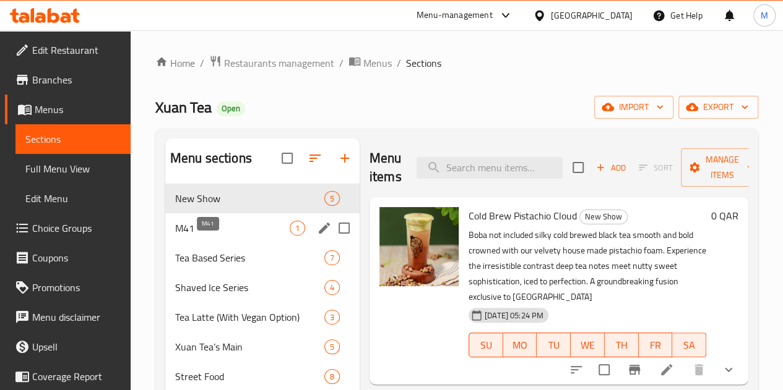
click at [204, 236] on span "M41" at bounding box center [232, 228] width 114 height 15
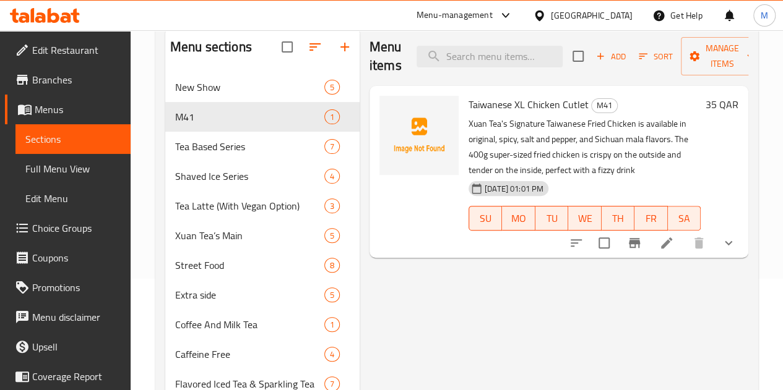
scroll to position [124, 0]
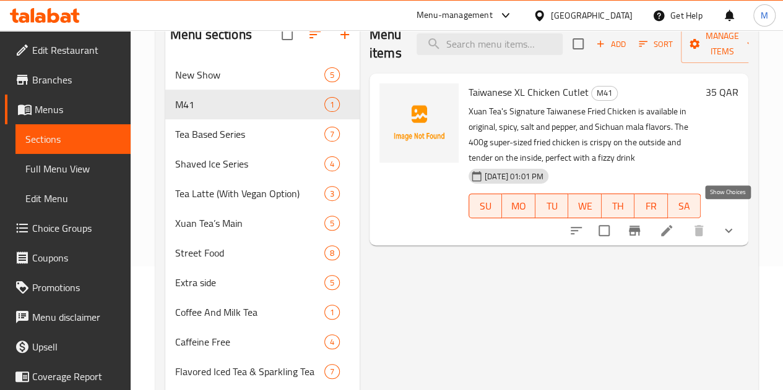
click at [721, 223] on icon "show more" at bounding box center [728, 230] width 15 height 15
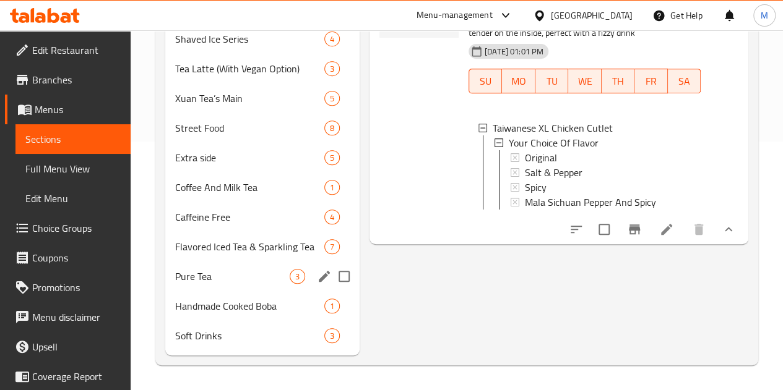
scroll to position [267, 0]
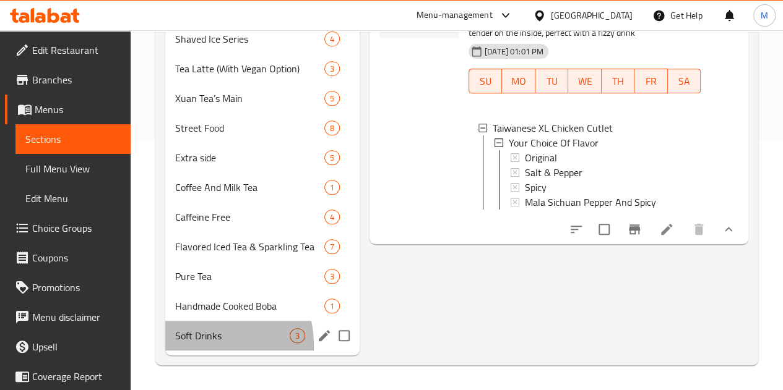
click at [194, 346] on div "Soft Drinks 3" at bounding box center [262, 336] width 194 height 30
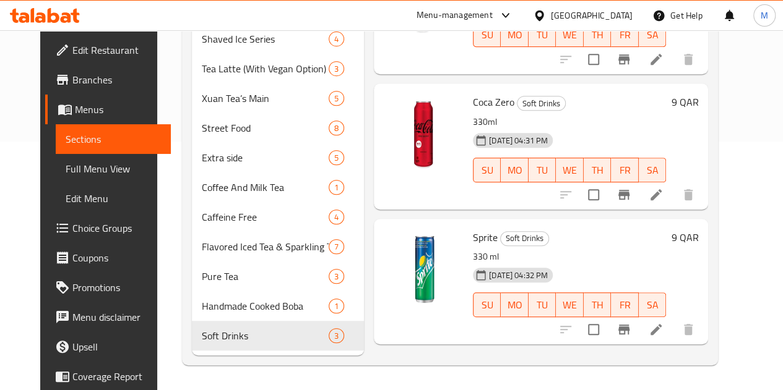
click at [473, 228] on span "Sprite" at bounding box center [485, 237] width 25 height 19
copy h6 "Sprite"
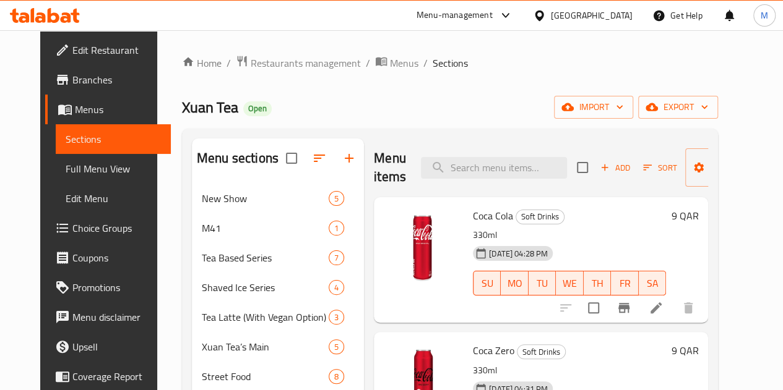
scroll to position [267, 0]
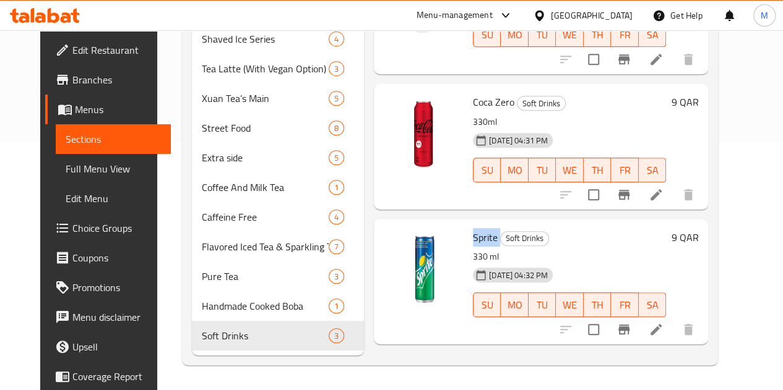
drag, startPoint x: 473, startPoint y: 147, endPoint x: 615, endPoint y: 419, distance: 307.1
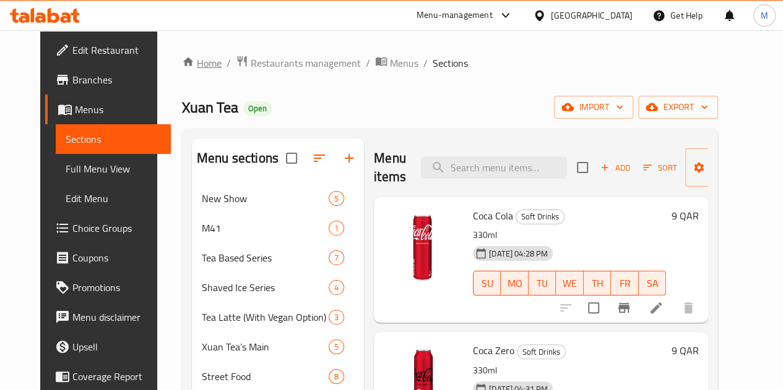
click at [182, 62] on link "Home" at bounding box center [202, 63] width 40 height 15
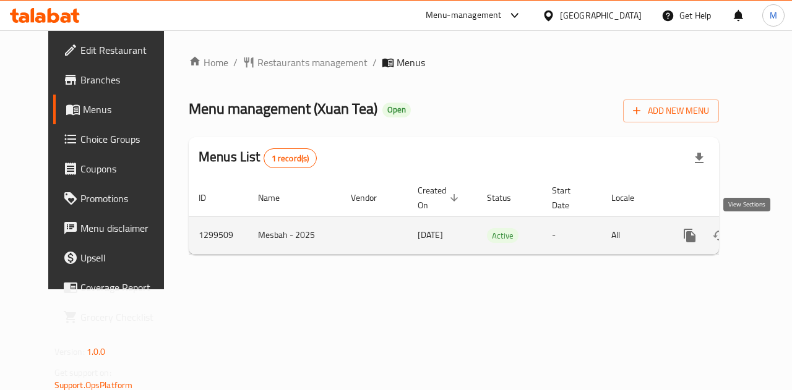
click at [771, 241] on icon "enhanced table" at bounding box center [778, 235] width 15 height 15
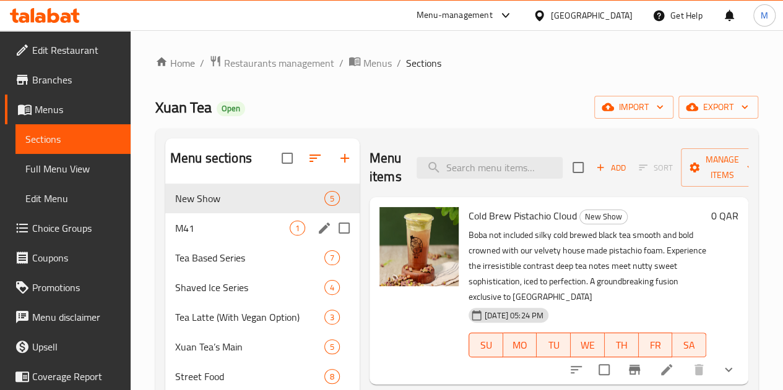
click at [218, 243] on div "M41 1" at bounding box center [262, 228] width 194 height 30
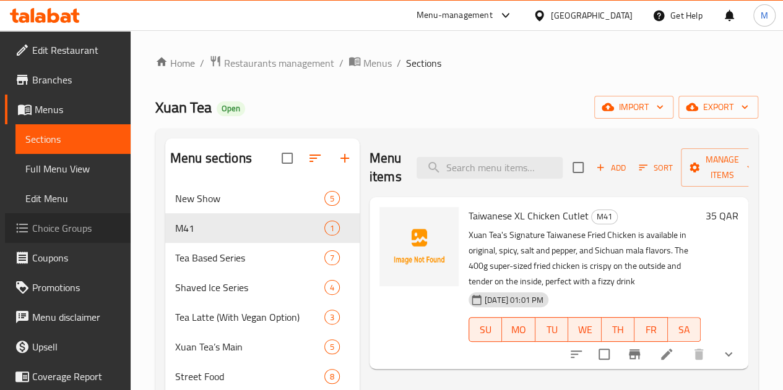
click at [74, 223] on span "Choice Groups" at bounding box center [76, 228] width 88 height 15
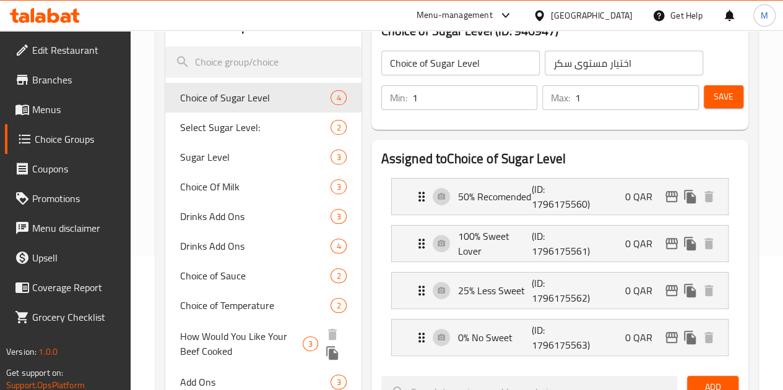
scroll to position [78, 0]
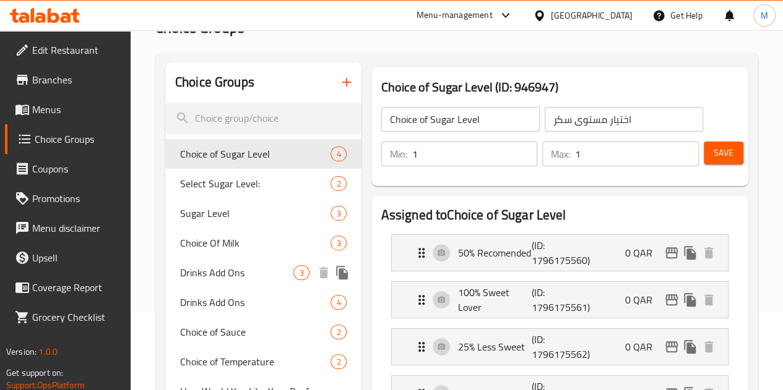
click at [223, 277] on span "Drinks Add Ons" at bounding box center [237, 272] width 114 height 15
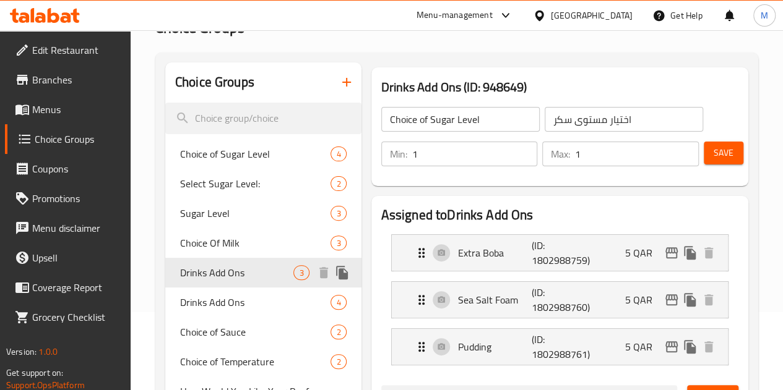
type input "Drinks Add Ons"
type input "إضافات المشروبات"
type input "0"
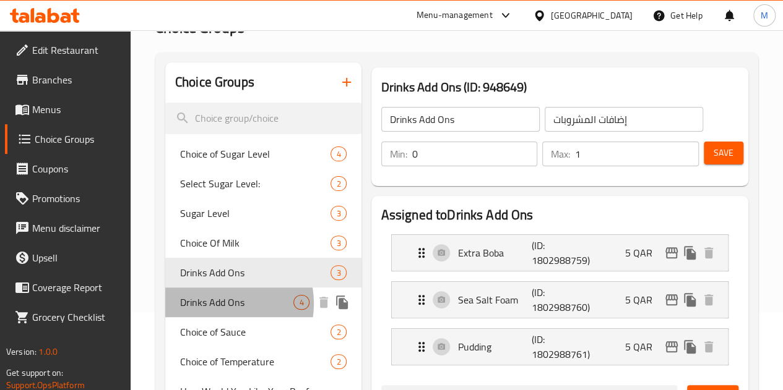
click at [214, 304] on span "Drinks Add Ons" at bounding box center [237, 302] width 114 height 15
type input "اختيارك من المشروبات"
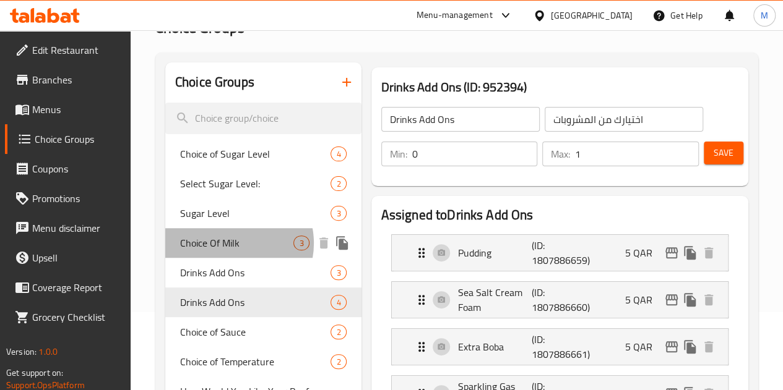
click at [230, 244] on span "Choice Of Milk" at bounding box center [237, 243] width 114 height 15
type input "Choice Of Milk"
type input "اختيارك من حليب"
type input "1"
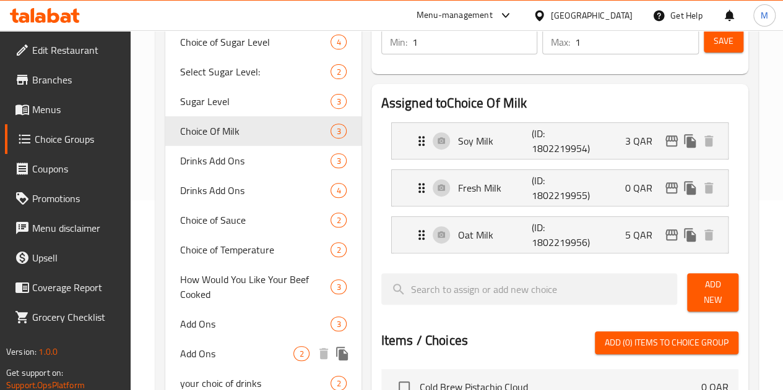
scroll to position [264, 0]
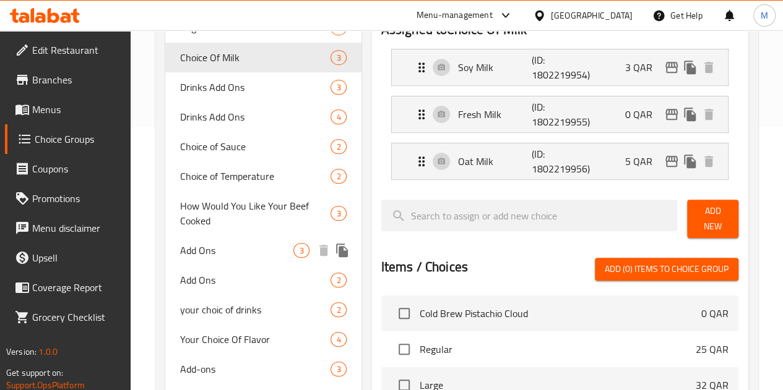
click at [221, 255] on span "Add Ons" at bounding box center [237, 250] width 114 height 15
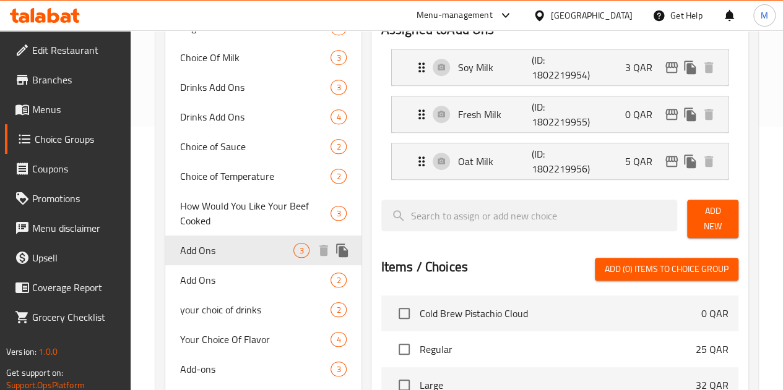
type input "Add Ons"
type input "إضافات"
type input "0"
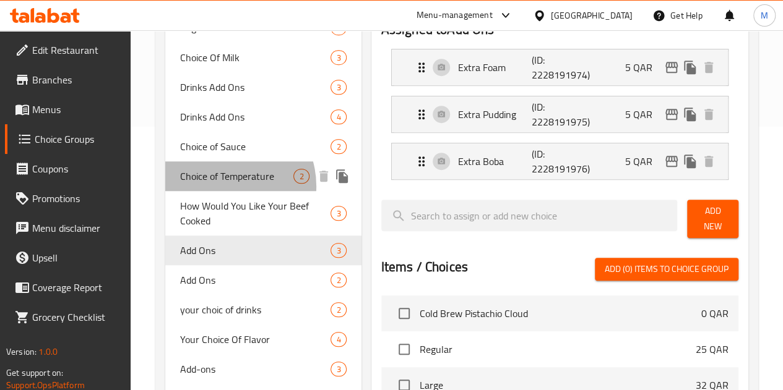
click at [223, 184] on span "Choice of Temperature" at bounding box center [237, 176] width 114 height 15
type input "Choice of Temperature"
type input "اختيار درجة الحرارة"
type input "1"
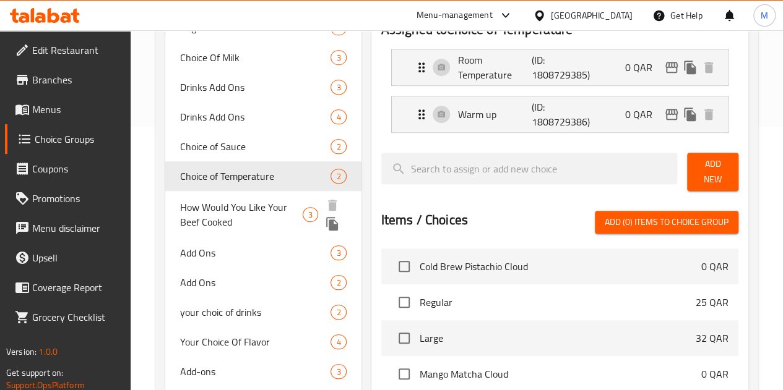
click at [221, 215] on span "How Would You Like Your Beef Cooked" at bounding box center [241, 215] width 122 height 30
type input "How Would You Like Your Beef Cooked"
type input "كيف تحب أن يتم طهي لحم البقر الخاص بك"
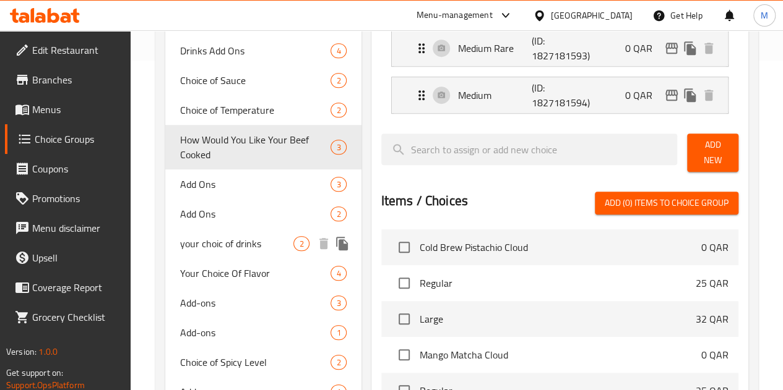
scroll to position [387, 0]
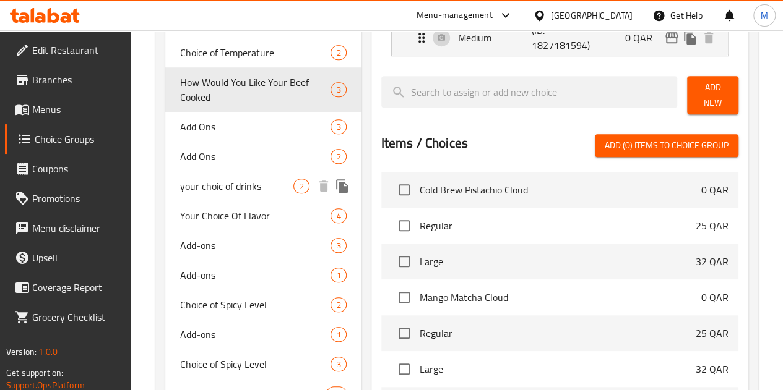
click at [216, 231] on div "Your Choice Of Flavor 4" at bounding box center [263, 216] width 196 height 30
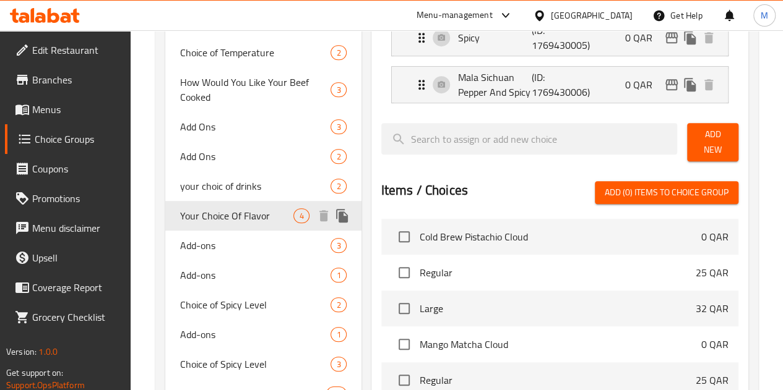
type input "Your Choice Of Flavor"
type input "اختيارك للنكهة"
click at [213, 268] on span "Add-ons" at bounding box center [237, 275] width 114 height 15
type input "Add-ons"
type input "الإضافات"
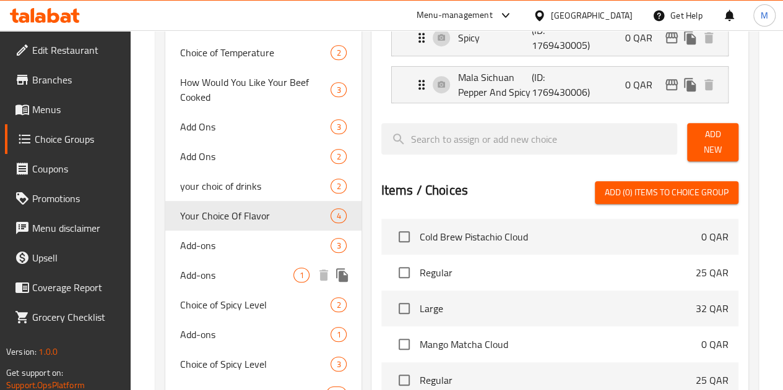
type input "0"
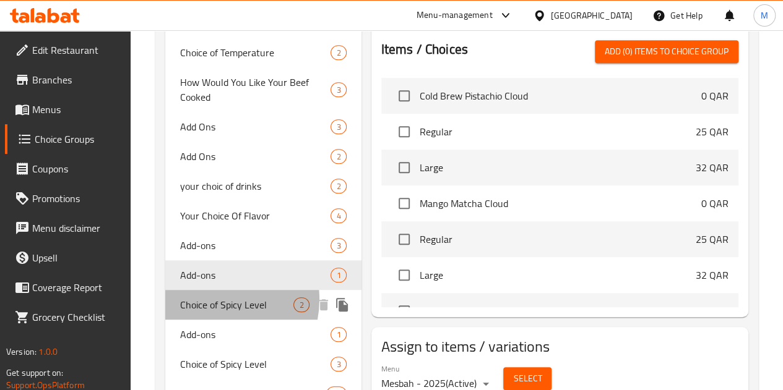
click at [215, 300] on span "Choice of Spicy Level" at bounding box center [237, 305] width 114 height 15
type input "Choice of Spicy Level"
type input "اختيار مستوى حارة"
type input "1"
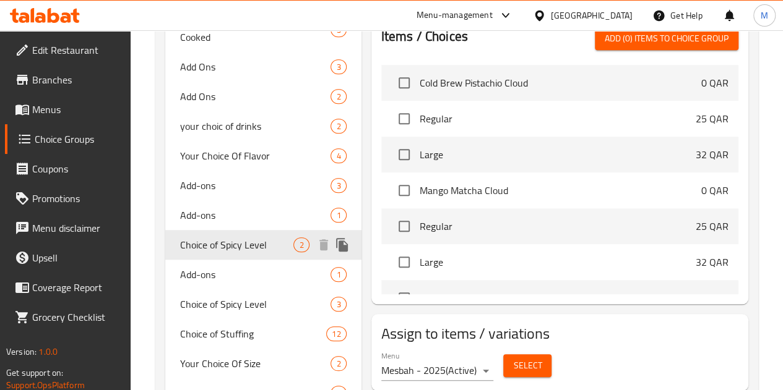
scroll to position [449, 0]
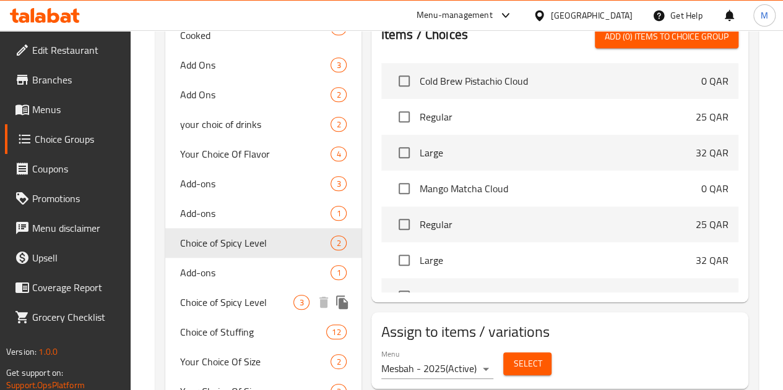
click at [197, 303] on span "Choice of Spicy Level" at bounding box center [237, 302] width 114 height 15
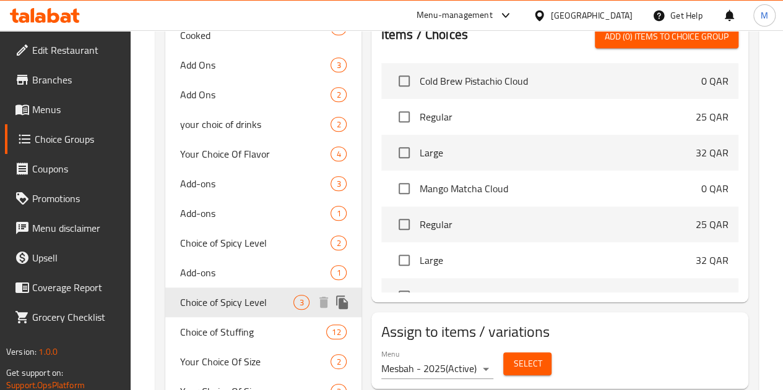
type input "اختيار مستوى توابل"
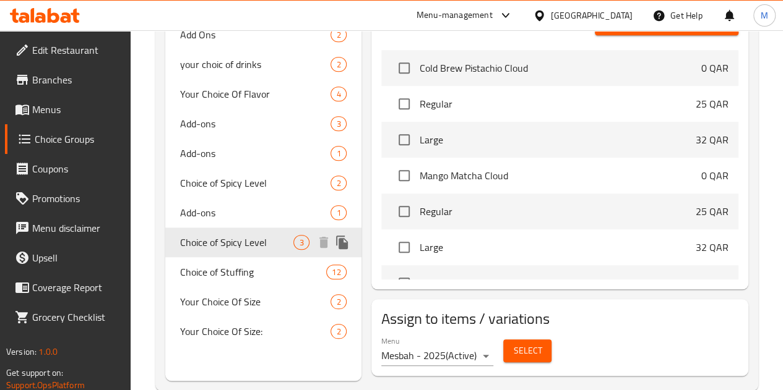
scroll to position [511, 0]
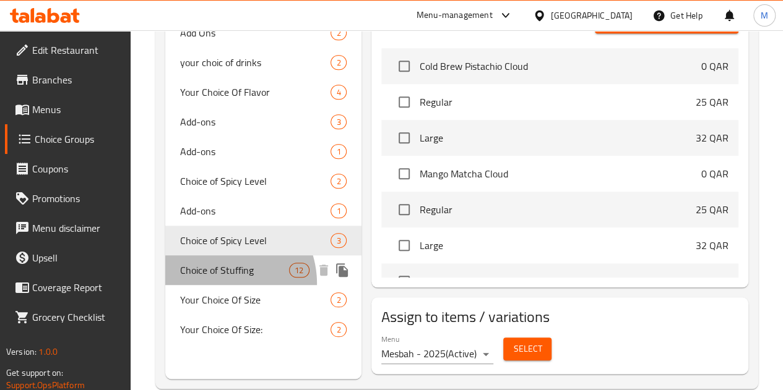
click at [219, 278] on span "Choice of Stuffing" at bounding box center [234, 270] width 109 height 15
type input "Choice of Stuffing"
type input "اختيار حشو"
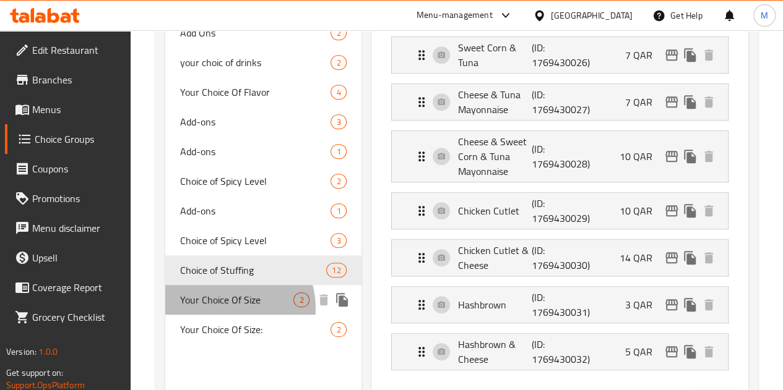
click at [229, 307] on span "Your Choice Of Size" at bounding box center [237, 300] width 114 height 15
type input "Your Choice Of Size"
type input "إختيارك من حجم"
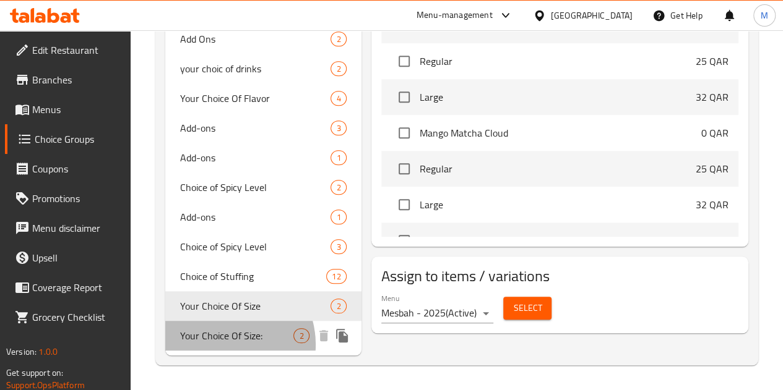
click at [223, 338] on span "Your Choice Of Size:" at bounding box center [237, 335] width 114 height 15
type input "Your Choice Of Size:"
type input "إختيارك من الحجم:"
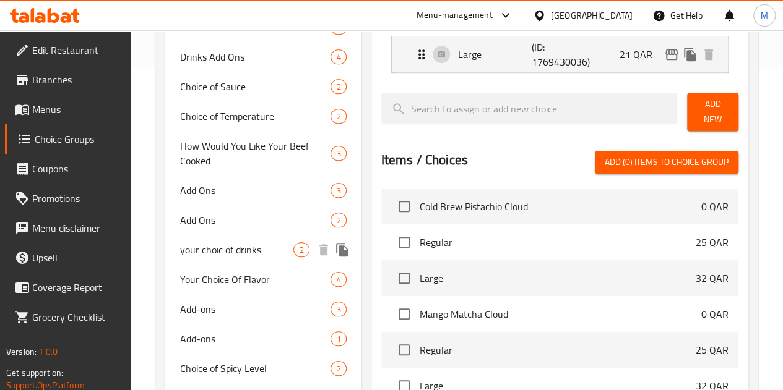
scroll to position [325, 0]
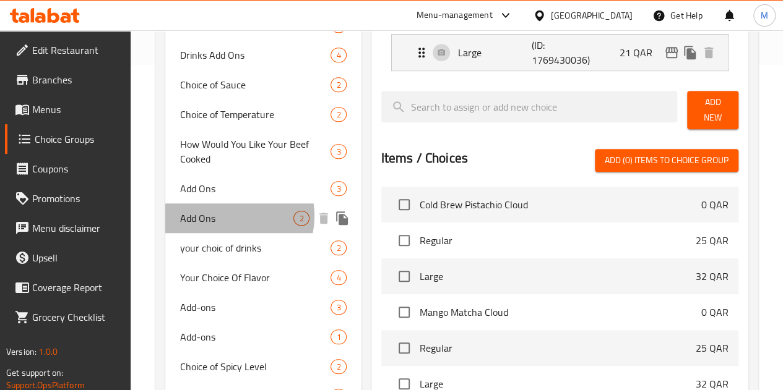
click at [224, 216] on span "Add Ons" at bounding box center [237, 218] width 114 height 15
type input "Add Ons"
type input "إضافات"
type input "0"
type input "2"
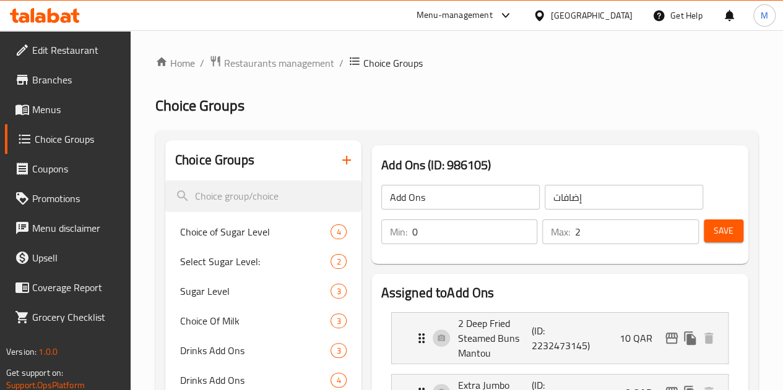
scroll to position [0, 0]
click at [339, 163] on icon "button" at bounding box center [346, 160] width 15 height 15
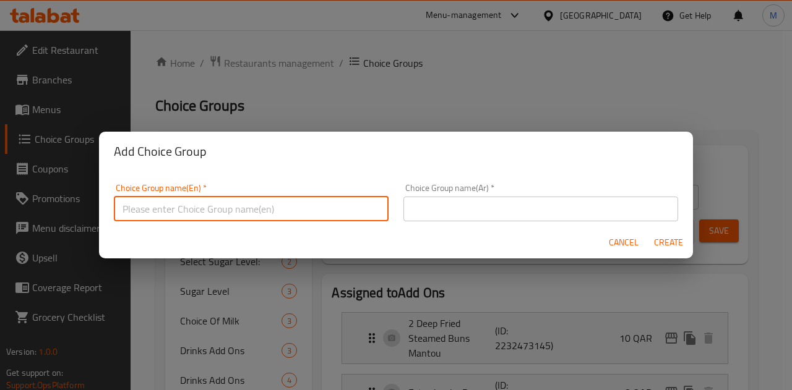
click at [275, 207] on input "text" at bounding box center [251, 209] width 275 height 25
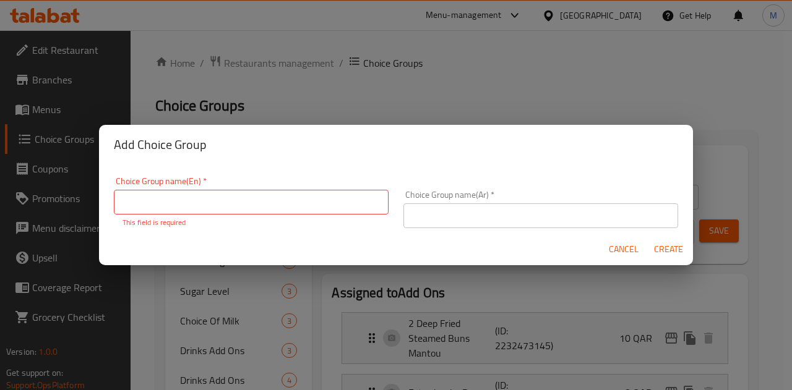
click at [350, 96] on div "Add Choice Group Choice Group name(En)   * Choice Group name(En) * This field i…" at bounding box center [396, 195] width 792 height 390
click at [293, 207] on input "text" at bounding box center [251, 202] width 275 height 25
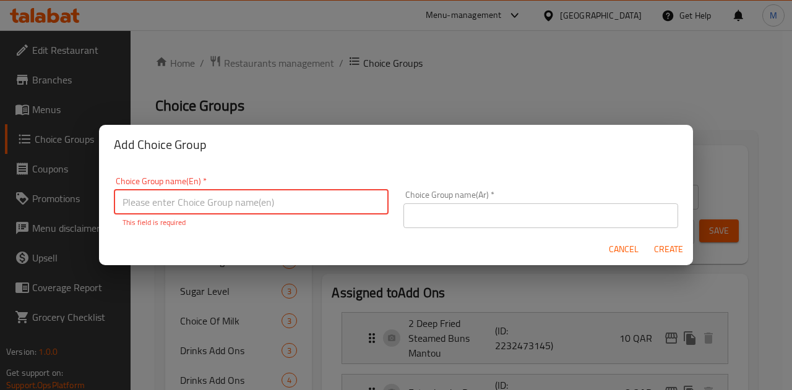
type input "your choic of drinks"
click at [230, 202] on input "your choic of drinks" at bounding box center [251, 202] width 275 height 25
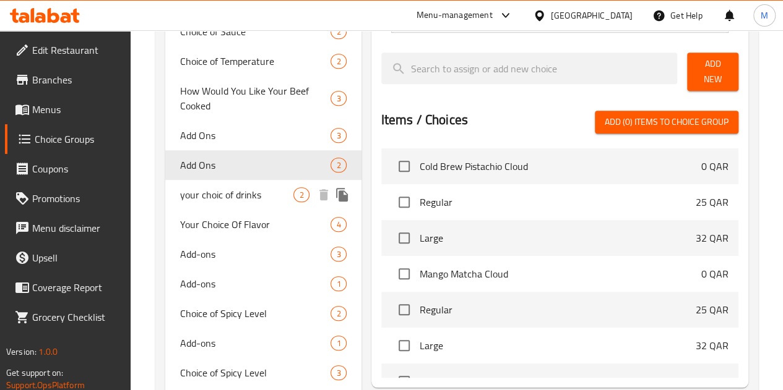
scroll to position [380, 0]
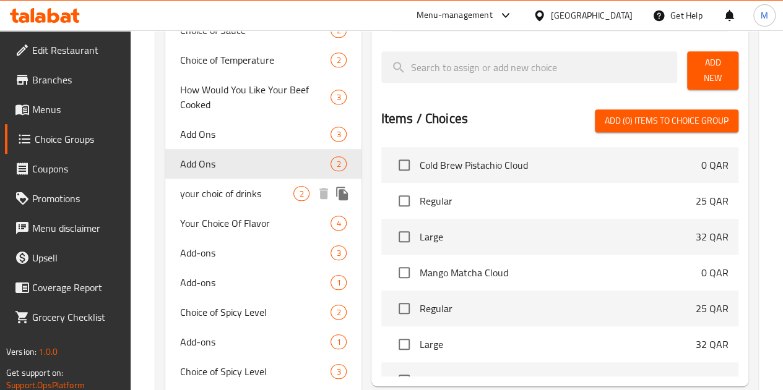
click at [213, 201] on span "your choic of drinks" at bounding box center [237, 193] width 114 height 15
type input "your choic of drinks"
type input "اختيارك من المشروبات"
type input "0"
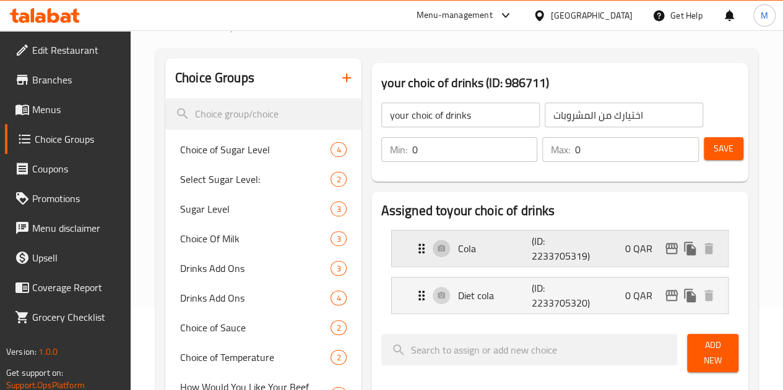
scroll to position [69, 0]
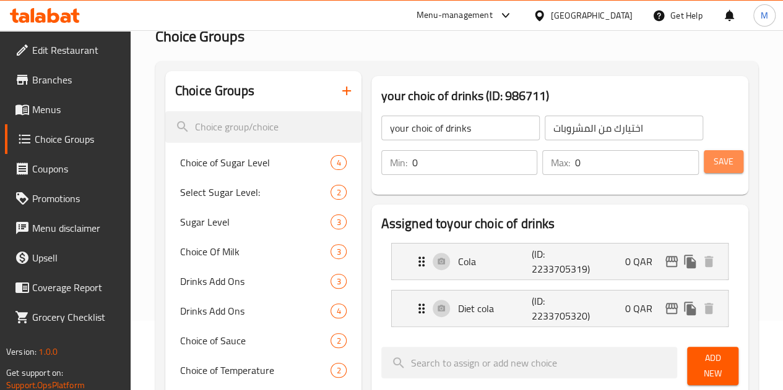
click at [723, 163] on span "Save" at bounding box center [723, 161] width 20 height 15
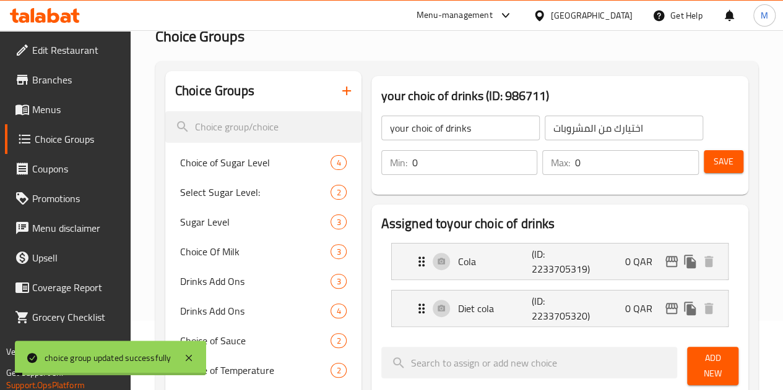
click at [414, 167] on input "0" at bounding box center [475, 162] width 126 height 25
type input "1"
click at [581, 163] on input "0" at bounding box center [637, 162] width 124 height 25
type input "1"
click at [734, 158] on button "Save" at bounding box center [723, 161] width 40 height 23
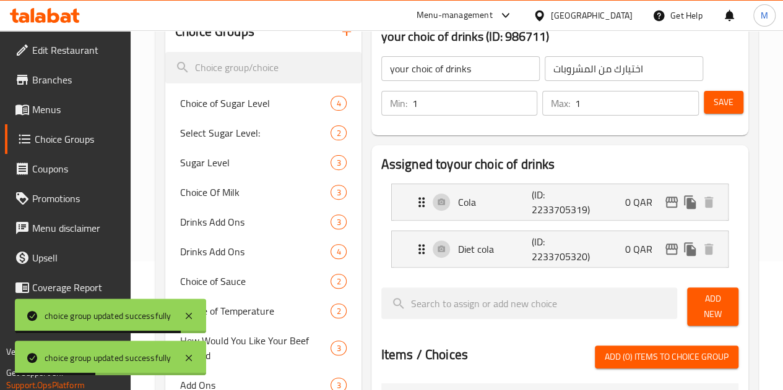
scroll to position [131, 0]
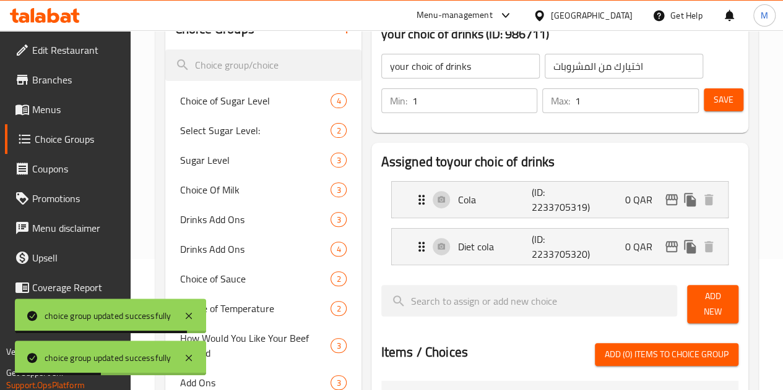
click at [699, 293] on span "Add New" at bounding box center [713, 304] width 32 height 31
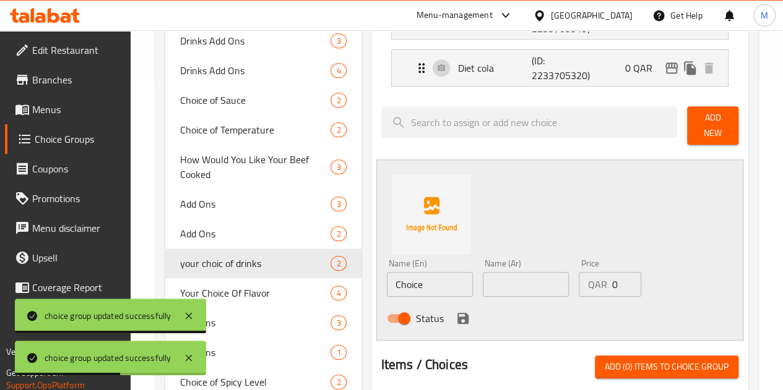
scroll to position [317, 0]
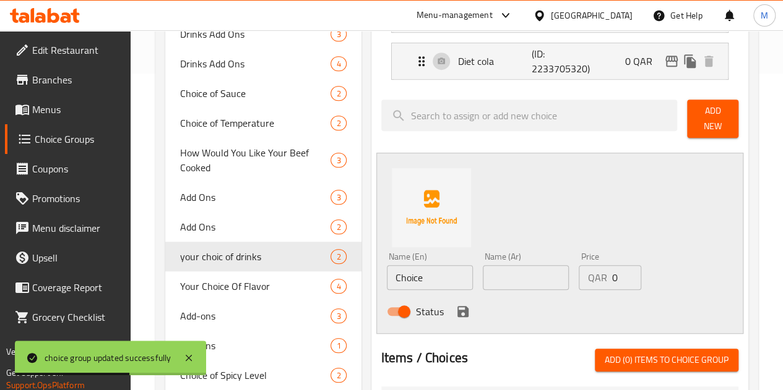
click at [392, 272] on input "Choice" at bounding box center [430, 277] width 86 height 25
paste input "Sprite"
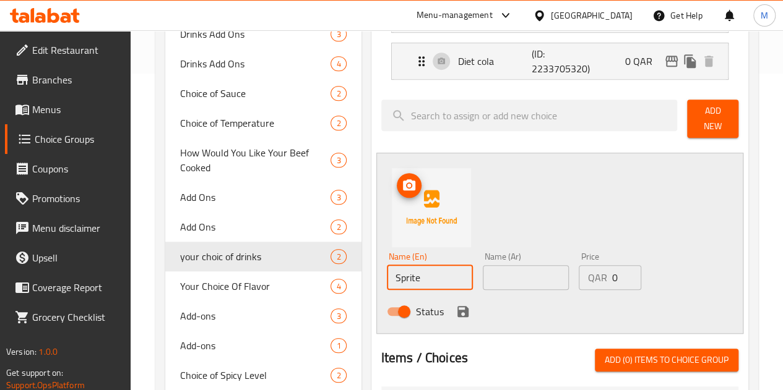
paste input "Sprite"
type input "Sprite"
click at [483, 265] on input "text" at bounding box center [526, 277] width 86 height 25
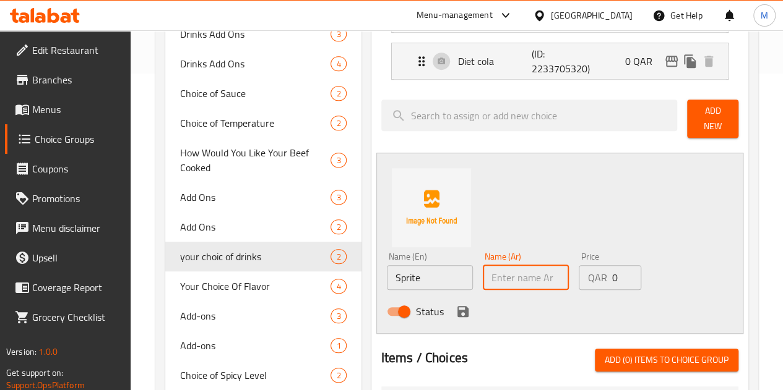
paste input "سبرايت"
type input "سبرايت"
click at [455, 304] on icon "save" at bounding box center [462, 311] width 15 height 15
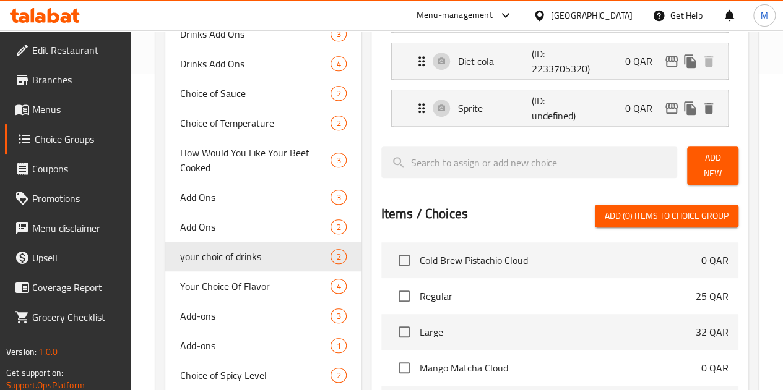
scroll to position [131, 0]
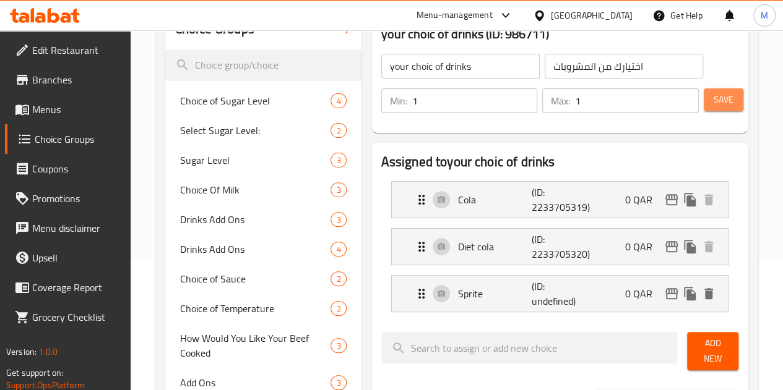
click at [713, 103] on span "Save" at bounding box center [723, 99] width 20 height 15
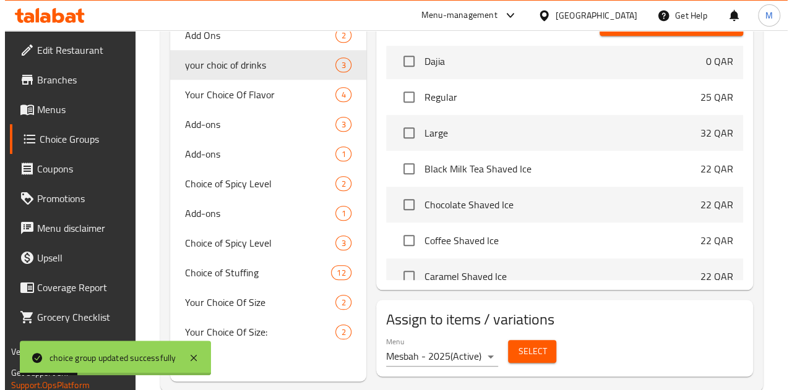
scroll to position [526, 0]
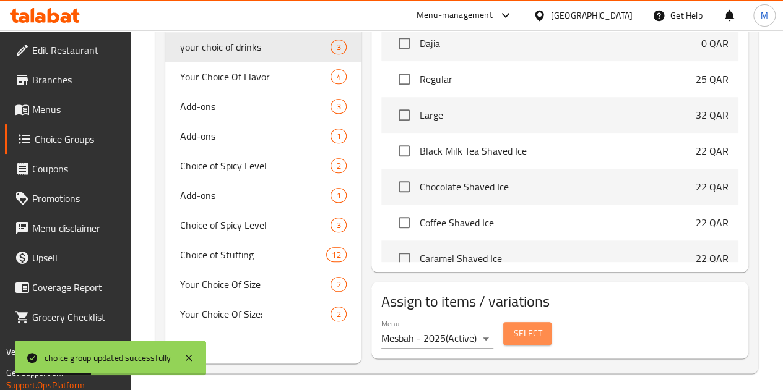
click at [513, 332] on span "Select" at bounding box center [527, 333] width 28 height 15
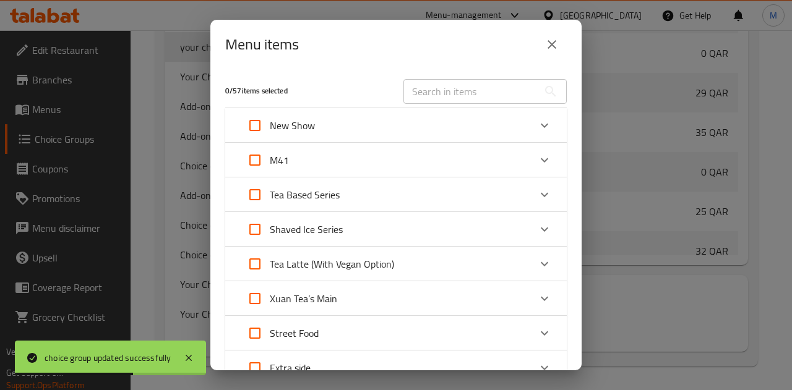
click at [338, 168] on div "M41" at bounding box center [385, 160] width 290 height 30
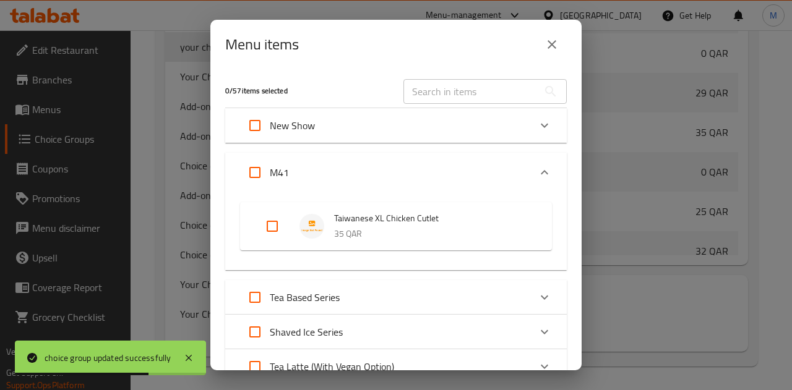
click at [256, 176] on input "Expand" at bounding box center [255, 173] width 30 height 30
checkbox input "true"
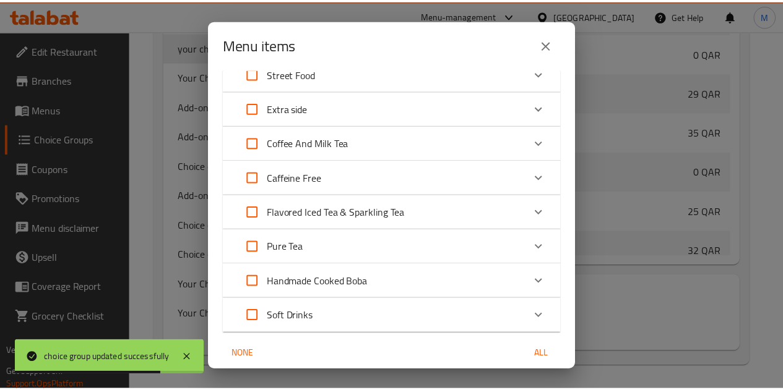
scroll to position [411, 0]
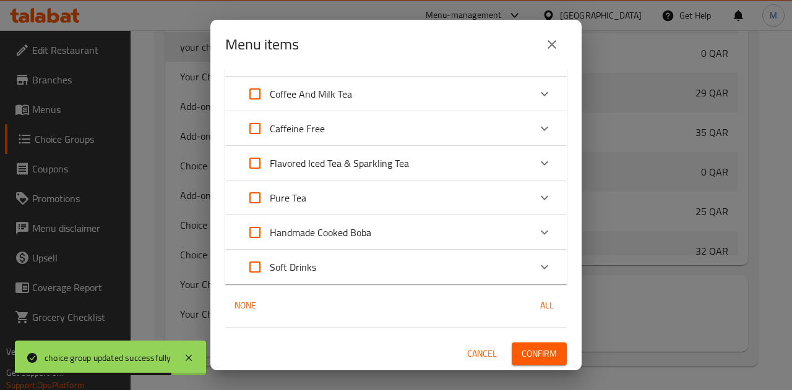
click at [523, 354] on span "Confirm" at bounding box center [539, 353] width 35 height 15
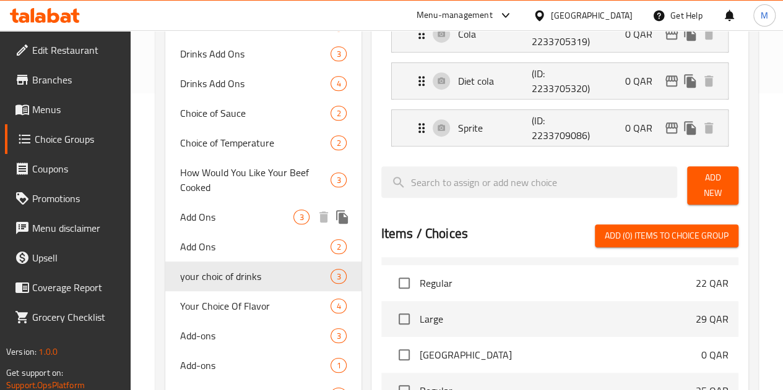
scroll to position [0, 0]
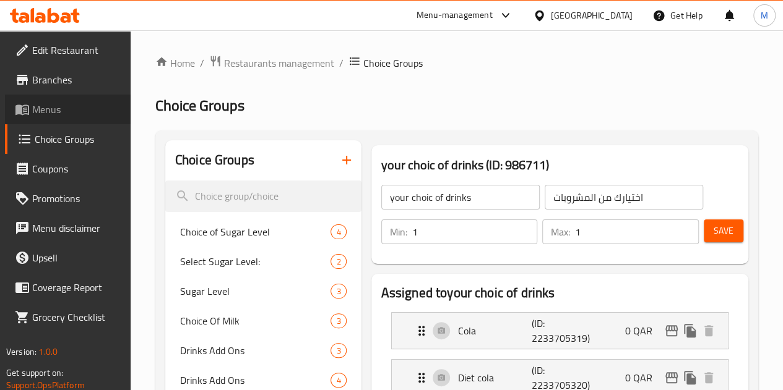
click at [48, 102] on span "Menus" at bounding box center [76, 109] width 88 height 15
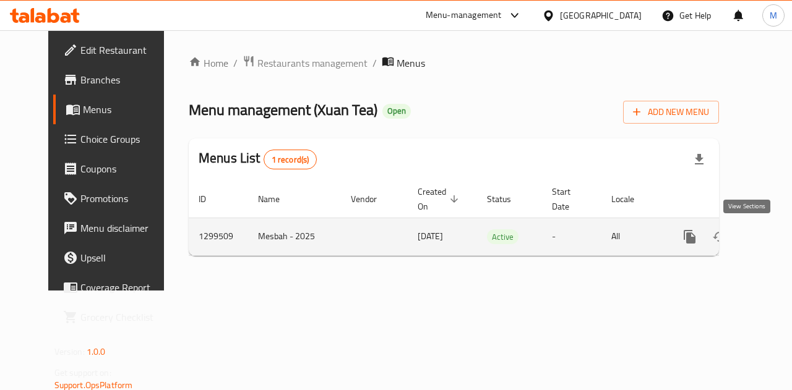
click at [773, 236] on icon "enhanced table" at bounding box center [778, 236] width 11 height 11
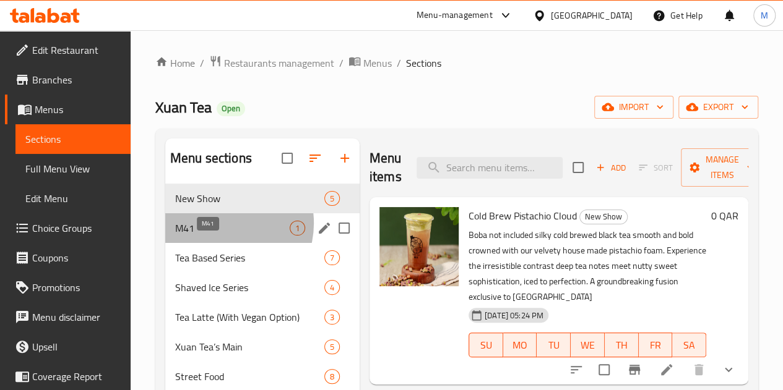
click at [222, 236] on span "M41" at bounding box center [232, 228] width 114 height 15
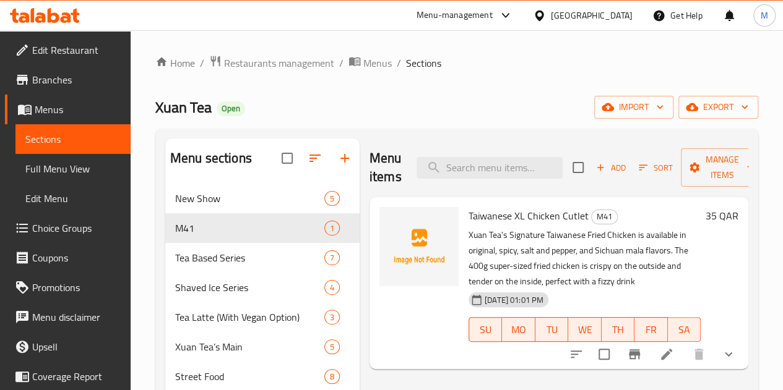
click at [64, 75] on span "Branches" at bounding box center [76, 79] width 88 height 15
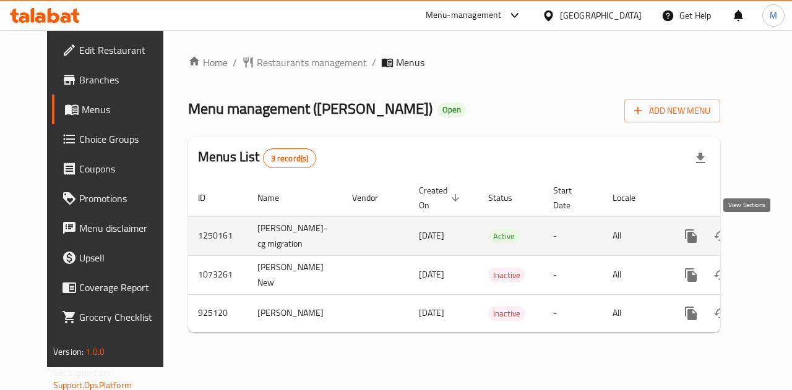
click at [773, 230] on icon "enhanced table" at bounding box center [780, 236] width 15 height 15
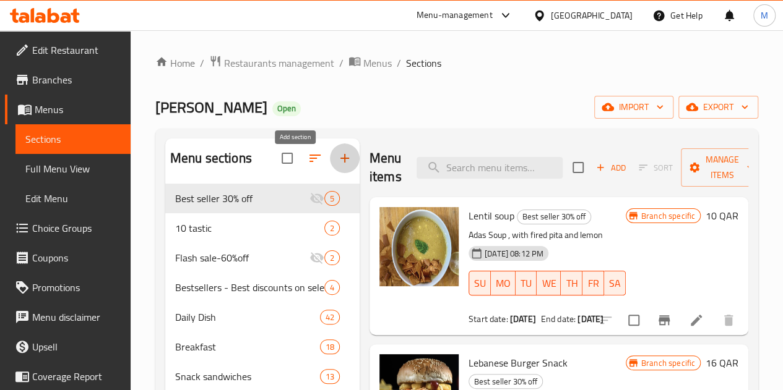
click at [337, 165] on icon "button" at bounding box center [344, 158] width 15 height 15
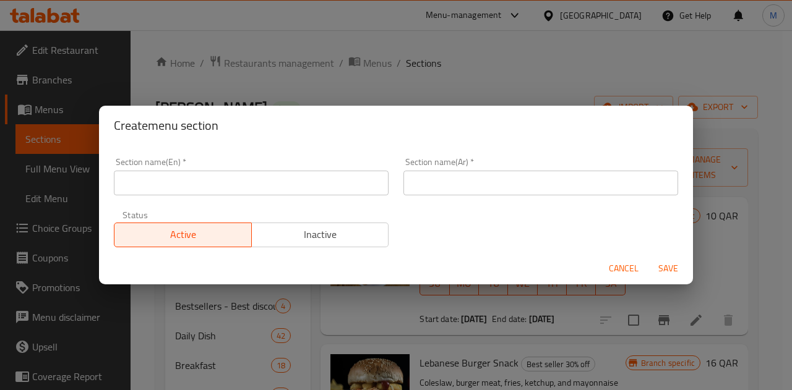
click at [275, 186] on input "text" at bounding box center [251, 183] width 275 height 25
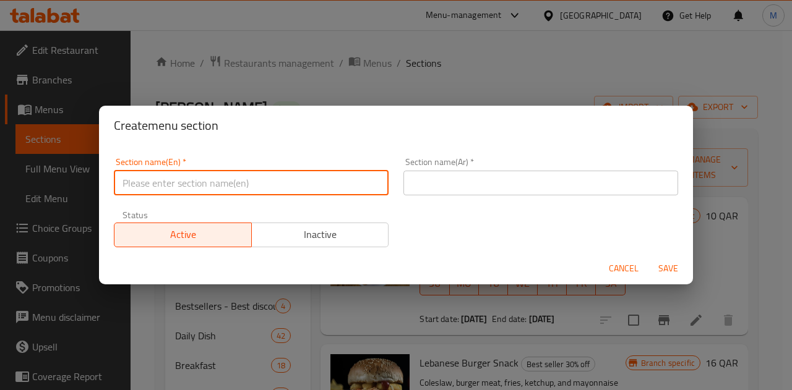
type input "m41"
click at [455, 176] on input "text" at bounding box center [540, 183] width 275 height 25
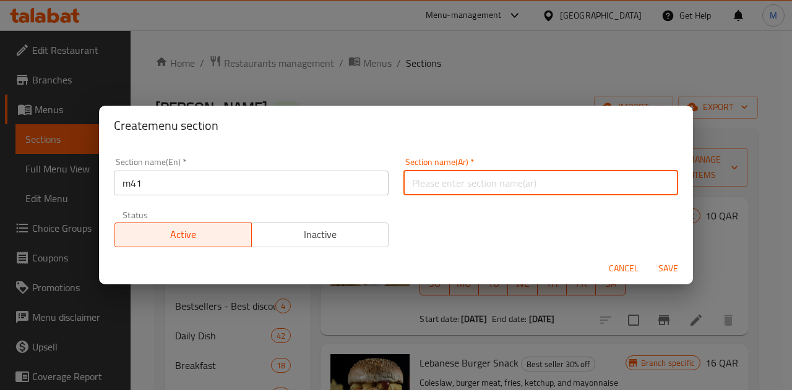
type input "وجبة لشخص واحد"
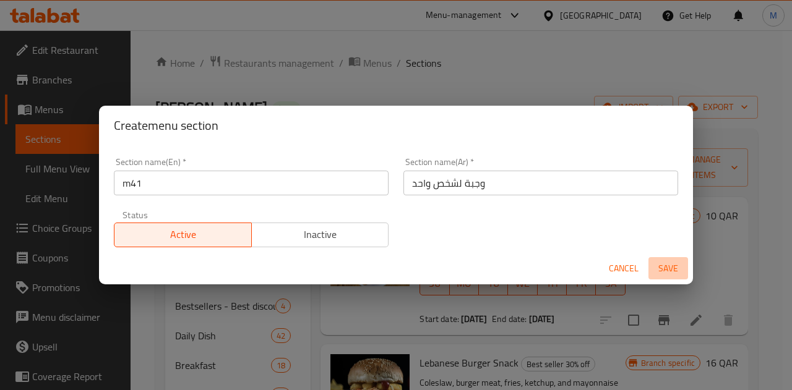
click at [671, 272] on span "Save" at bounding box center [668, 268] width 30 height 15
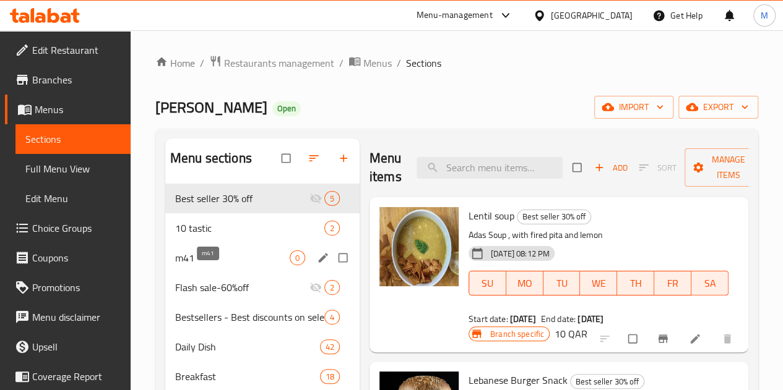
click at [199, 265] on span "m41" at bounding box center [232, 258] width 114 height 15
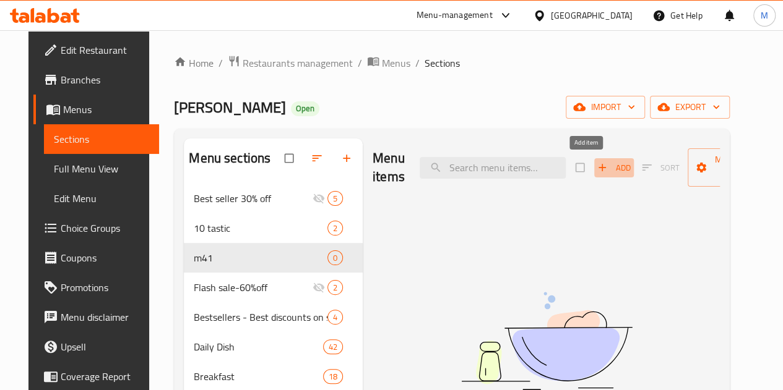
click at [597, 166] on span "Add" at bounding box center [613, 168] width 33 height 14
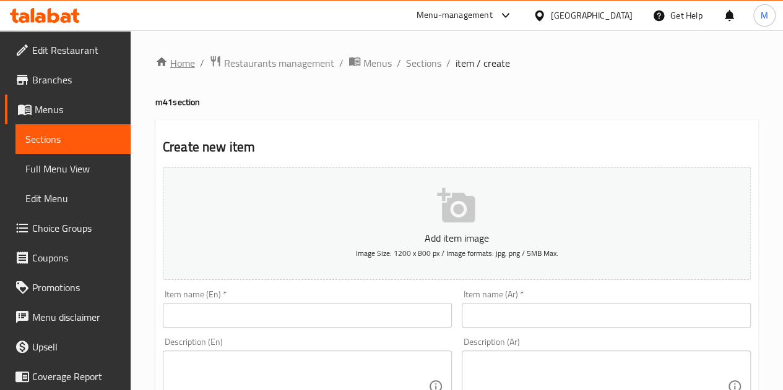
click at [181, 59] on link "Home" at bounding box center [175, 63] width 40 height 15
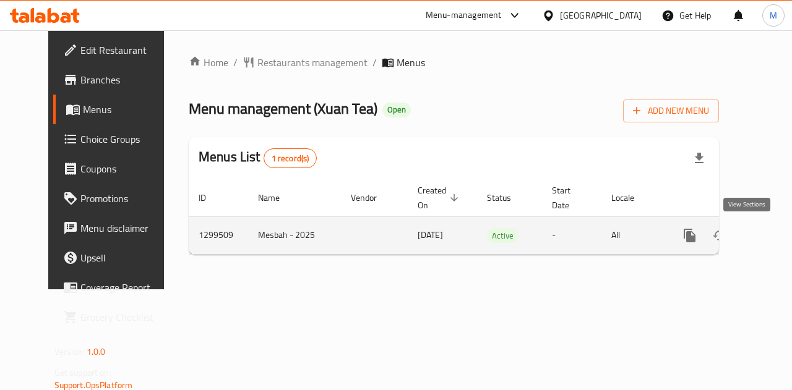
click at [771, 228] on icon "enhanced table" at bounding box center [778, 235] width 15 height 15
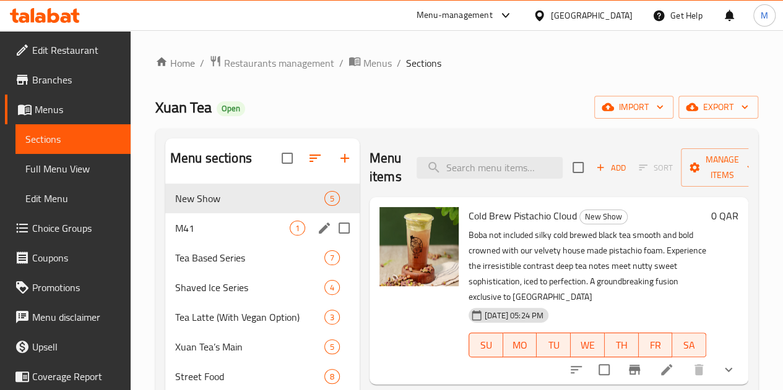
click at [193, 234] on div "M41 1" at bounding box center [262, 228] width 194 height 30
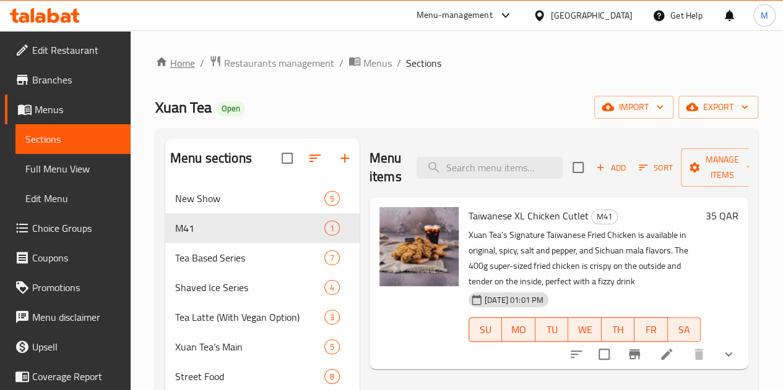
click at [179, 59] on link "Home" at bounding box center [175, 63] width 40 height 15
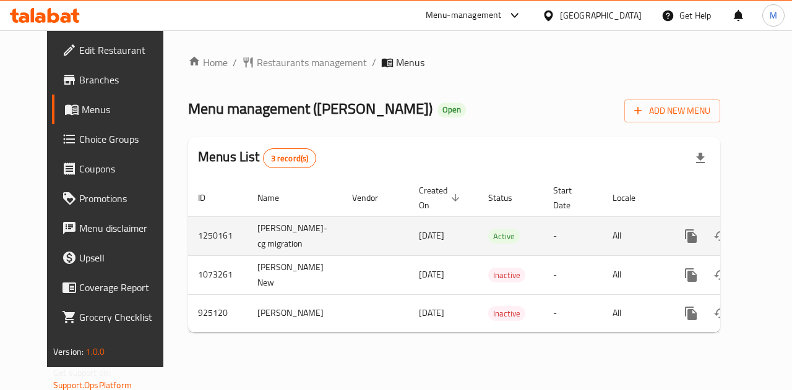
click at [773, 234] on icon "enhanced table" at bounding box center [780, 236] width 15 height 15
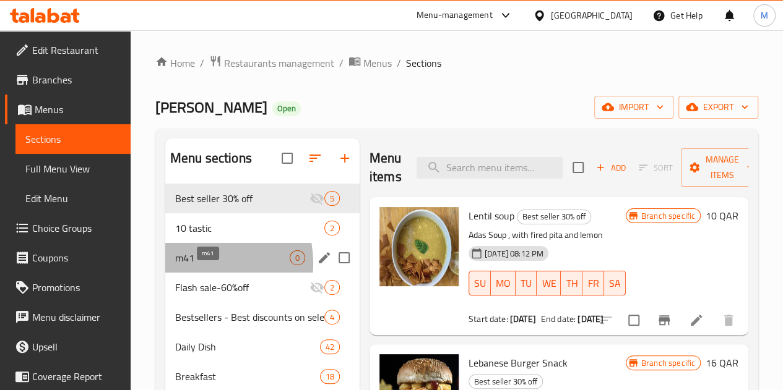
click at [200, 265] on span "m41" at bounding box center [232, 258] width 114 height 15
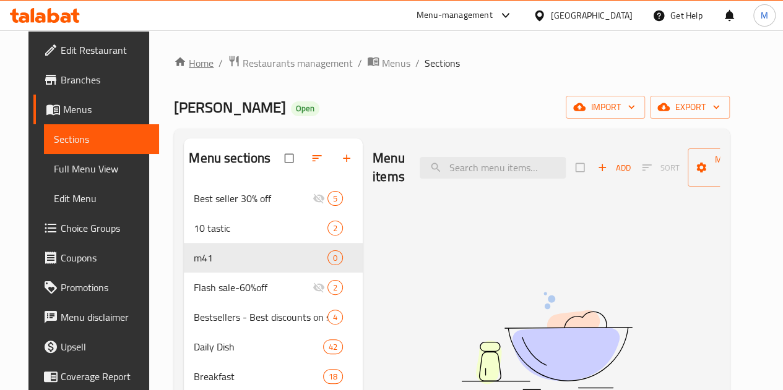
click at [177, 66] on link "Home" at bounding box center [194, 63] width 40 height 15
